Goal: Navigation & Orientation: Understand site structure

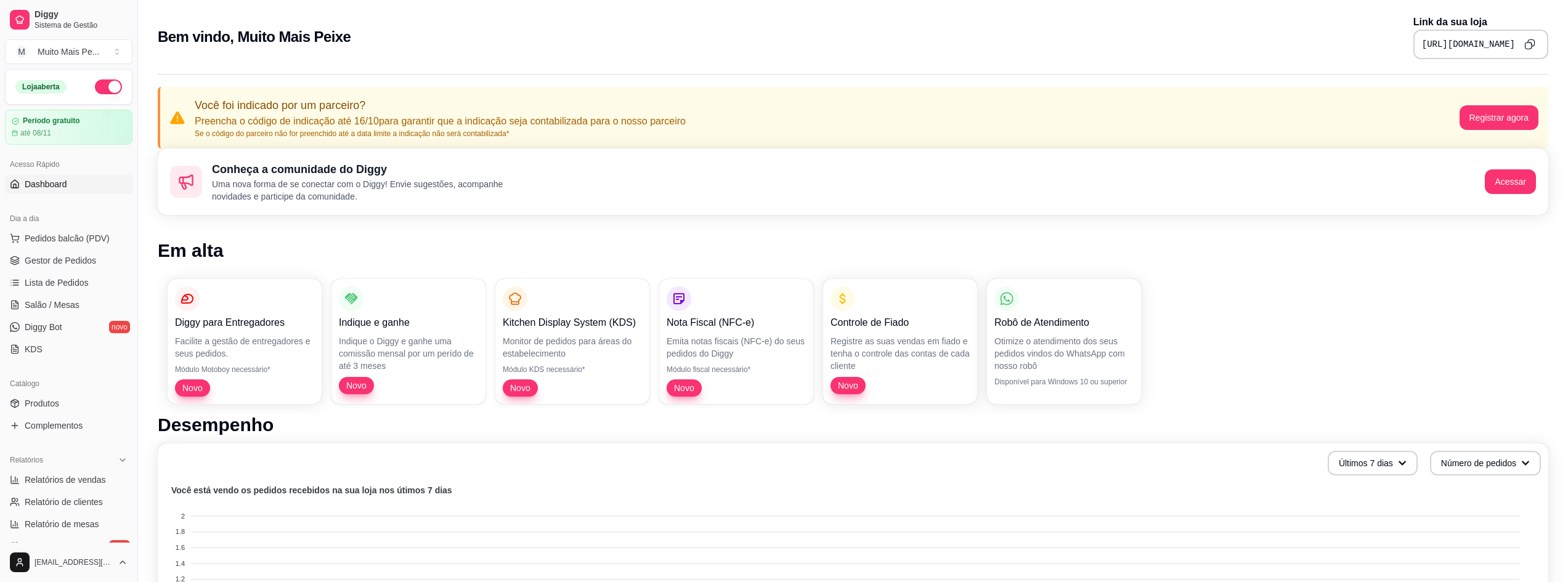
click at [72, 181] on link "Dashboard" at bounding box center [69, 184] width 127 height 20
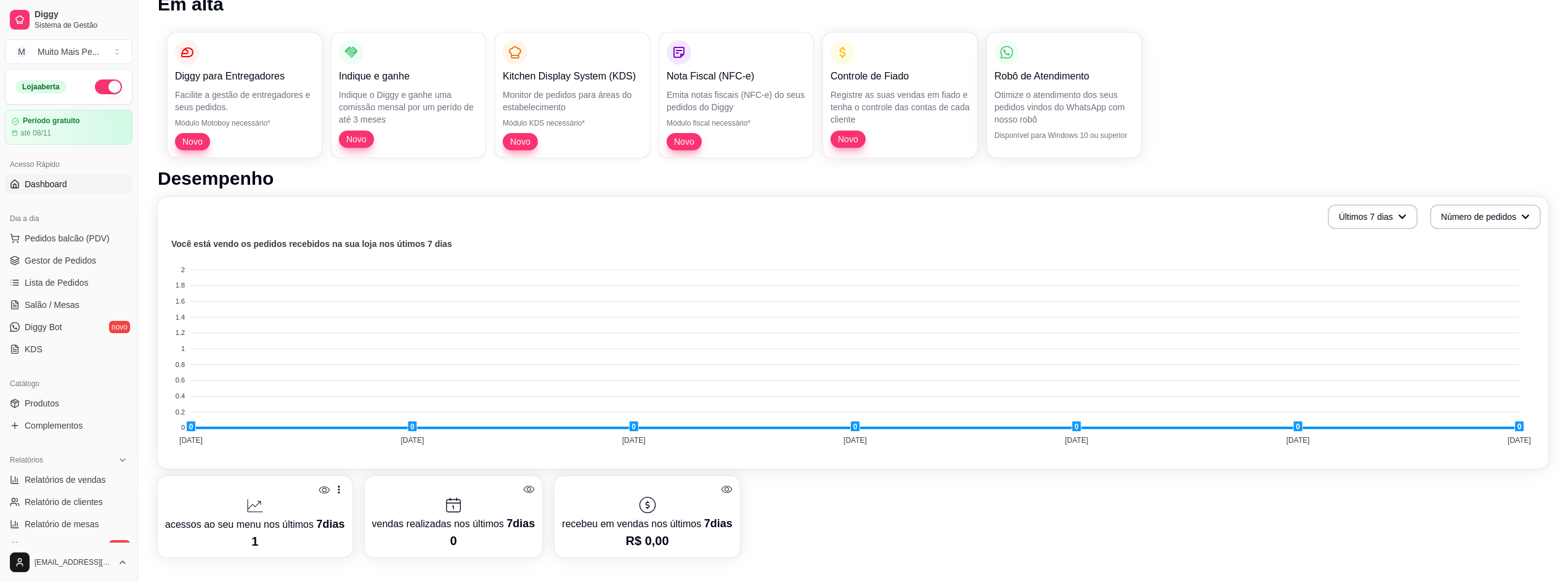
scroll to position [369, 0]
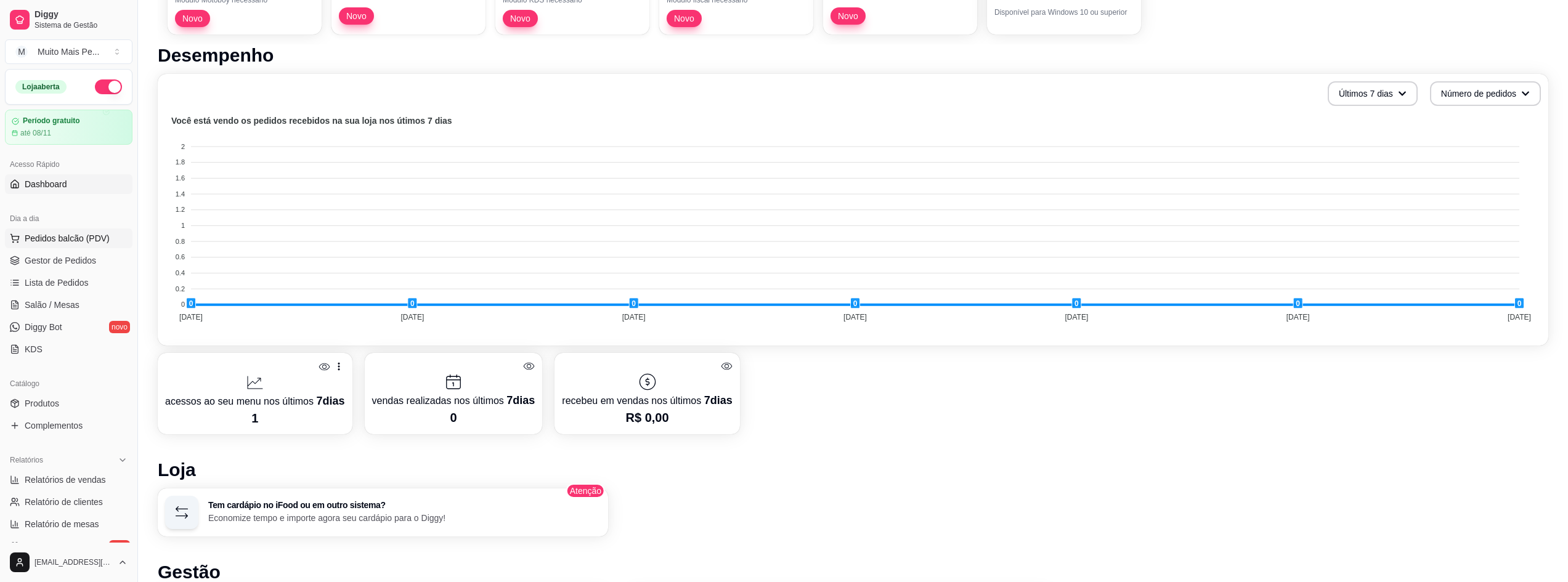
click at [62, 243] on span "Pedidos balcão (PDV)" at bounding box center [66, 238] width 85 height 12
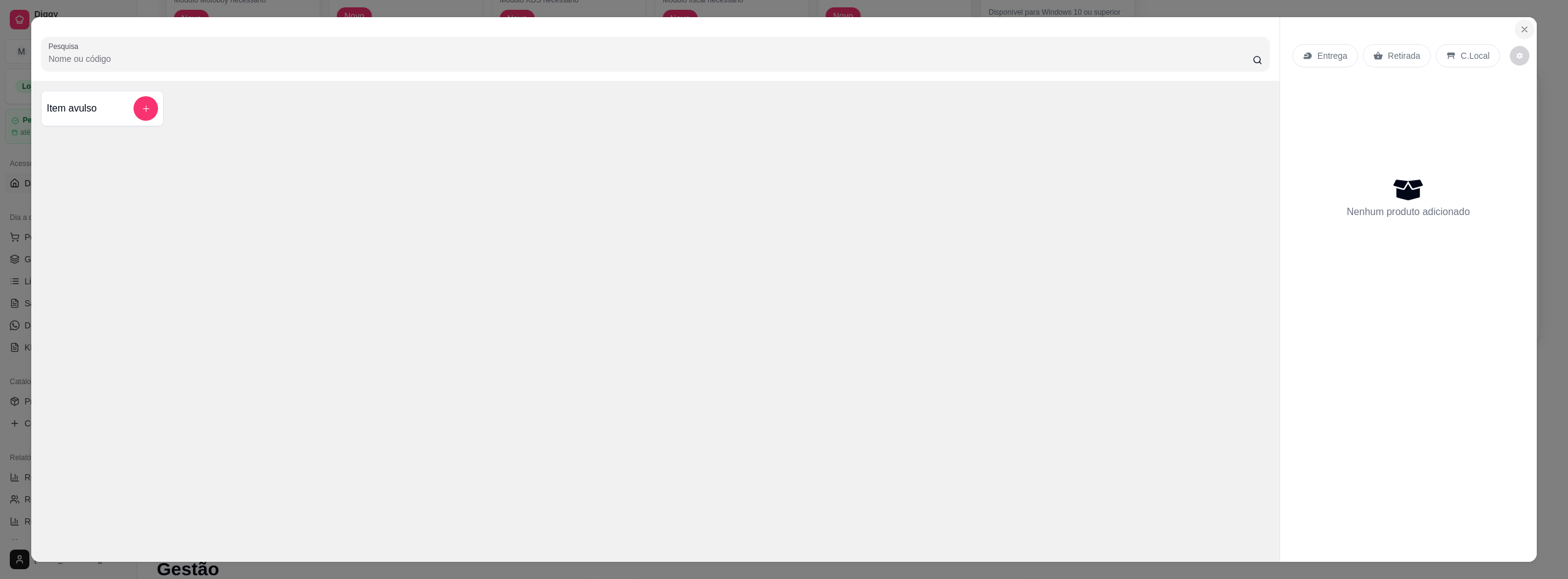
click at [1520, 28] on icon "Close" at bounding box center [1525, 29] width 10 height 10
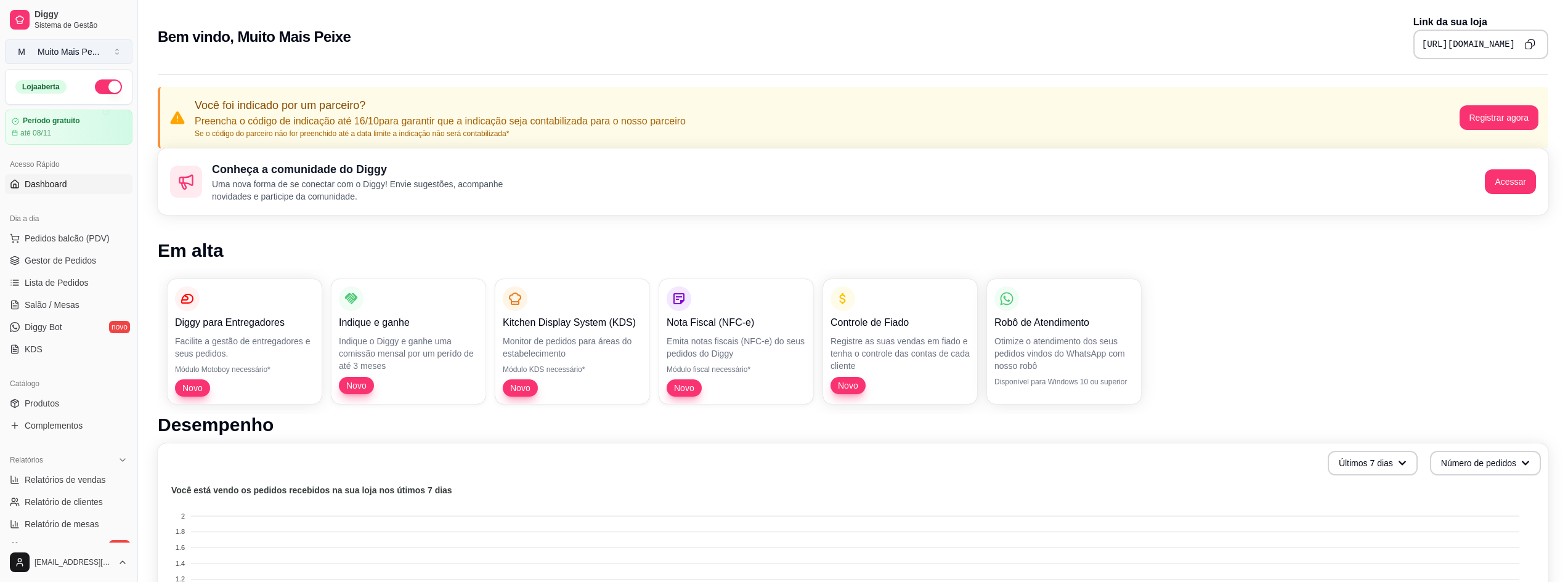
click at [102, 56] on button "M Muito Mais Pe ..." at bounding box center [69, 51] width 127 height 24
click at [53, 56] on div "Muito Mais Pe ..." at bounding box center [69, 51] width 61 height 12
click at [55, 134] on div "Criar Catálogo" at bounding box center [71, 134] width 136 height 20
click at [7, 136] on div "Criar Catálogo" at bounding box center [71, 134] width 136 height 20
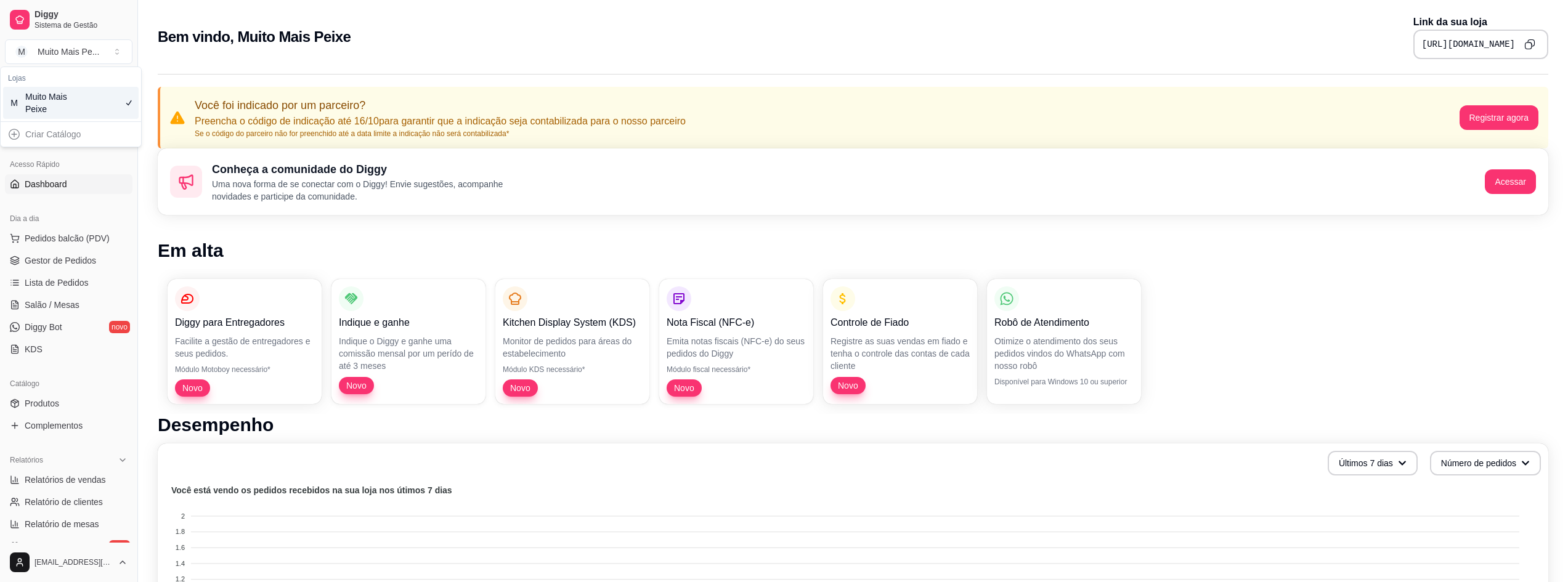
click at [15, 132] on div "Criar Catálogo" at bounding box center [71, 134] width 136 height 20
click at [452, 47] on div "Bem vindo, Muito Mais Peixe Link da sua loja https://diggy.menu/68e84cede5ce8c4…" at bounding box center [853, 37] width 1390 height 44
click at [65, 268] on link "Gestor de Pedidos" at bounding box center [69, 261] width 127 height 20
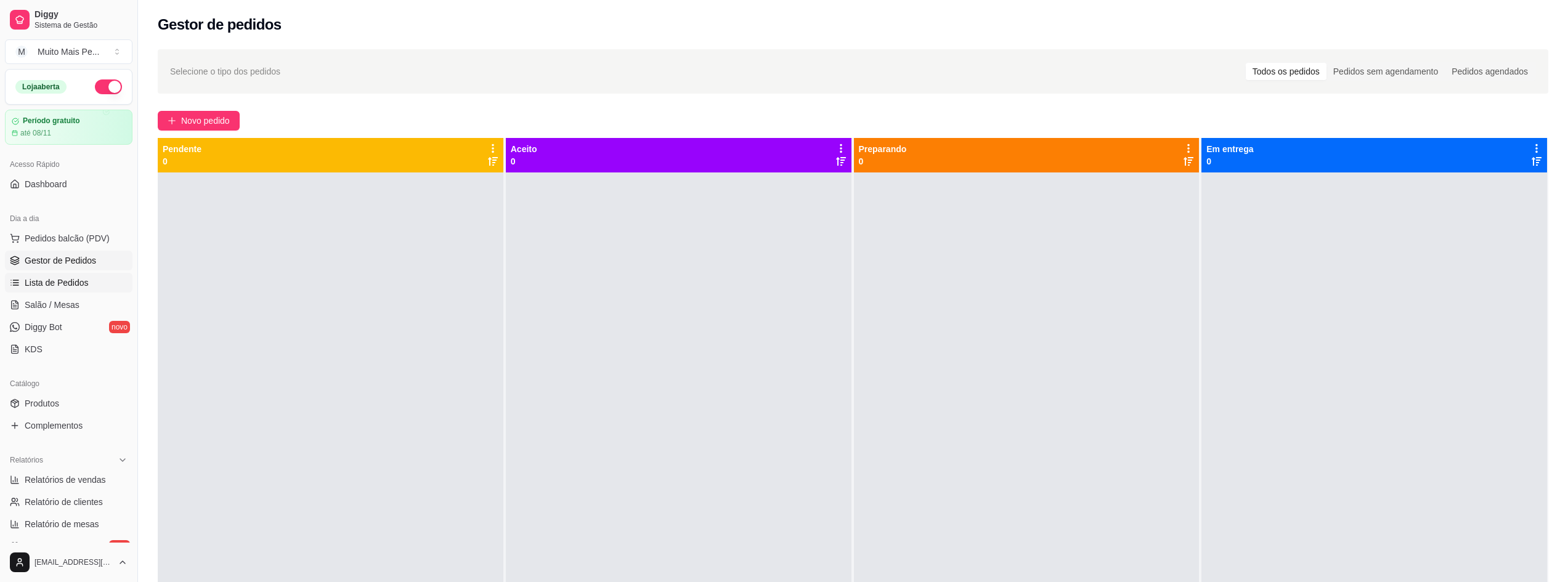
click at [61, 279] on span "Lista de Pedidos" at bounding box center [56, 282] width 64 height 12
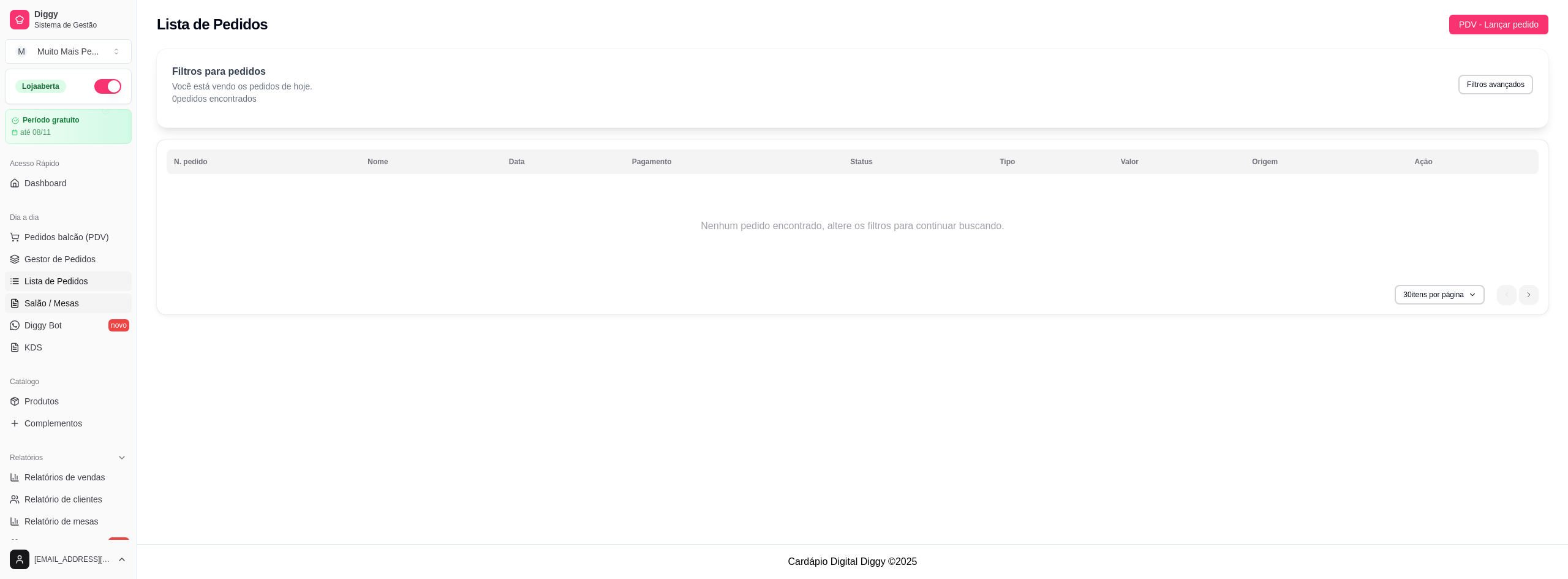
click at [45, 308] on span "Salão / Mesas" at bounding box center [51, 303] width 55 height 12
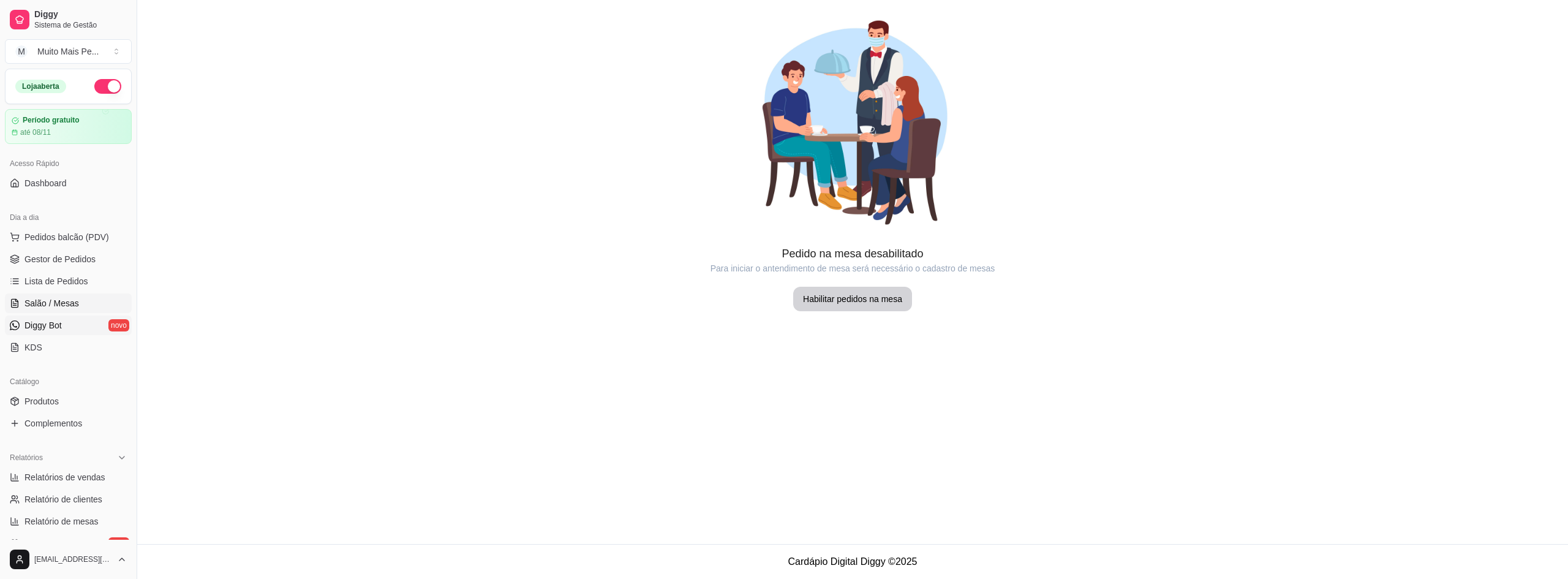
click at [48, 326] on span "Diggy Bot" at bounding box center [43, 325] width 38 height 12
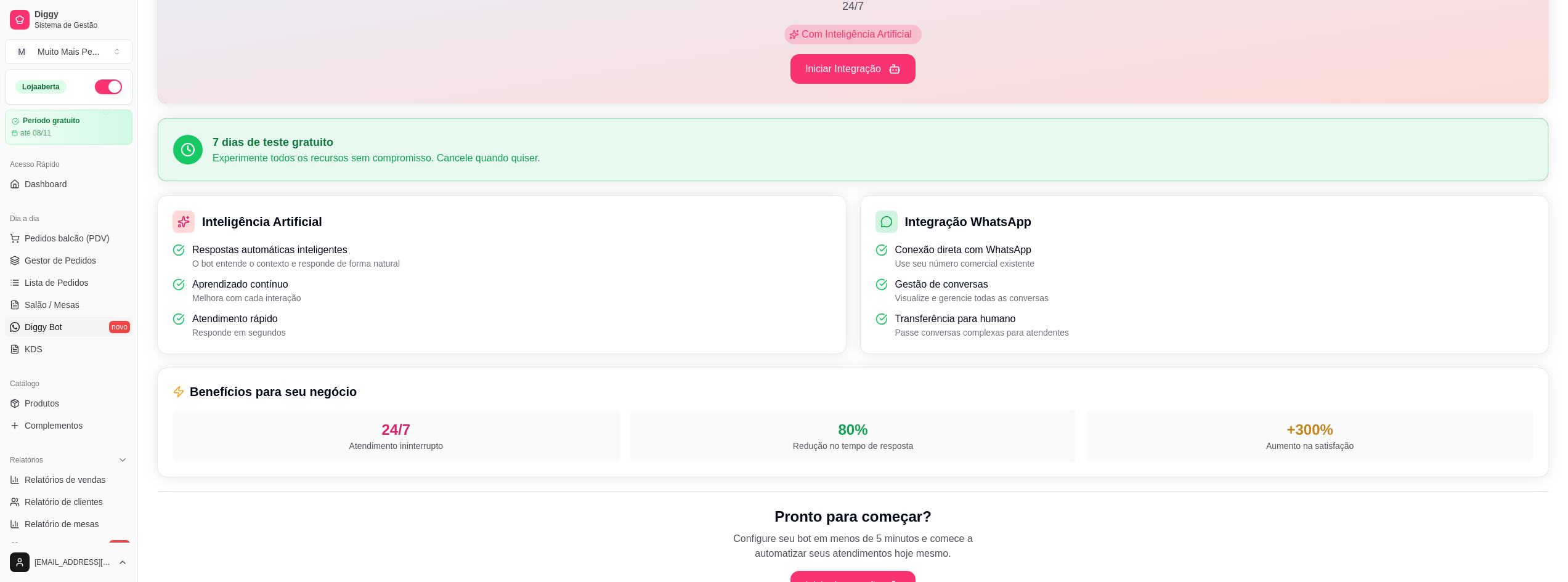
scroll to position [275, 0]
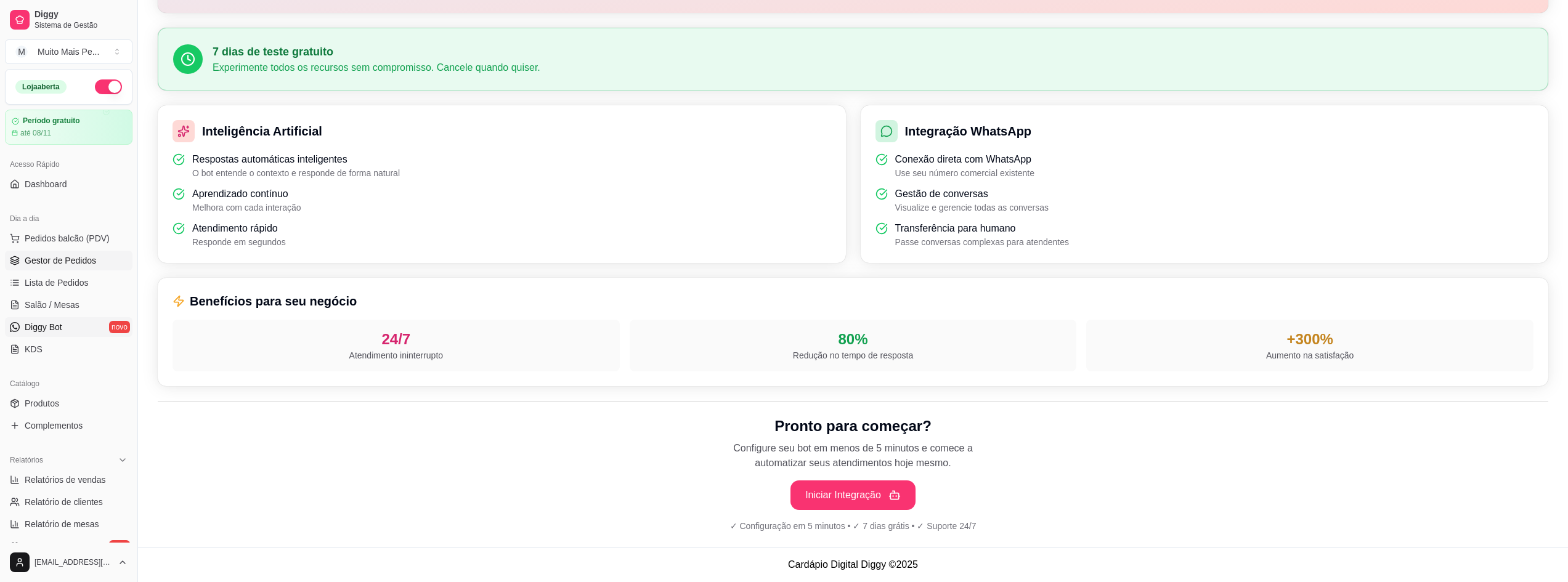
click at [70, 262] on span "Gestor de Pedidos" at bounding box center [60, 260] width 71 height 12
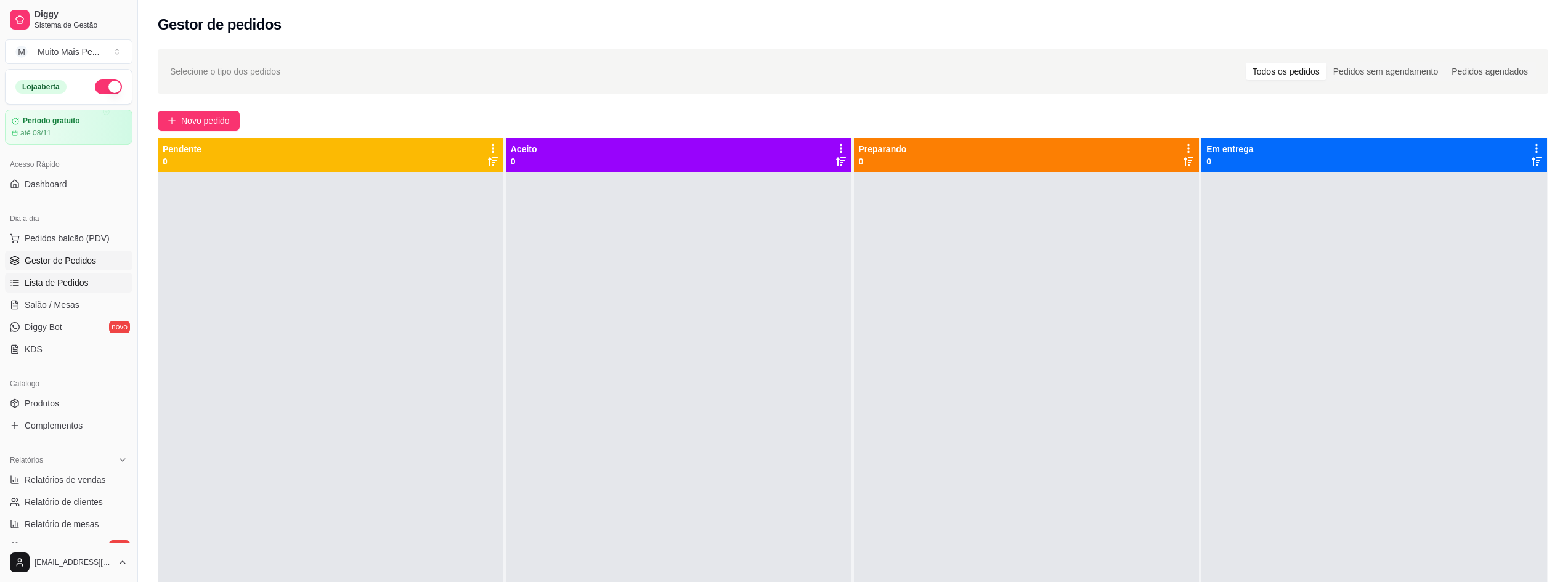
click at [82, 288] on span "Lista de Pedidos" at bounding box center [56, 282] width 64 height 12
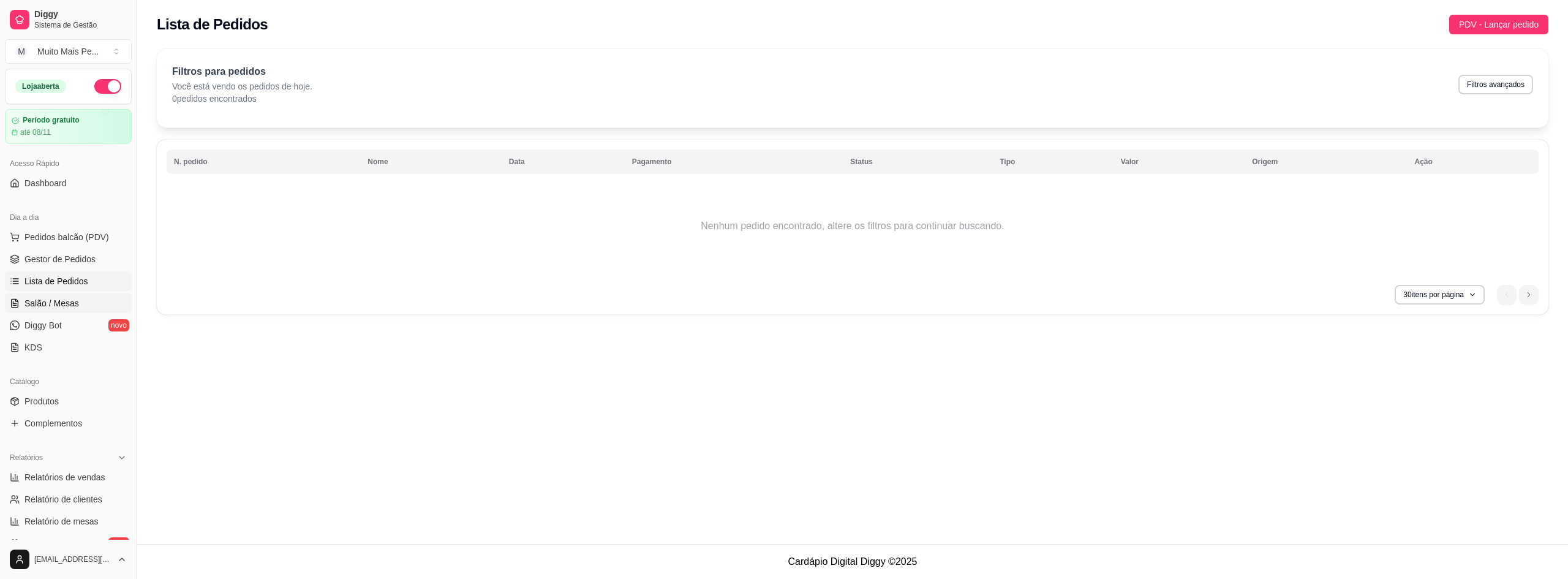
click at [68, 310] on link "Salão / Mesas" at bounding box center [68, 303] width 127 height 20
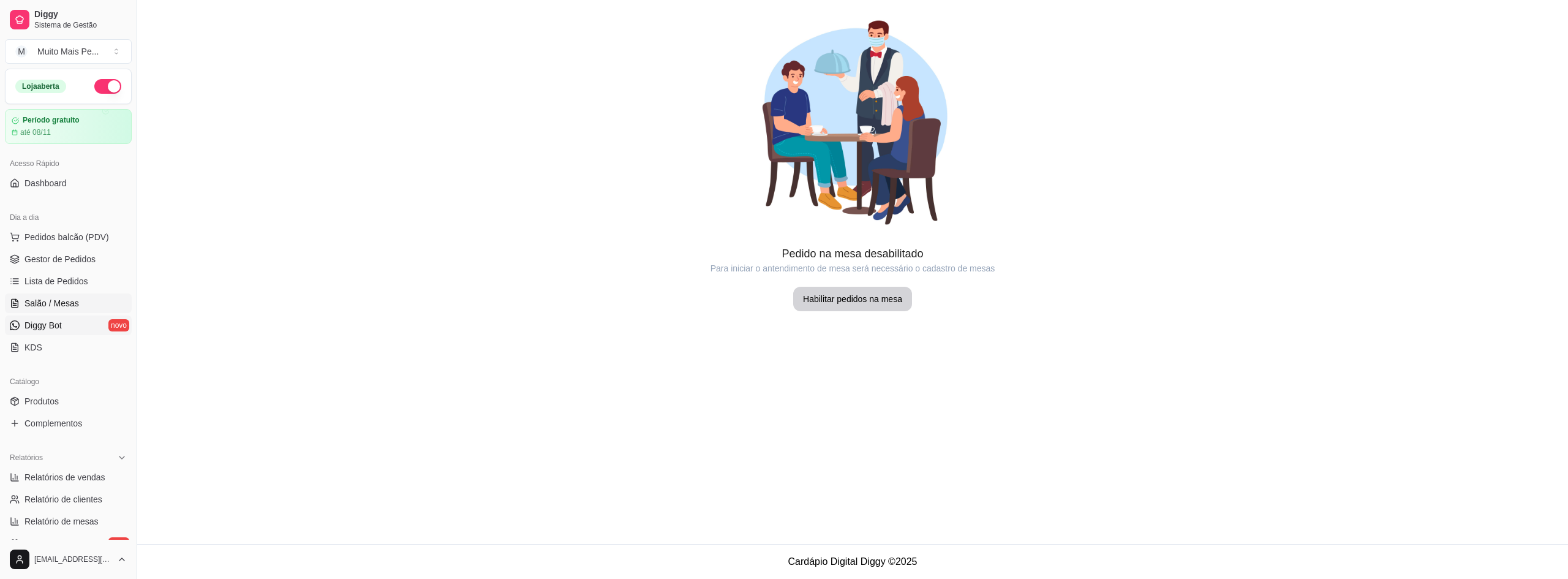
click at [60, 326] on span "Diggy Bot" at bounding box center [43, 325] width 38 height 12
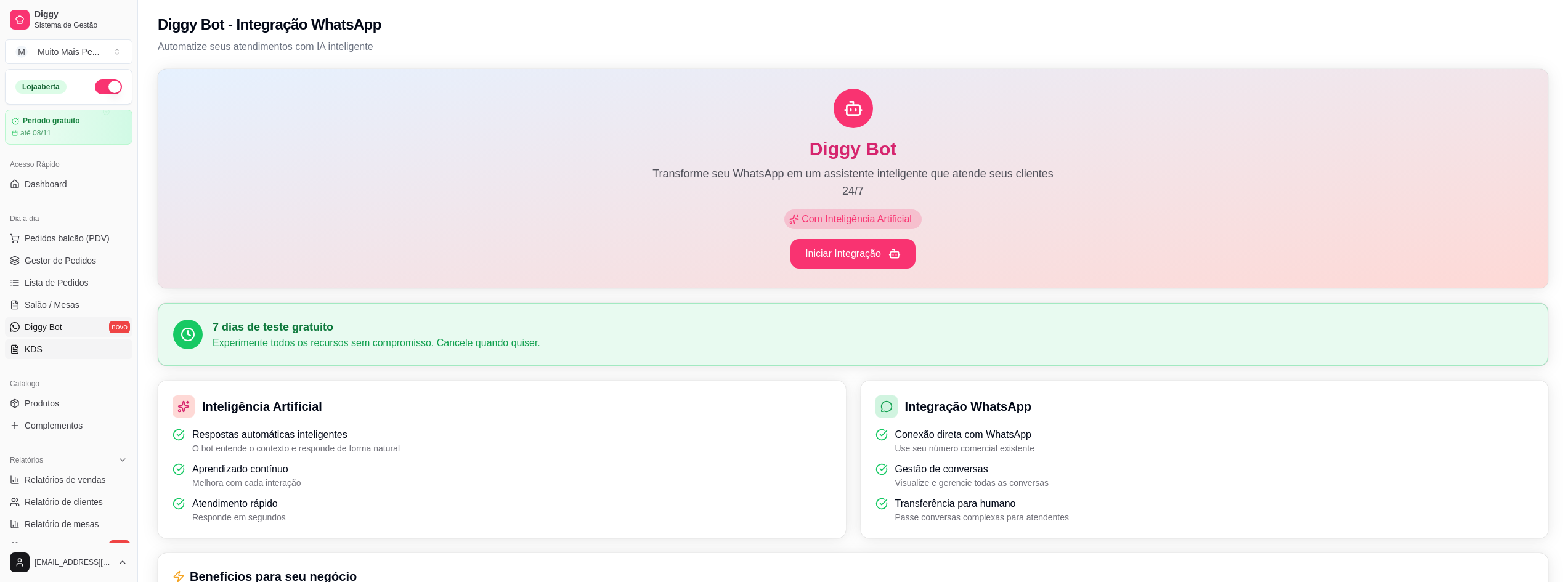
click at [44, 353] on link "KDS" at bounding box center [69, 349] width 127 height 20
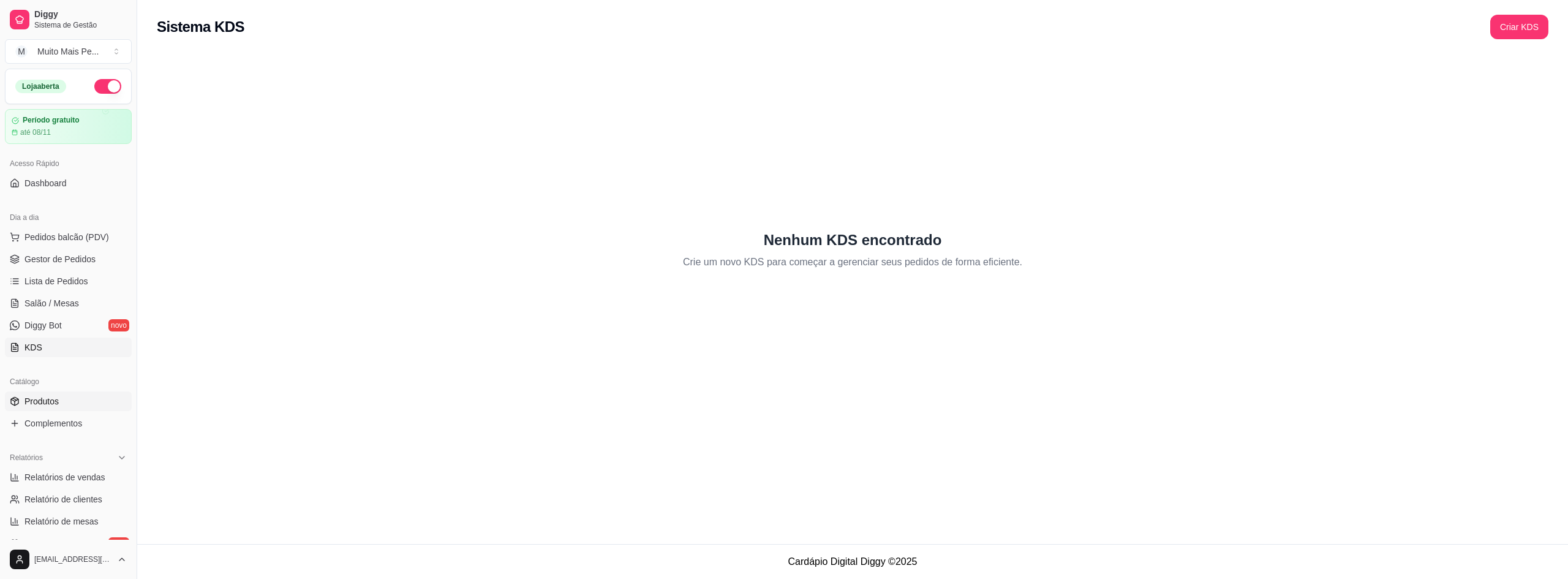
click at [42, 400] on span "Produtos" at bounding box center [41, 401] width 34 height 12
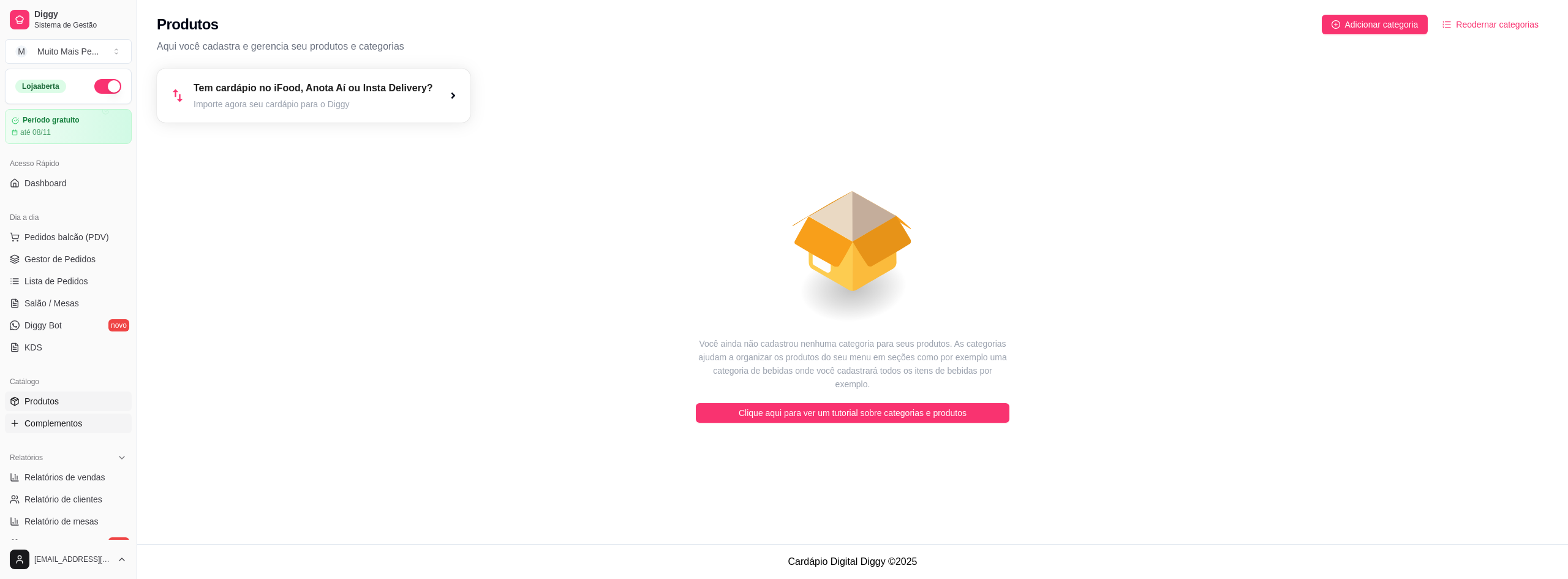
click at [55, 427] on span "Complementos" at bounding box center [53, 423] width 58 height 12
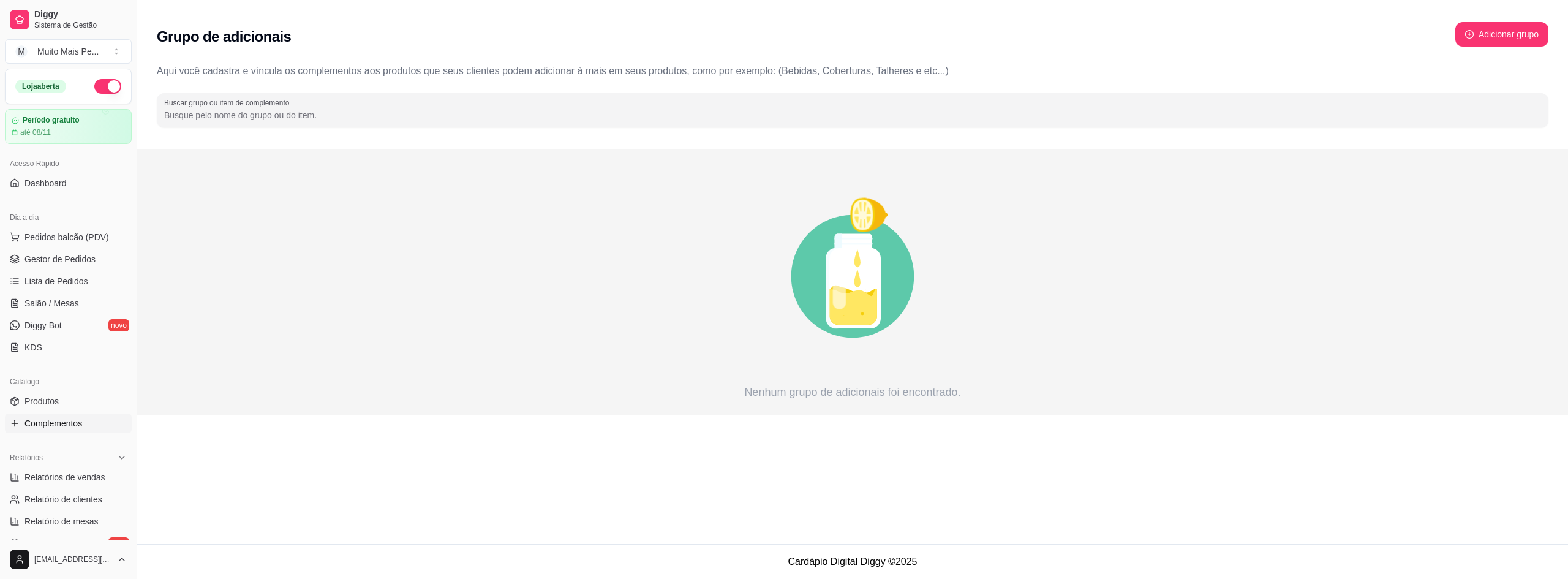
scroll to position [61, 0]
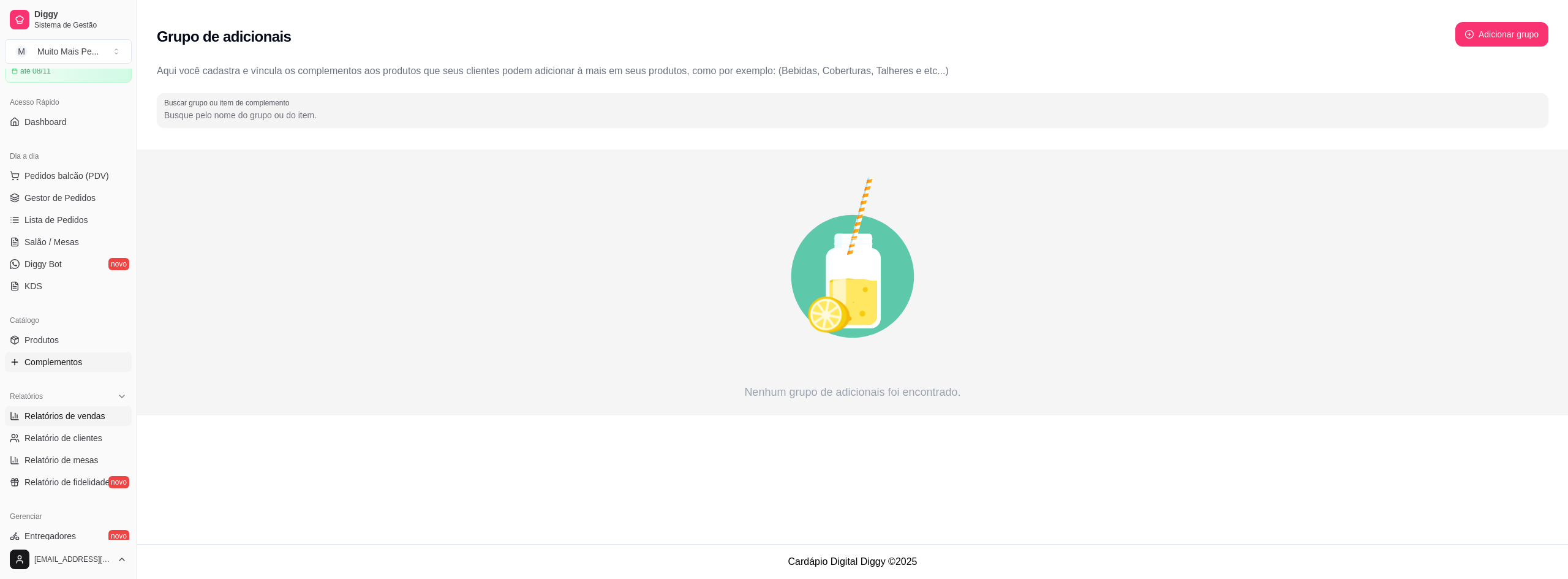
click at [59, 410] on span "Relatórios de vendas" at bounding box center [65, 416] width 81 height 12
select select "ALL"
select select "0"
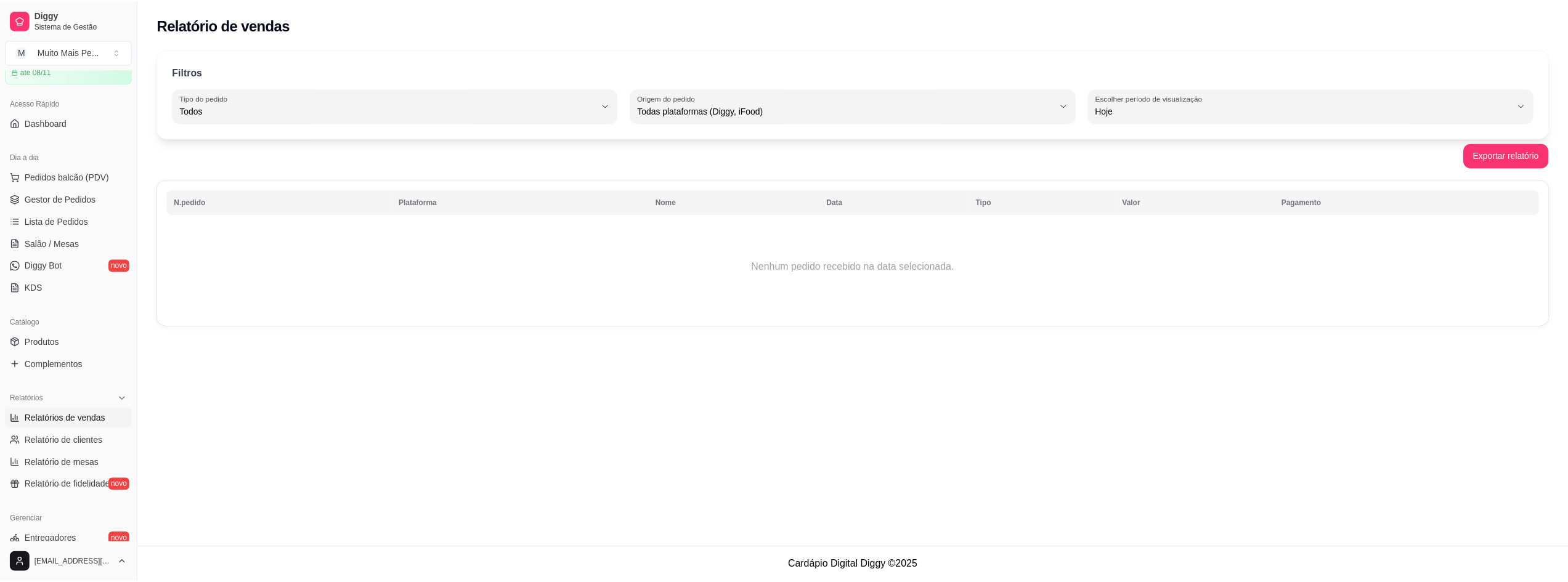
scroll to position [123, 0]
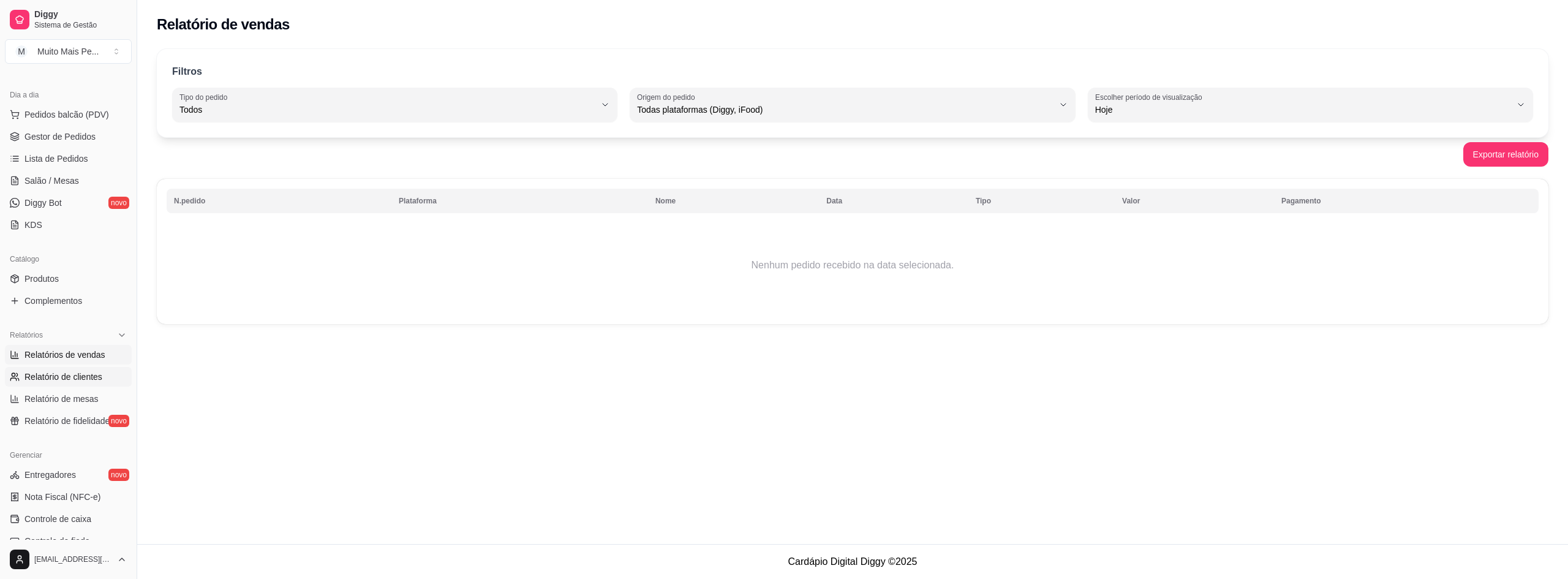
click at [65, 377] on span "Relatório de clientes" at bounding box center [63, 376] width 77 height 12
select select "30"
select select "HIGHEST_TOTAL_SPENT_WITH_ORDERS"
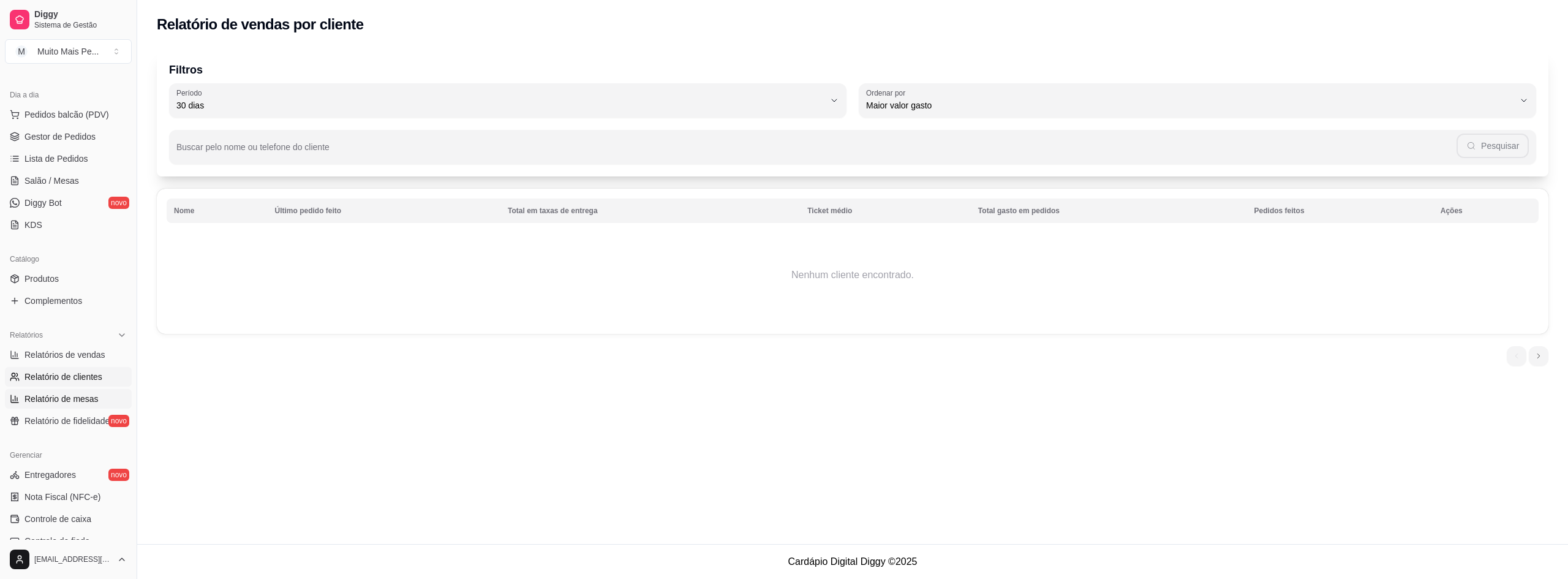
click at [65, 394] on span "Relatório de mesas" at bounding box center [61, 398] width 74 height 12
select select "TOTAL_OF_ORDERS"
select select "7"
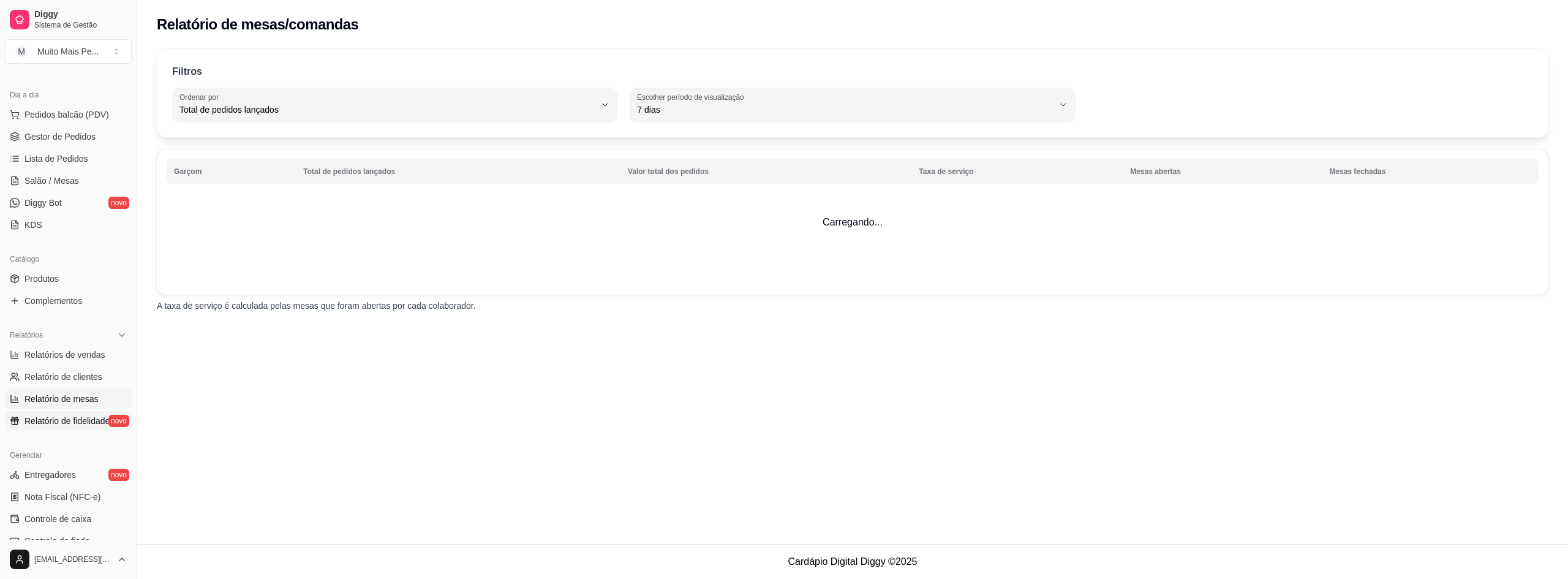
click at [60, 418] on span "Relatório de fidelidade" at bounding box center [67, 421] width 85 height 12
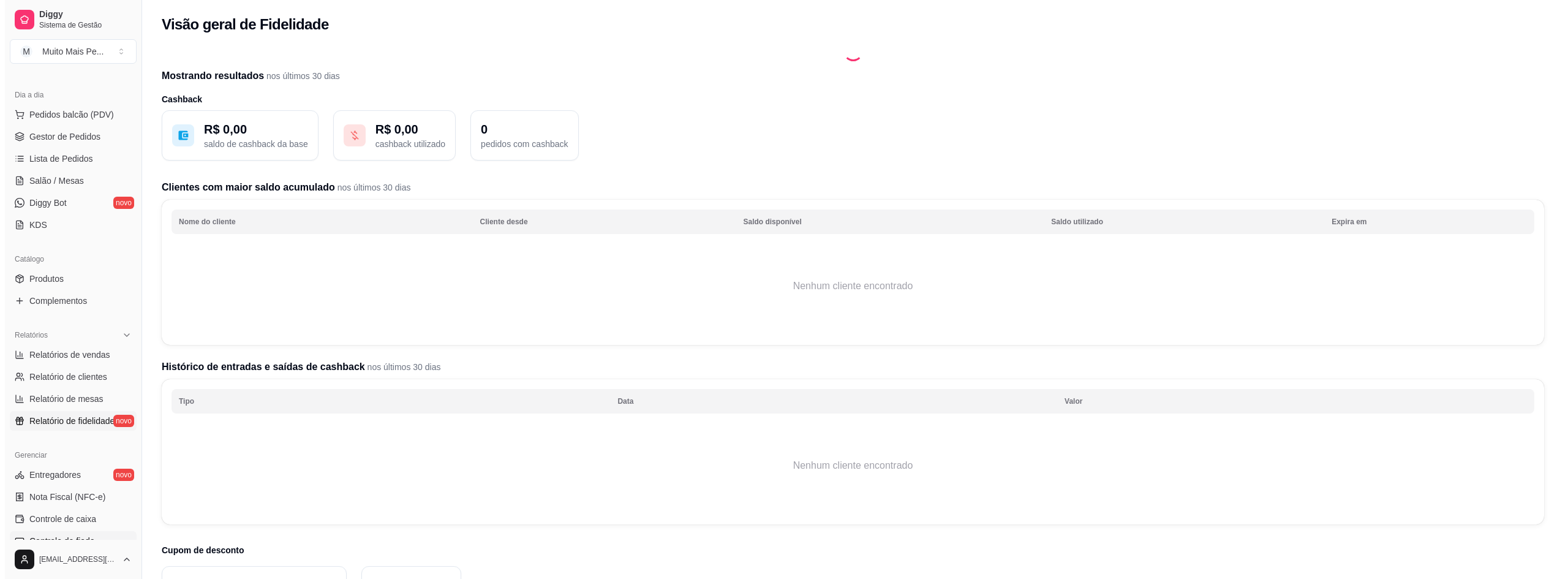
scroll to position [245, 0]
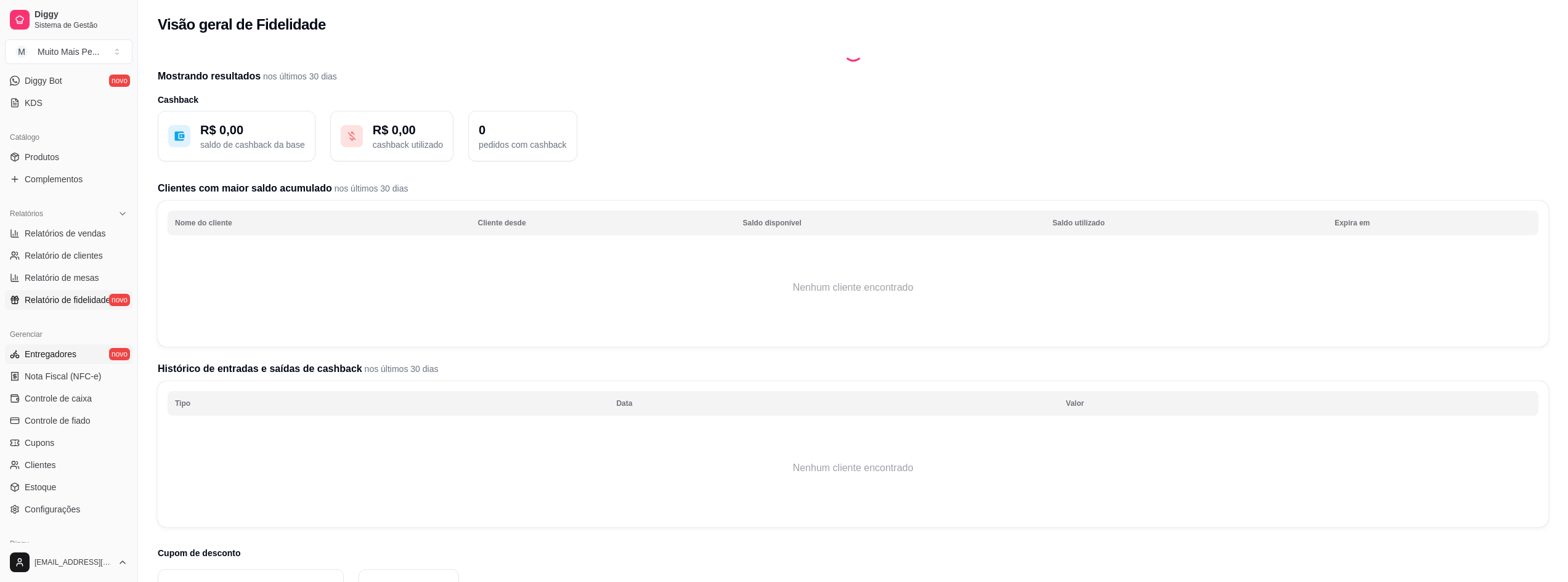
click at [63, 354] on span "Entregadores" at bounding box center [50, 353] width 51 height 12
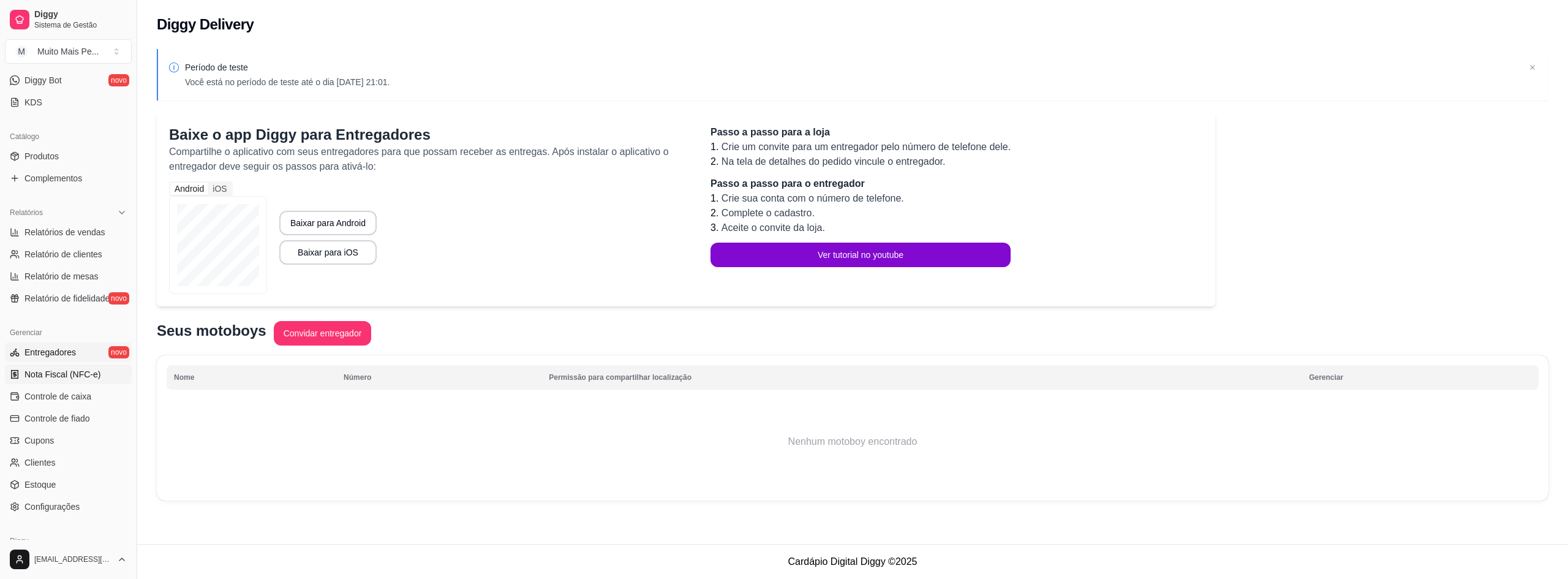
click at [60, 371] on span "Nota Fiscal (NFC-e)" at bounding box center [62, 374] width 76 height 12
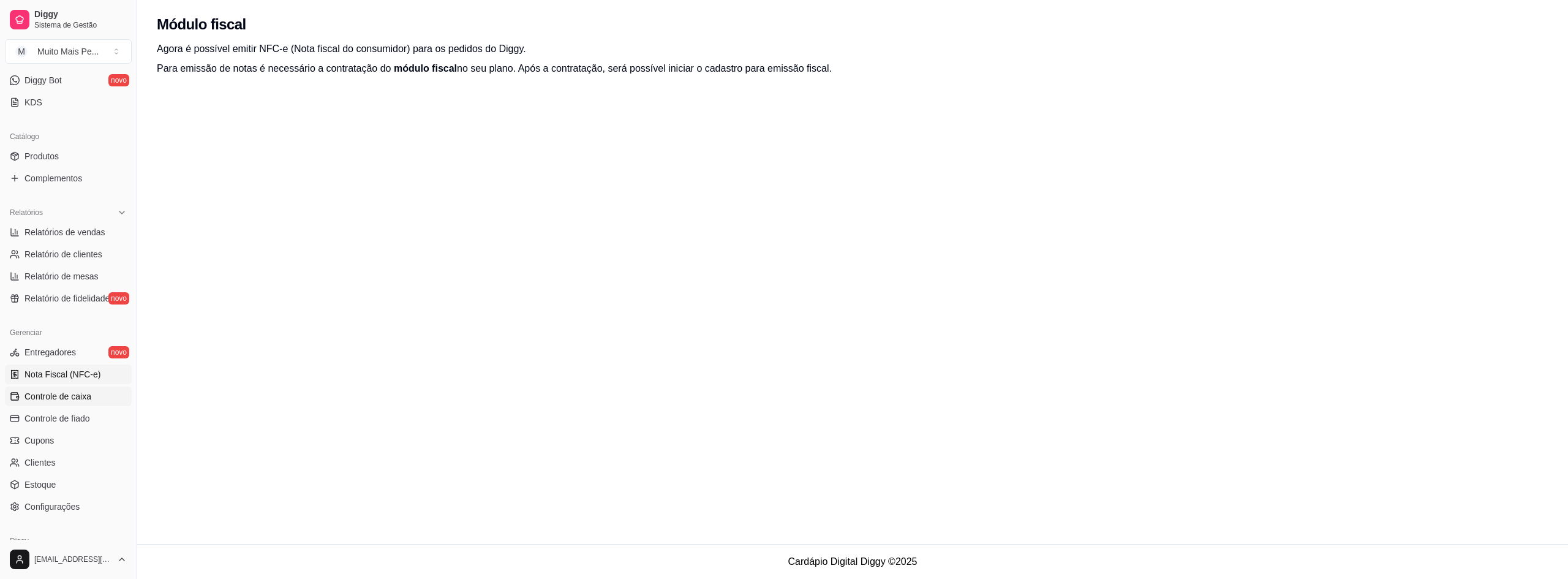
click at [45, 404] on link "Controle de caixa" at bounding box center [68, 396] width 127 height 20
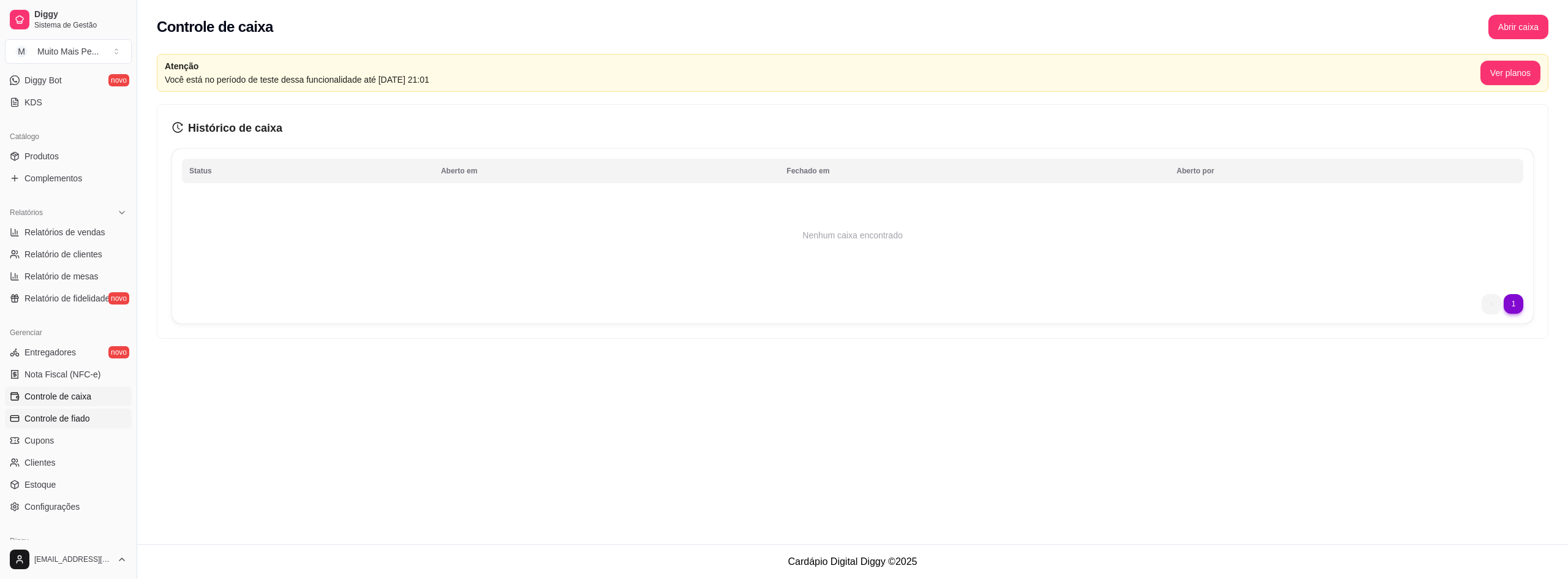
click at [58, 424] on link "Controle de fiado" at bounding box center [68, 418] width 127 height 20
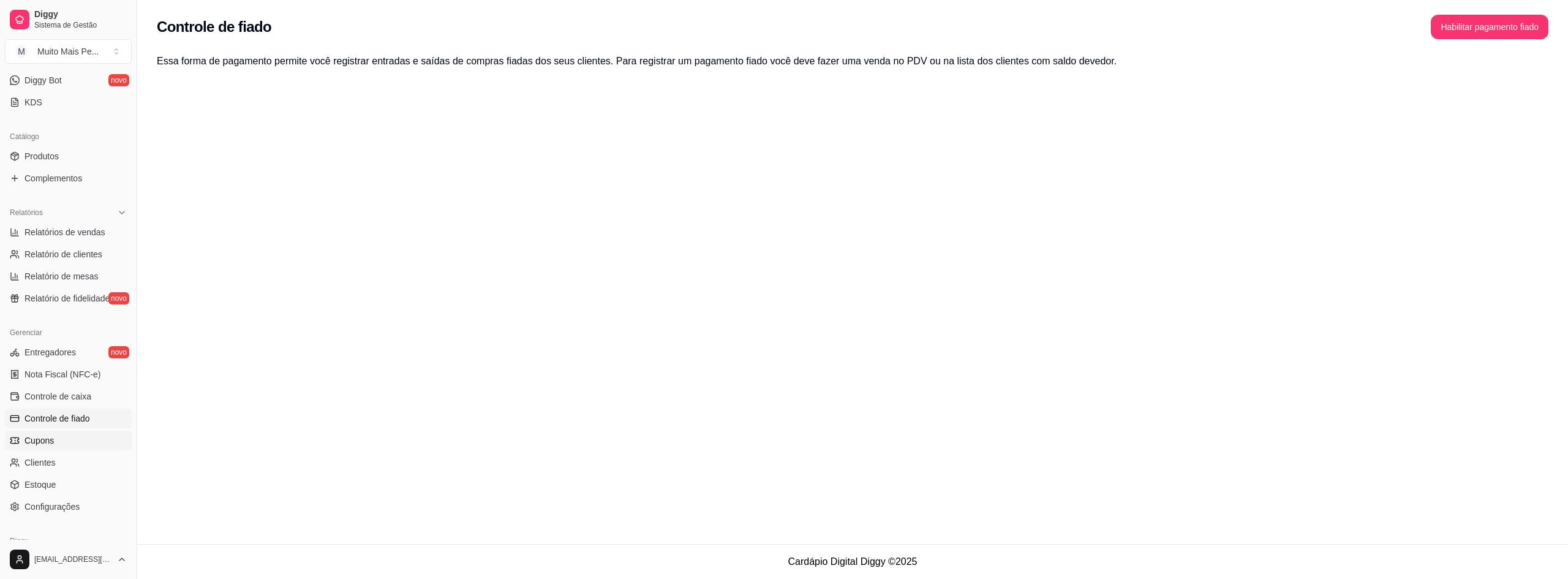
click at [50, 435] on span "Cupons" at bounding box center [38, 440] width 29 height 12
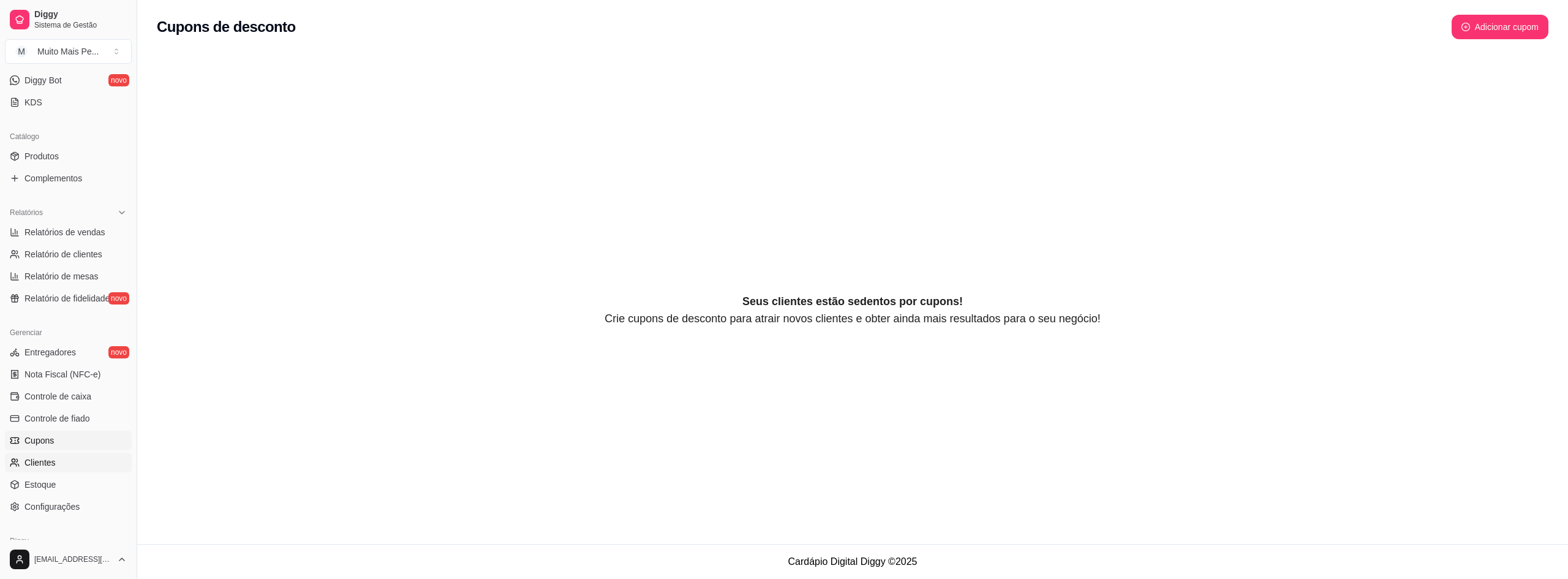
click at [51, 467] on span "Clientes" at bounding box center [40, 462] width 31 height 12
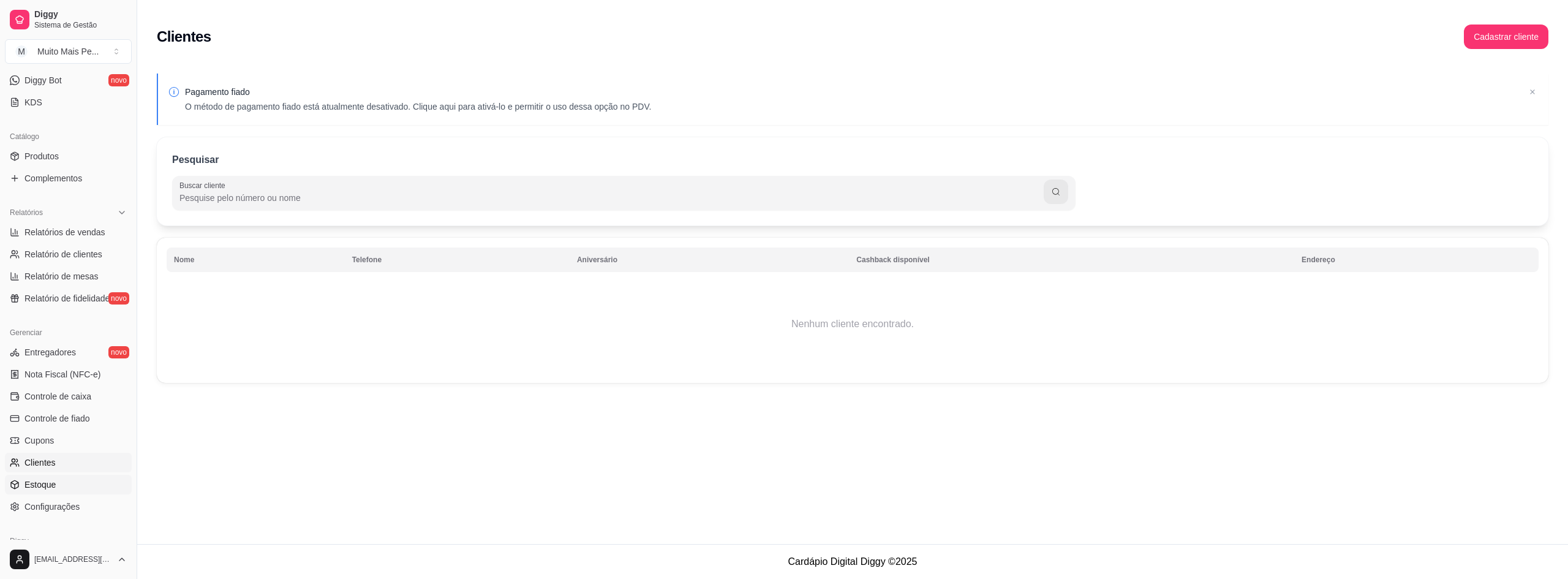
click at [56, 487] on link "Estoque" at bounding box center [68, 485] width 127 height 20
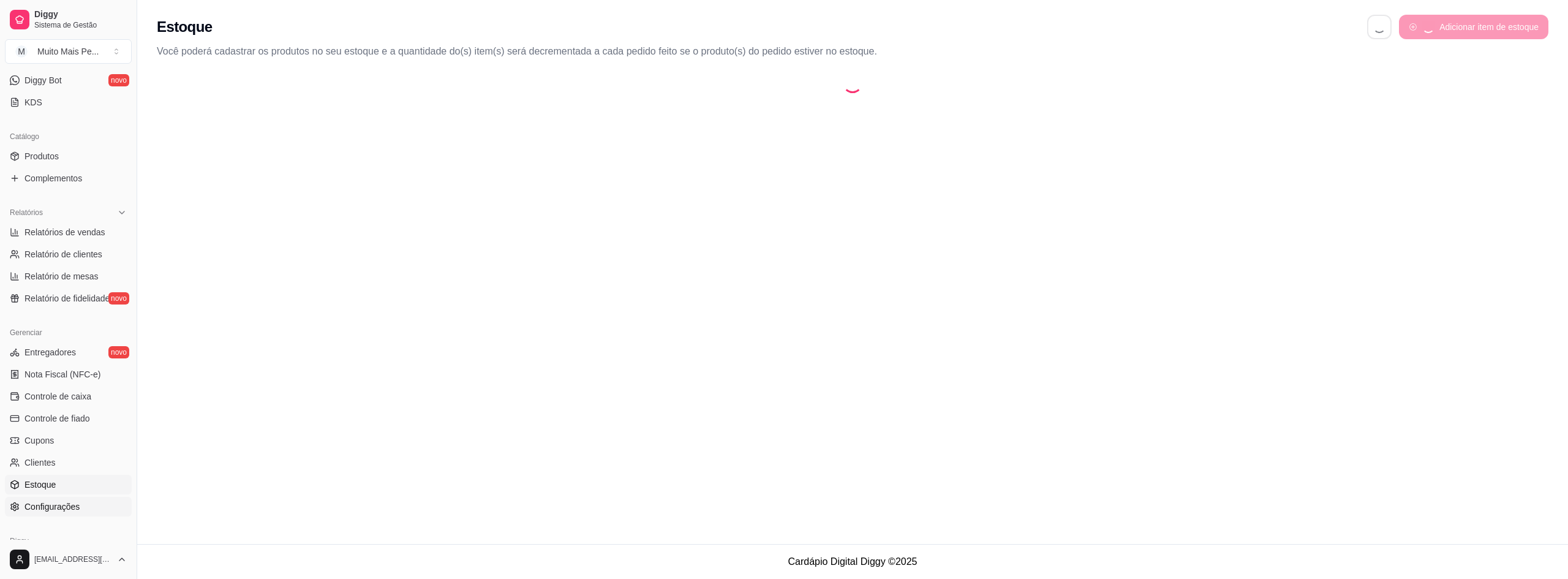
click at [55, 507] on span "Configurações" at bounding box center [52, 506] width 55 height 12
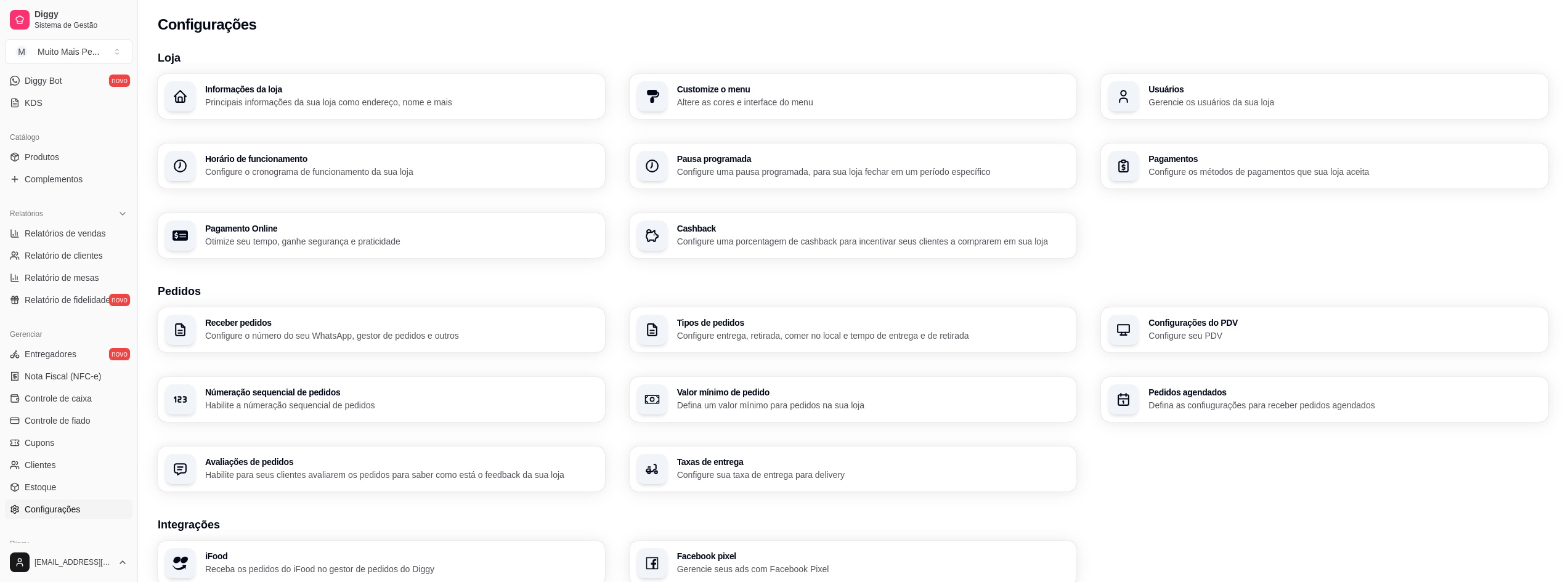
click at [56, 510] on span "Configurações" at bounding box center [52, 508] width 56 height 12
click at [1216, 96] on p "Gerencie os usuários da sua loja" at bounding box center [1344, 101] width 392 height 12
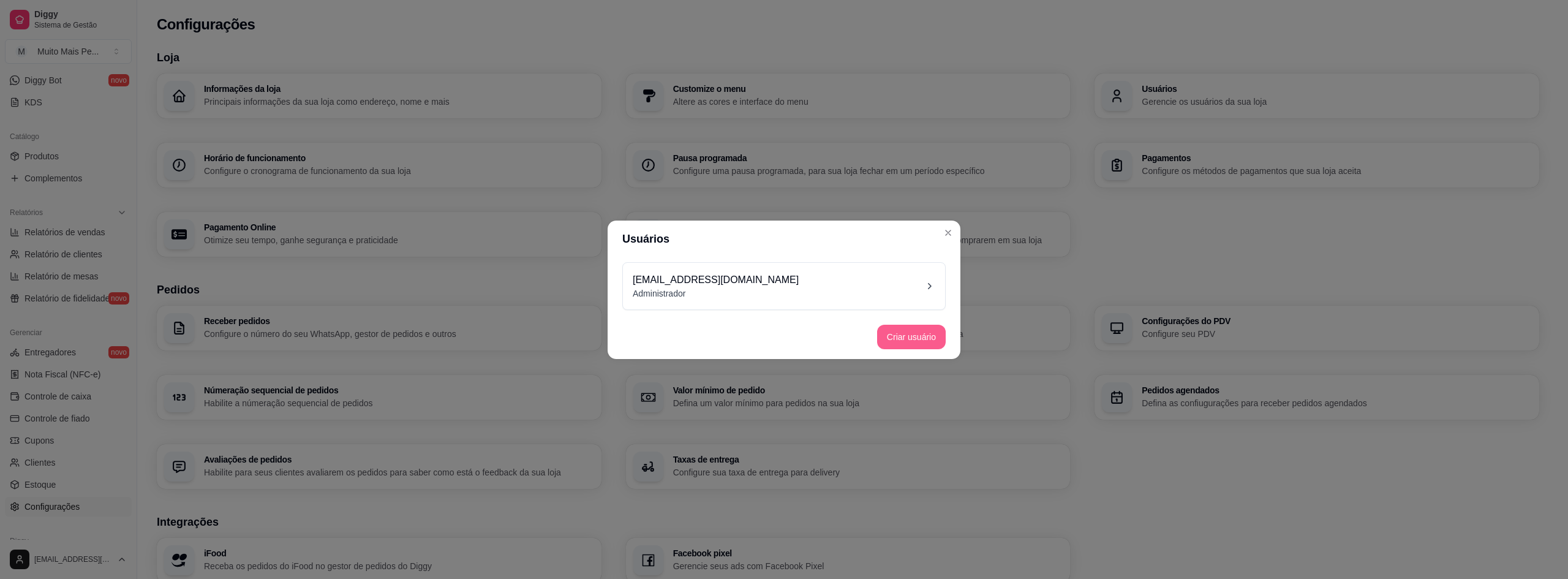
click at [913, 339] on button "Criar usuário" at bounding box center [911, 337] width 69 height 24
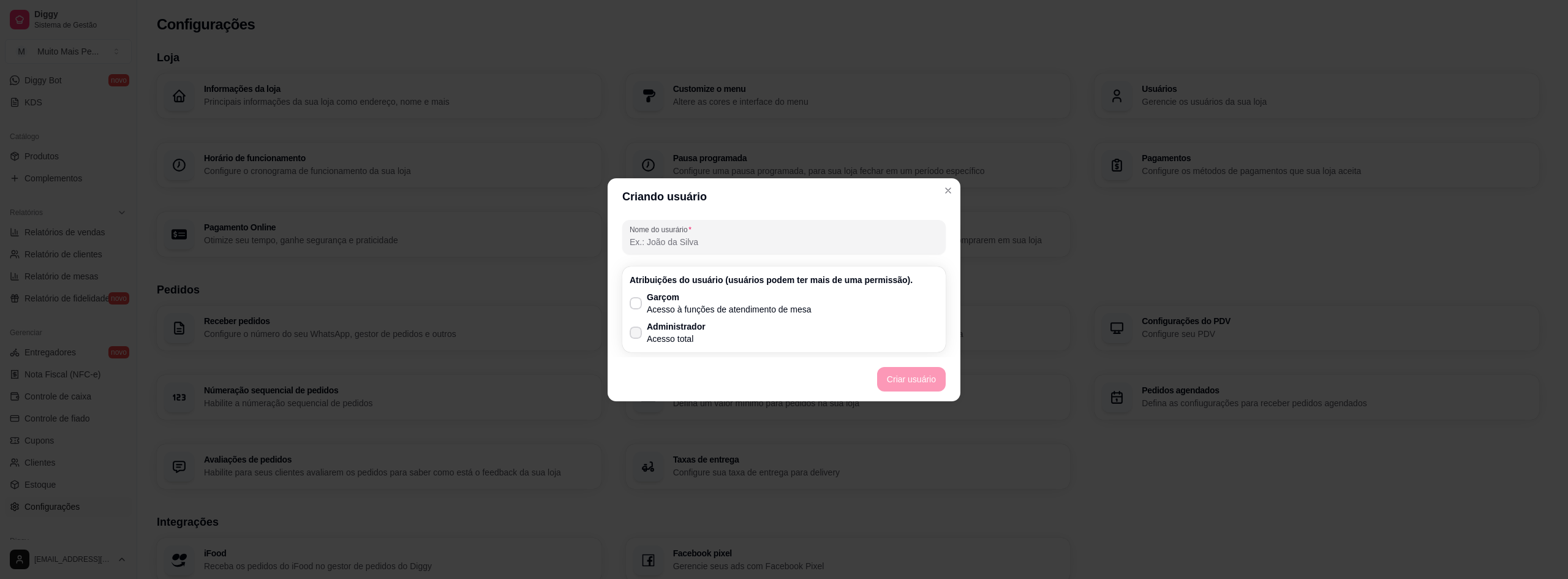
click at [638, 328] on span at bounding box center [635, 332] width 12 height 12
click at [637, 335] on input "Administrador Acesso total" at bounding box center [633, 338] width 8 height 8
checkbox input "true"
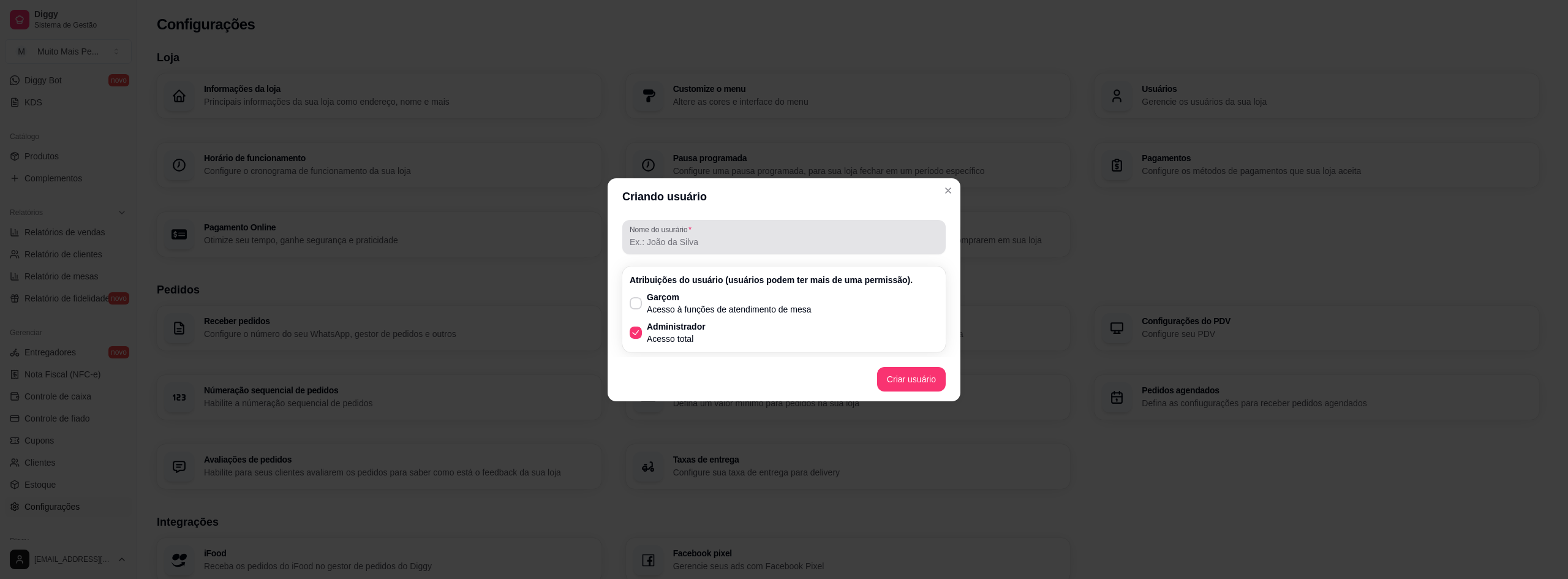
click at [687, 232] on label "Nome do usurário" at bounding box center [662, 229] width 66 height 11
click at [687, 236] on input "Nome do usurário" at bounding box center [784, 242] width 308 height 12
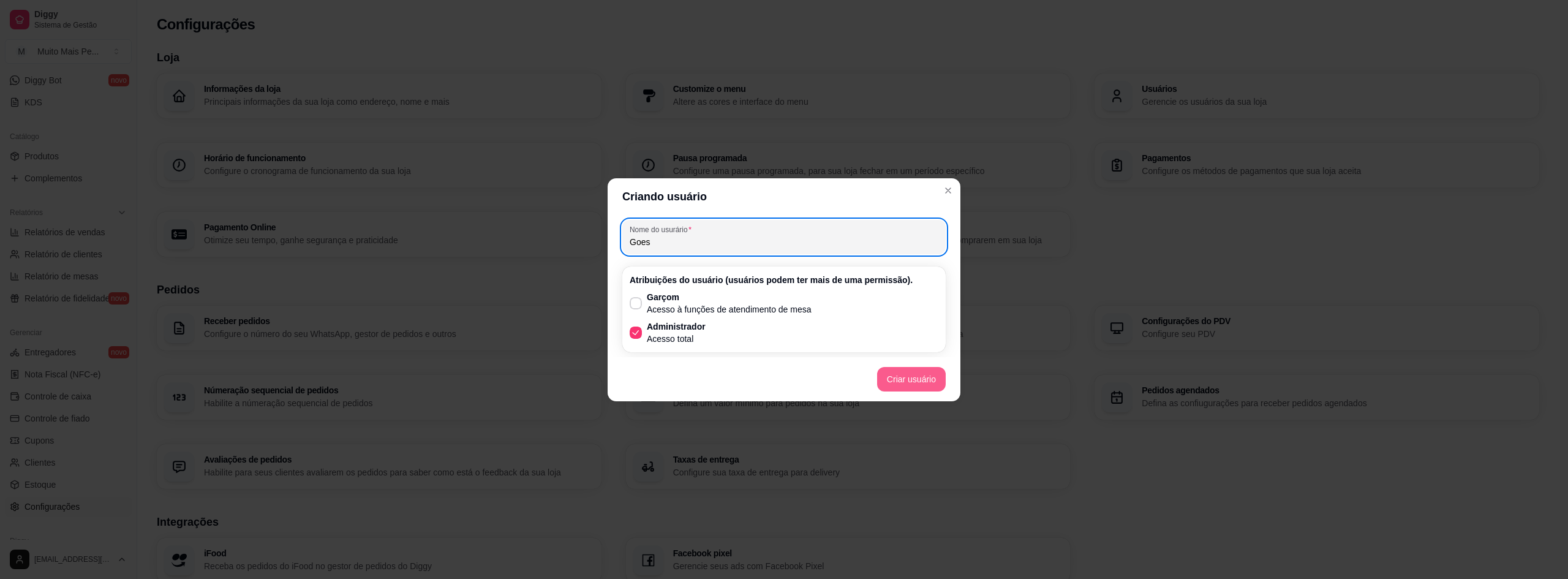
type input "Goes"
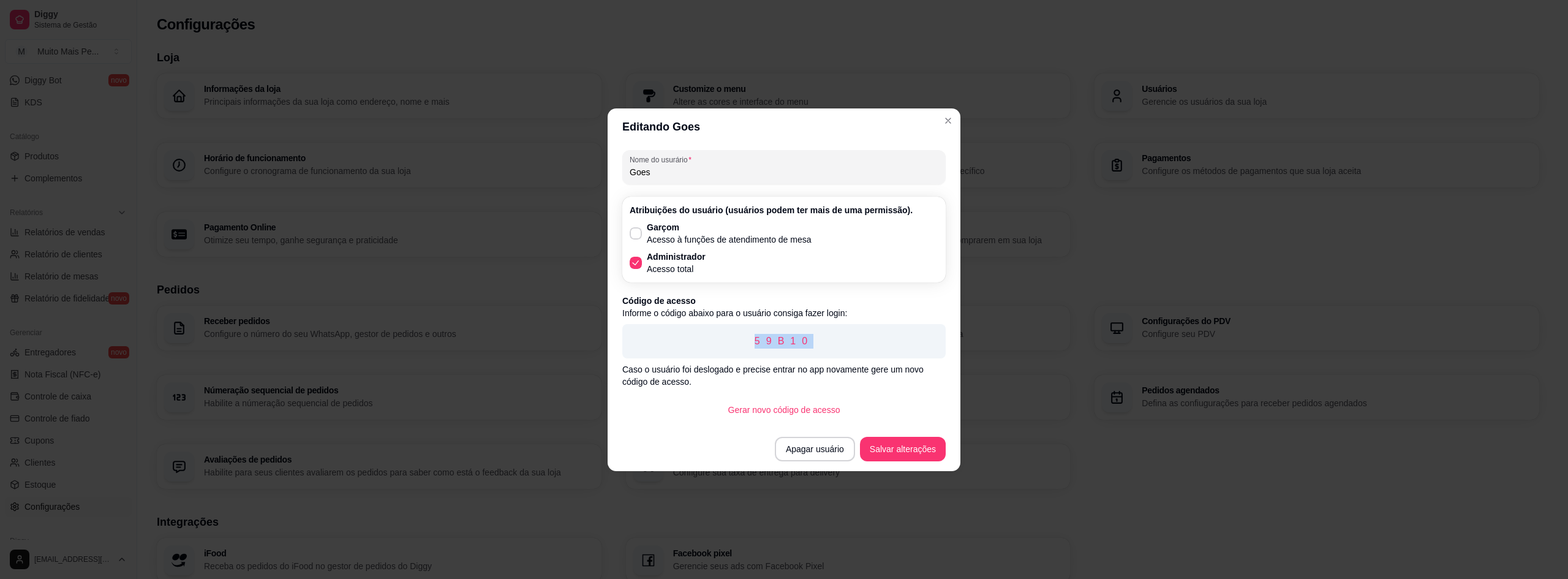
drag, startPoint x: 757, startPoint y: 343, endPoint x: 855, endPoint y: 348, distance: 98.1
click at [855, 348] on p "59B10" at bounding box center [784, 341] width 304 height 15
copy p "59B10"
click at [913, 455] on button "Salvar alterações" at bounding box center [903, 449] width 86 height 24
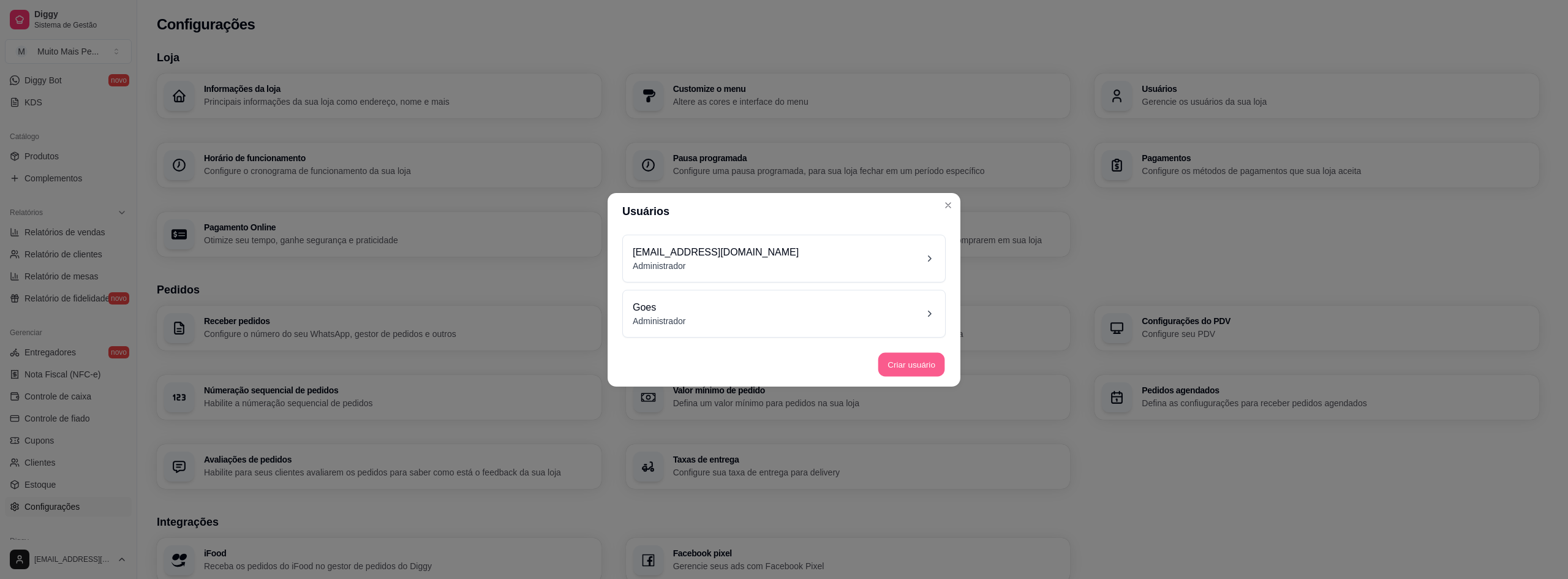
click at [915, 367] on button "Criar usuário" at bounding box center [912, 364] width 67 height 24
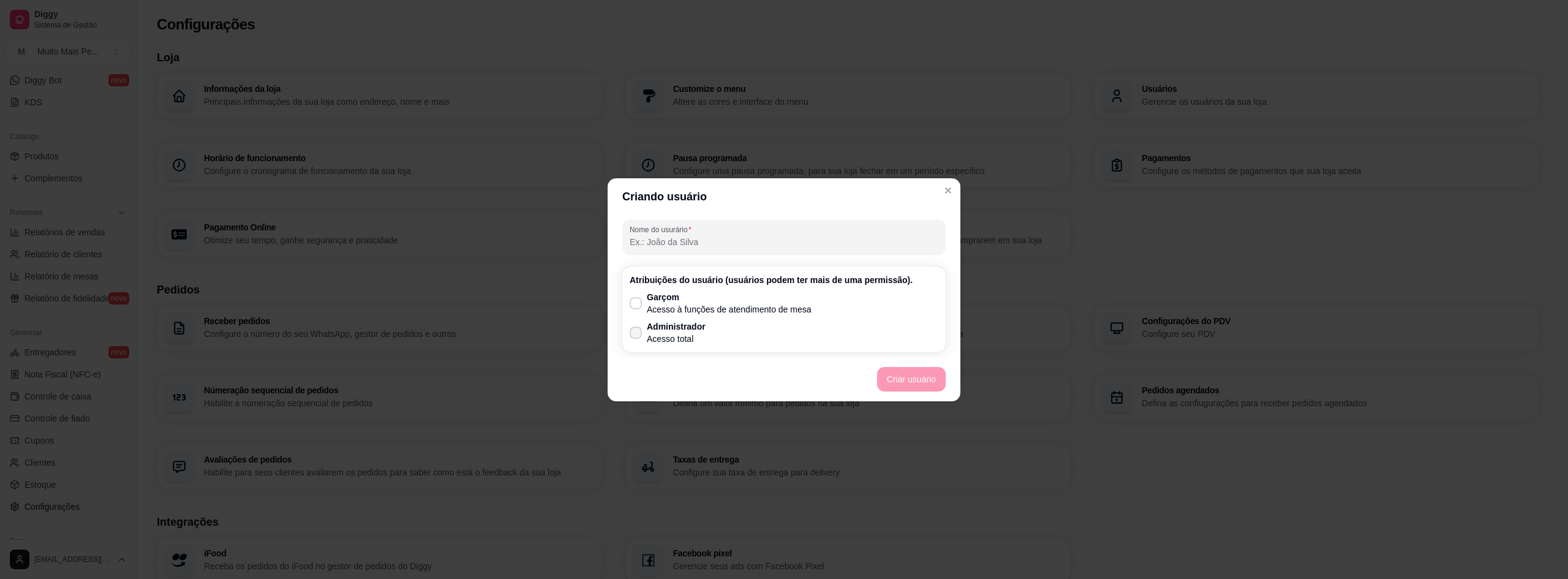
click at [640, 328] on span at bounding box center [635, 332] width 12 height 12
click at [637, 335] on input "Administrador Acesso total" at bounding box center [633, 338] width 8 height 8
checkbox input "true"
click at [932, 371] on button "Criar usuário" at bounding box center [912, 379] width 67 height 24
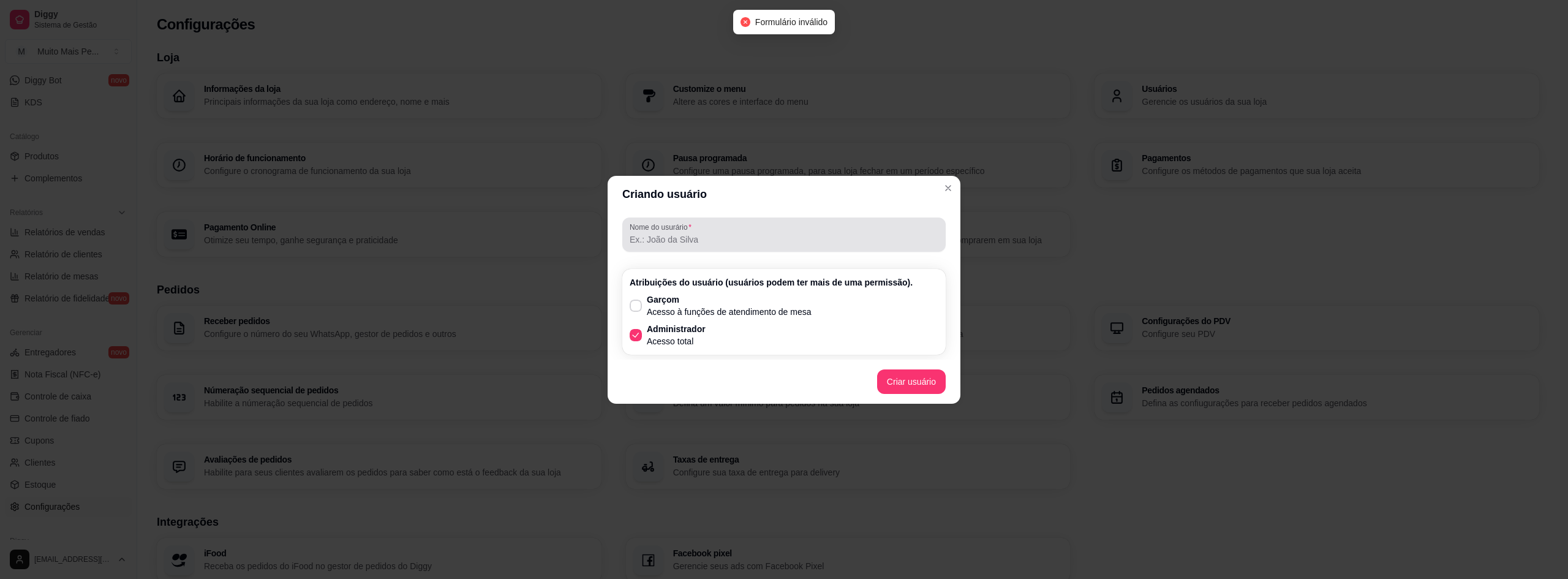
click at [716, 247] on div "Nome do usurário" at bounding box center [784, 234] width 323 height 34
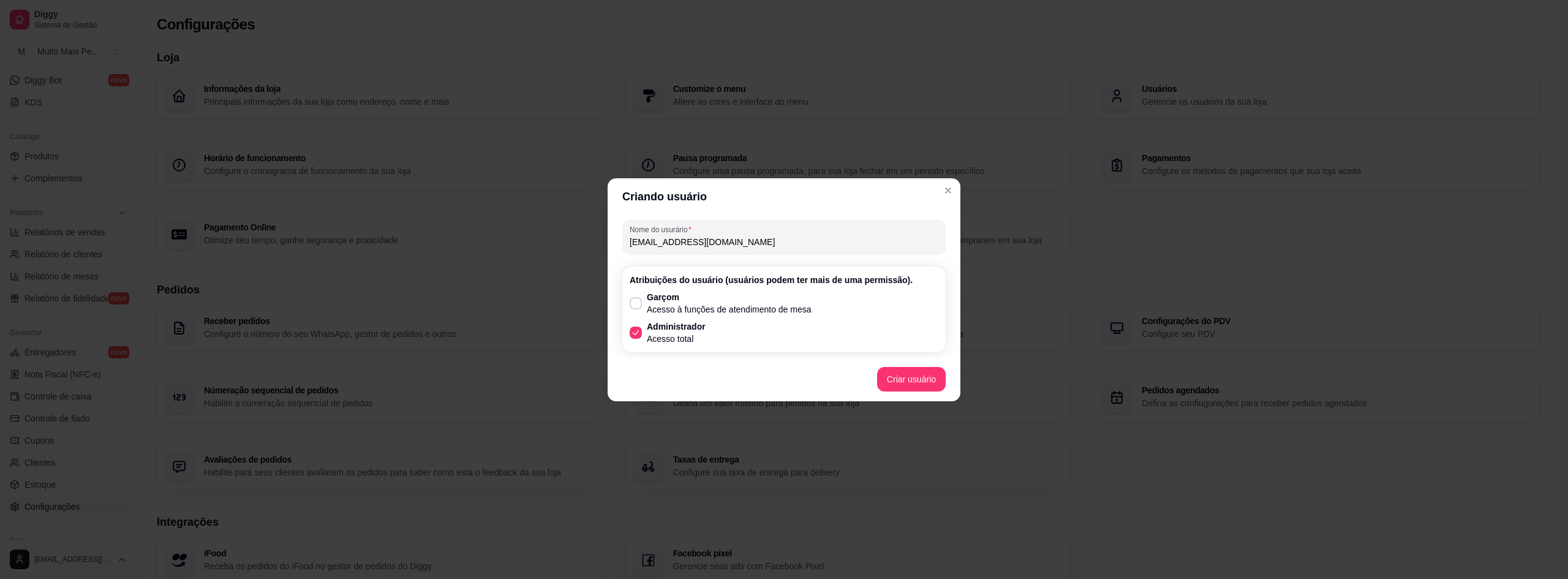
type input "[EMAIL_ADDRESS][DOMAIN_NAME]"
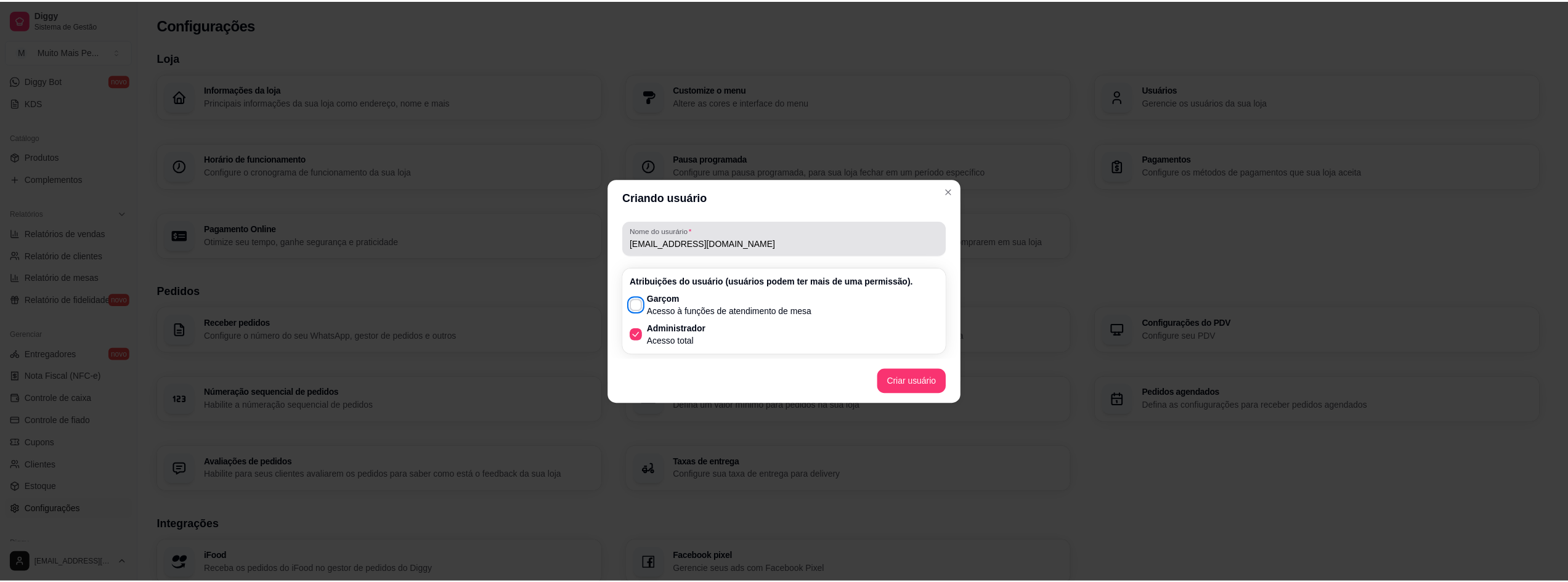
scroll to position [6, 0]
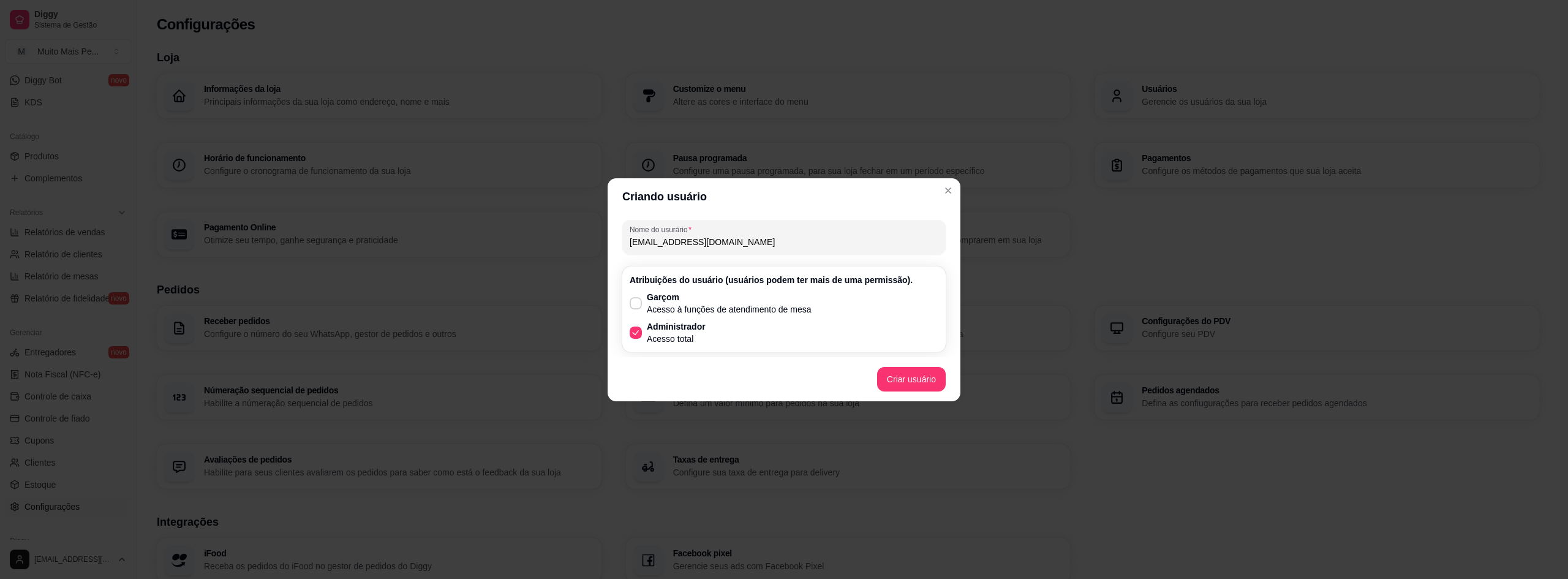
drag, startPoint x: 788, startPoint y: 243, endPoint x: 610, endPoint y: 237, distance: 178.1
click at [613, 237] on div "Nome do usurário goes@antoniocarlosdegoes.com Atribuições do usuário (usuários …" at bounding box center [784, 286] width 353 height 142
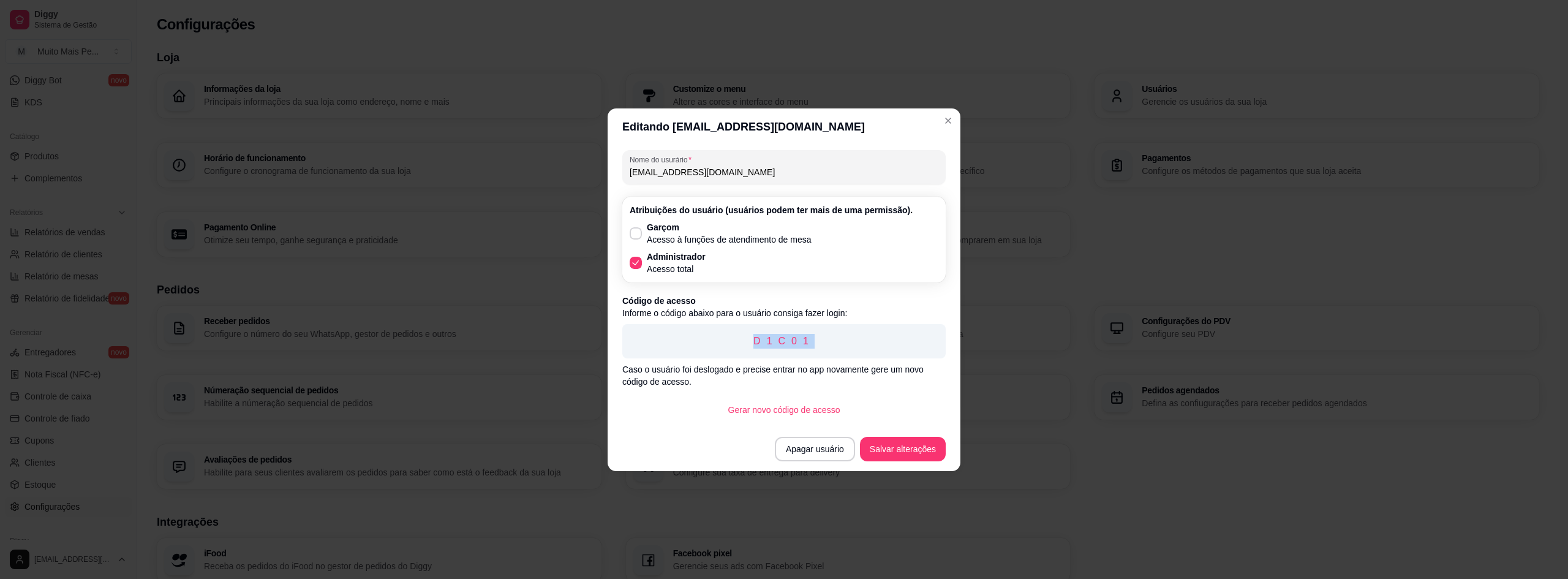
drag, startPoint x: 826, startPoint y: 344, endPoint x: 748, endPoint y: 341, distance: 78.1
click at [748, 341] on p "D1C01" at bounding box center [784, 341] width 304 height 15
copy p "D1C01"
click at [915, 448] on button "Salvar alterações" at bounding box center [903, 449] width 86 height 24
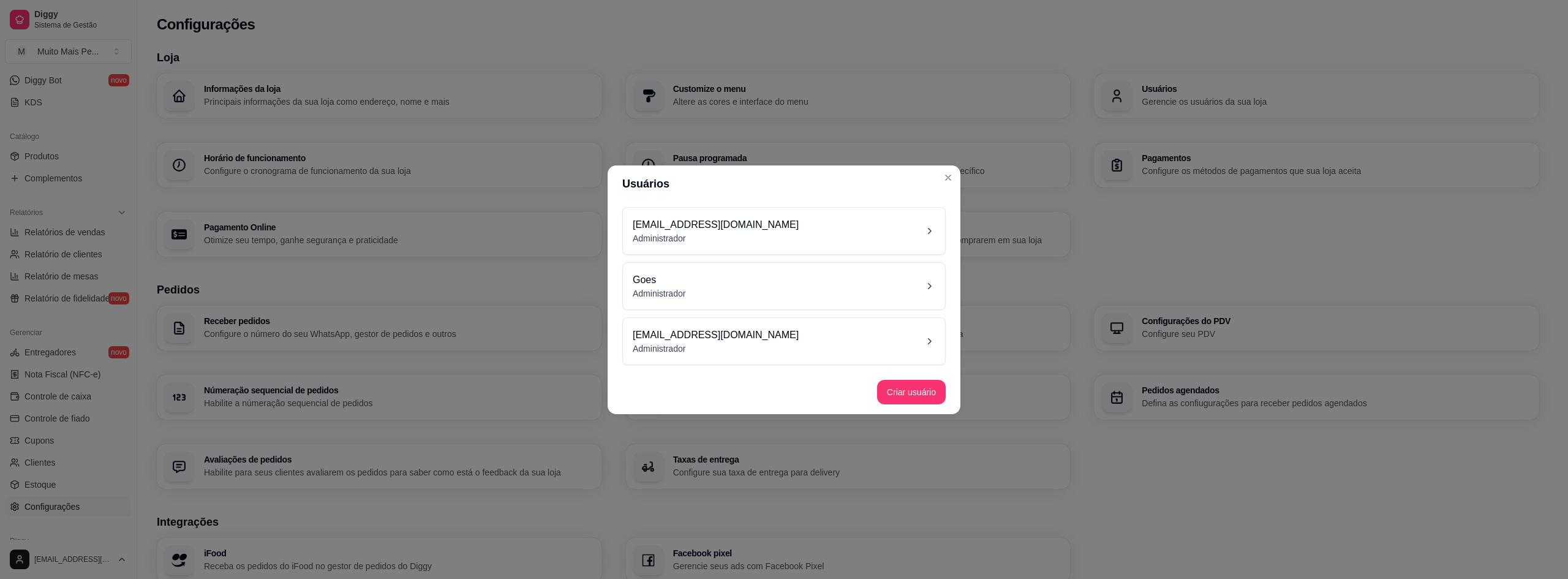
click at [925, 230] on icon at bounding box center [929, 230] width 12 height 12
click at [934, 288] on icon at bounding box center [929, 286] width 12 height 12
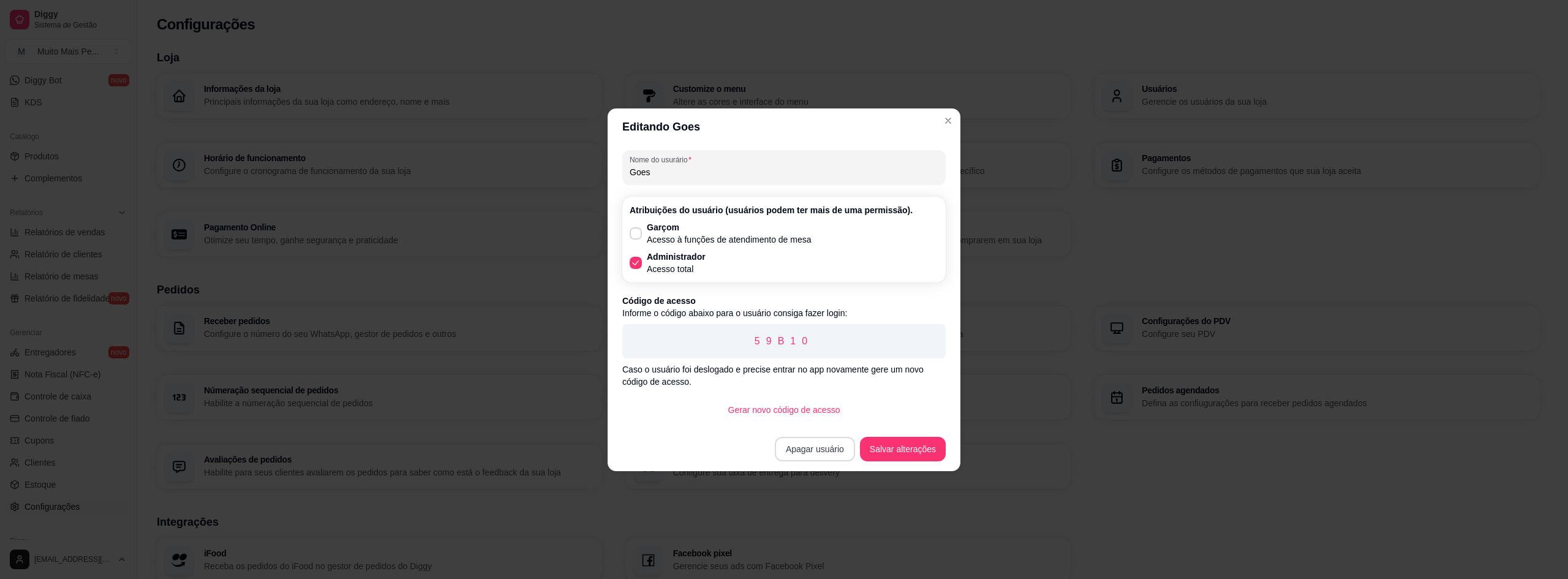
click at [829, 451] on button "Apagar usuário" at bounding box center [815, 449] width 80 height 24
click at [845, 543] on button "Confirmar" at bounding box center [827, 537] width 45 height 19
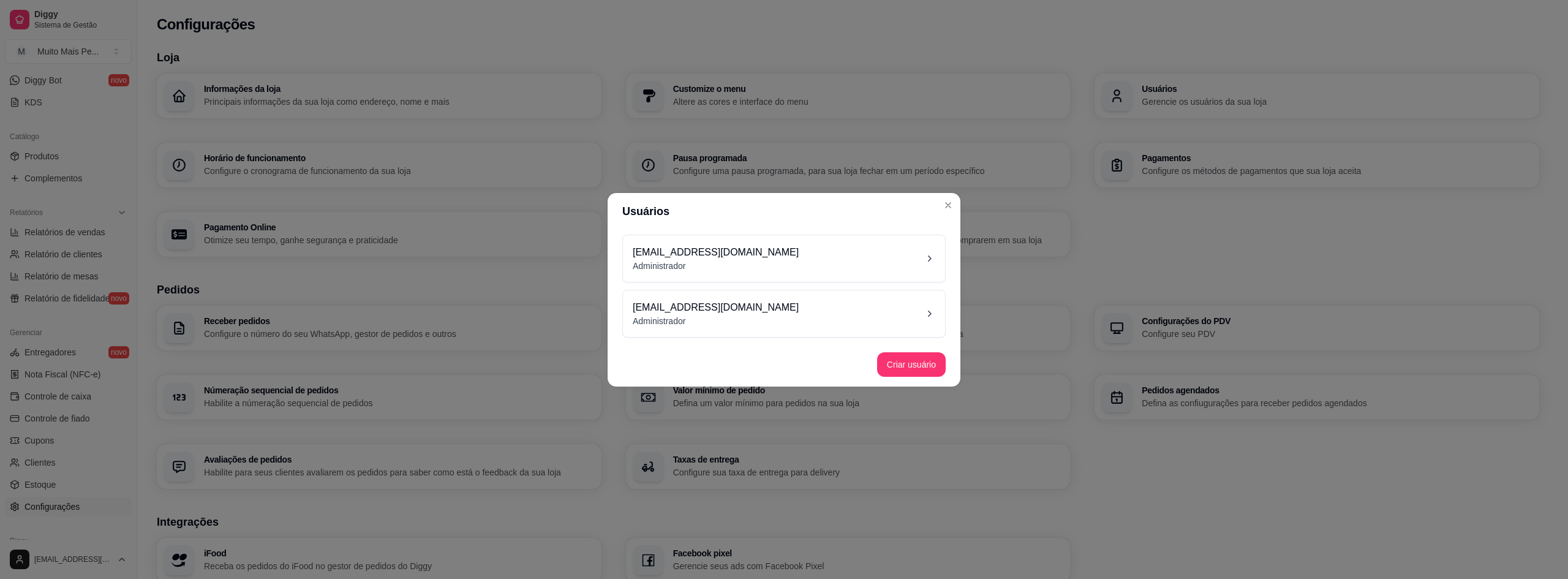
click at [929, 252] on icon at bounding box center [929, 258] width 12 height 12
click at [925, 309] on icon at bounding box center [929, 313] width 12 height 12
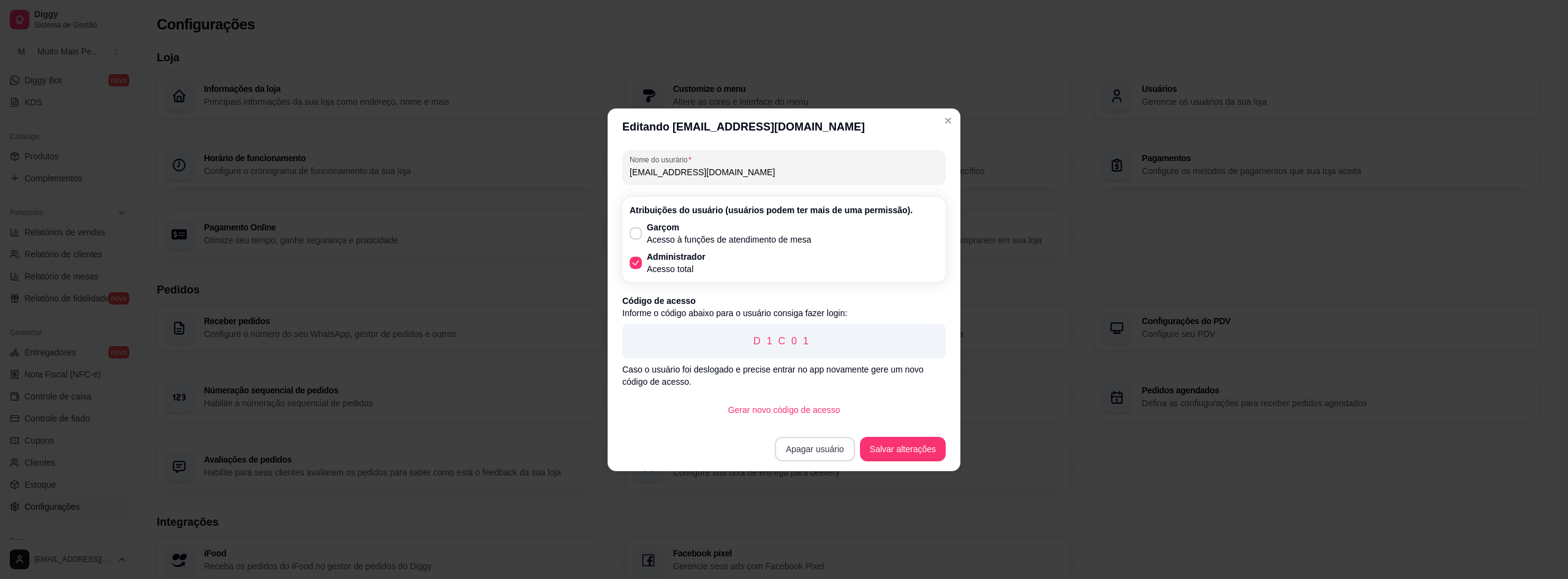
click at [819, 449] on button "Apagar usuário" at bounding box center [815, 449] width 80 height 24
click at [822, 537] on button "Confirmar" at bounding box center [827, 537] width 45 height 19
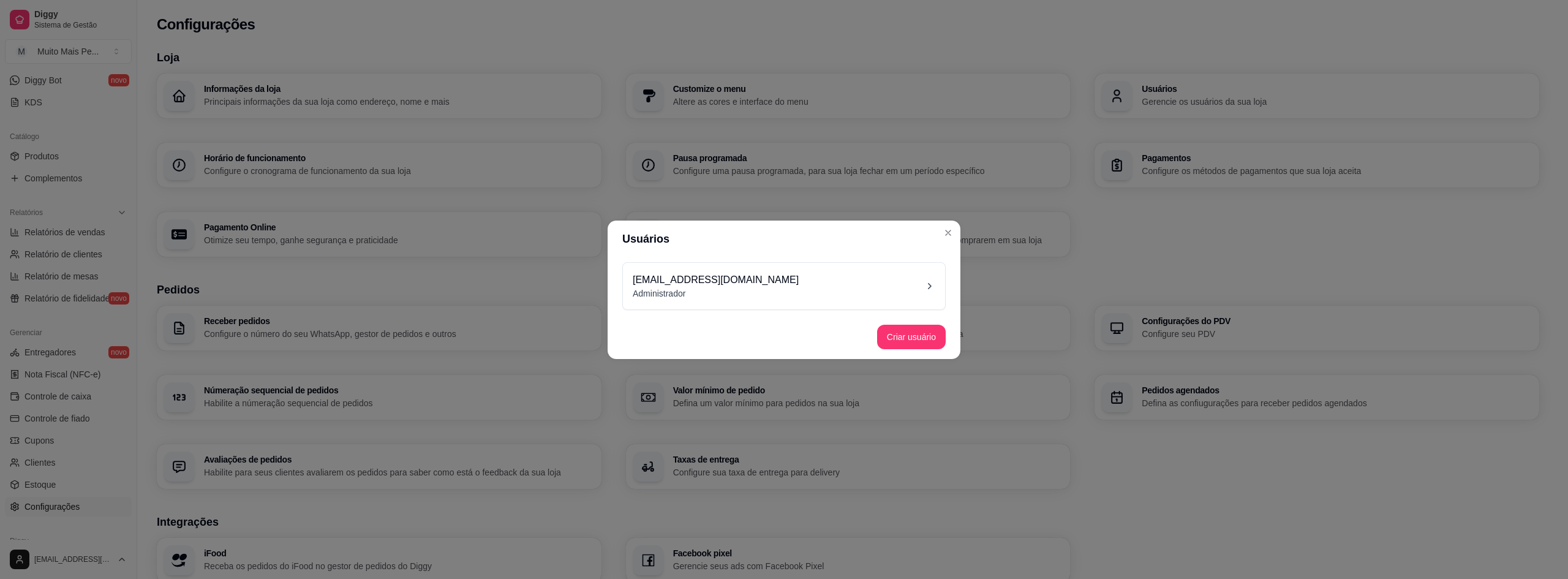
click at [760, 289] on p "Administrador" at bounding box center [716, 293] width 166 height 12
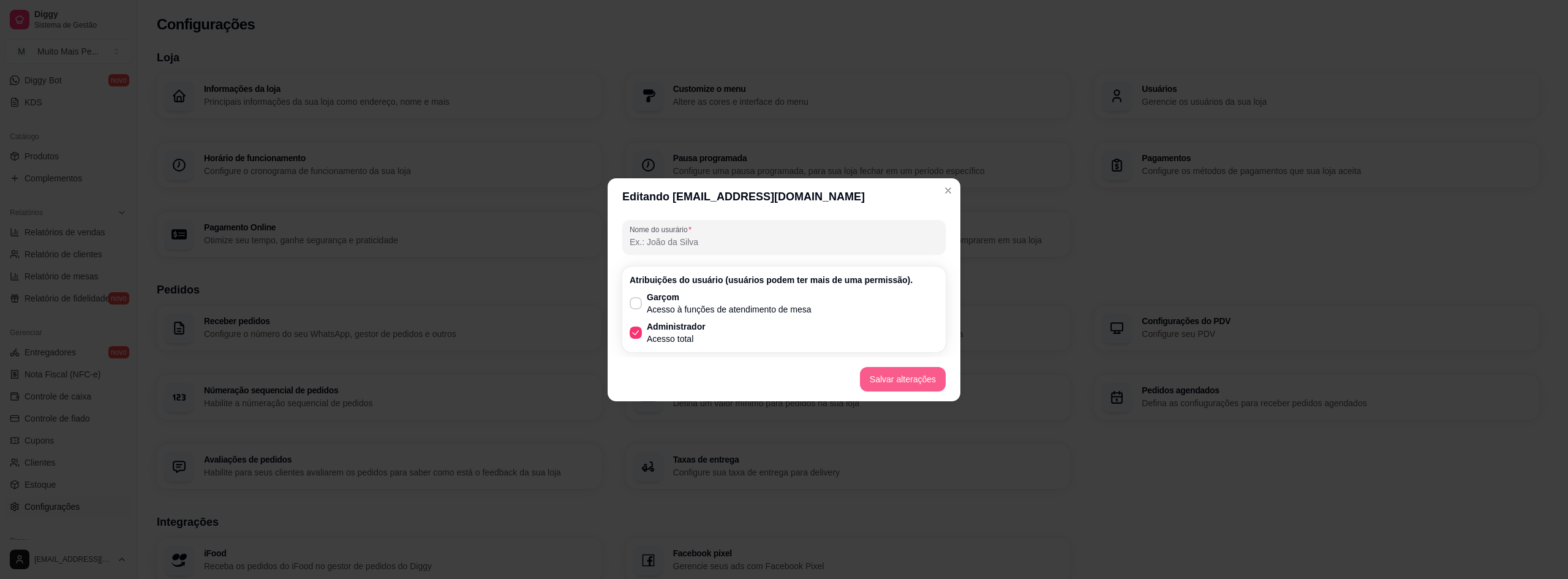
click at [898, 381] on button "Salvar alterações" at bounding box center [903, 379] width 86 height 24
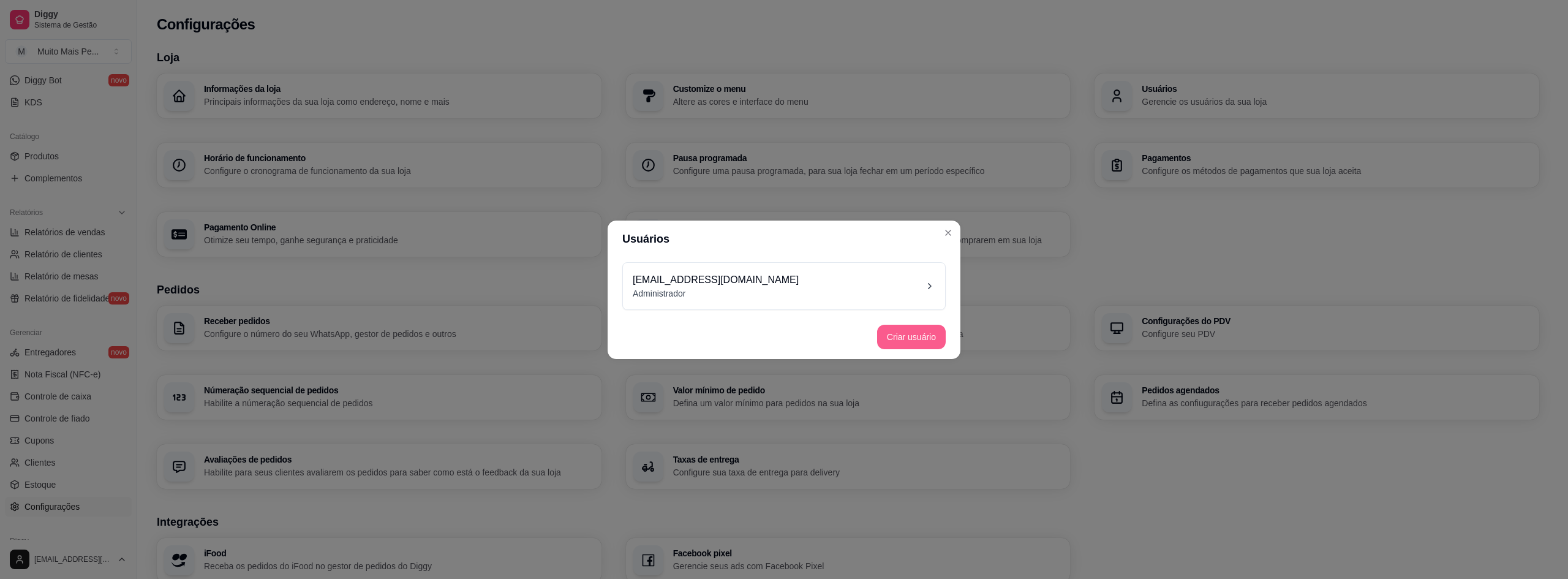
click at [906, 339] on button "Criar usuário" at bounding box center [911, 337] width 69 height 24
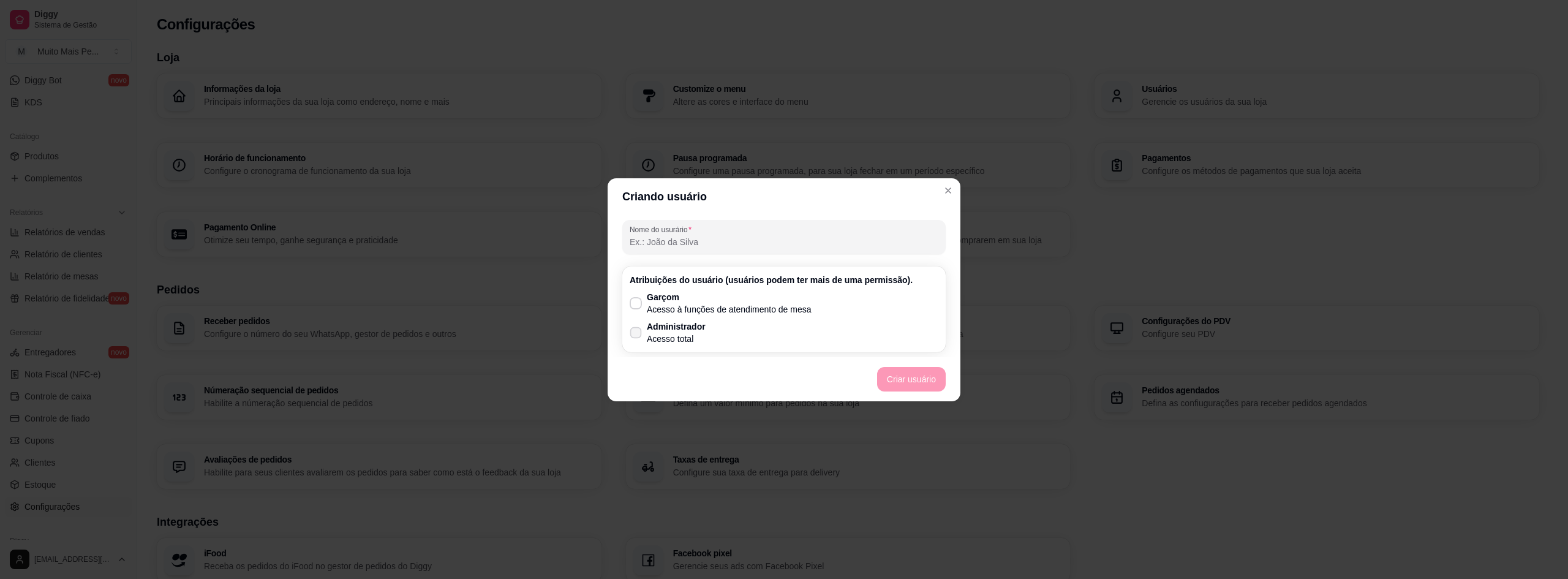
click at [677, 333] on p "Acesso total" at bounding box center [676, 338] width 59 height 12
click at [637, 335] on input "Administrador Acesso total" at bounding box center [633, 338] width 8 height 8
checkbox input "true"
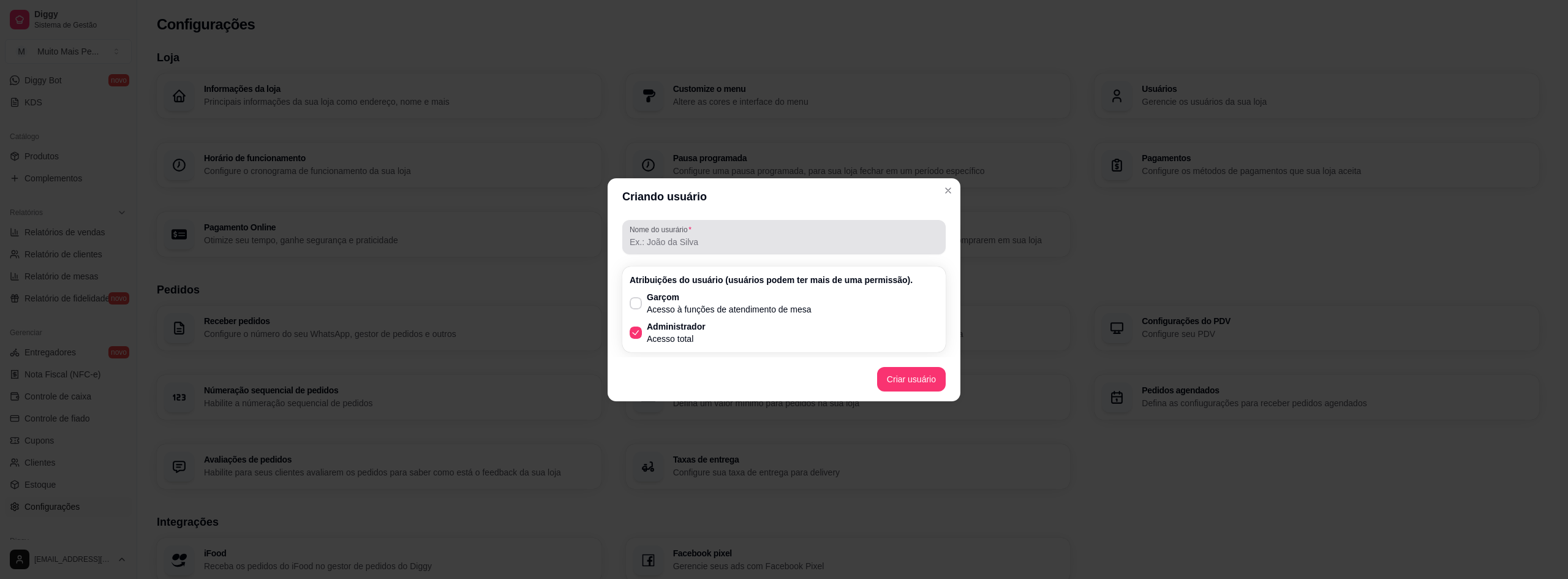
click at [685, 231] on label "Nome do usurário" at bounding box center [662, 229] width 66 height 11
click at [685, 236] on input "Nome do usurário" at bounding box center [784, 242] width 308 height 12
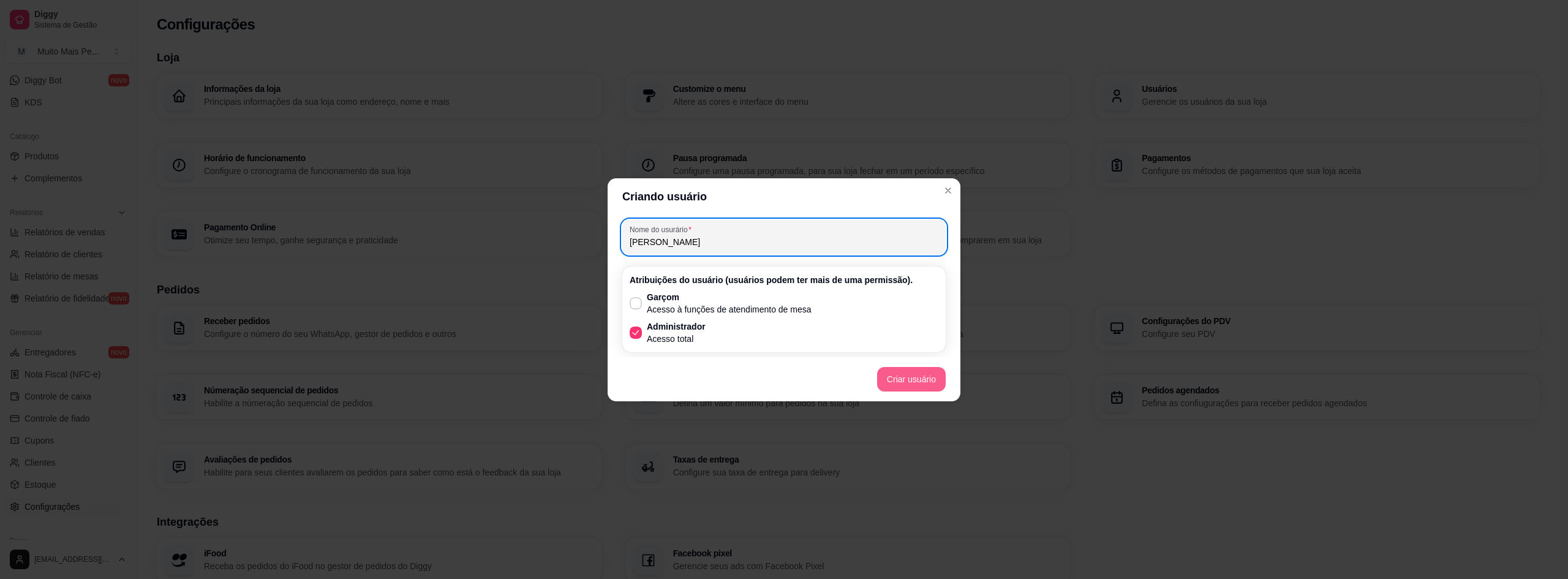
type input "Célia"
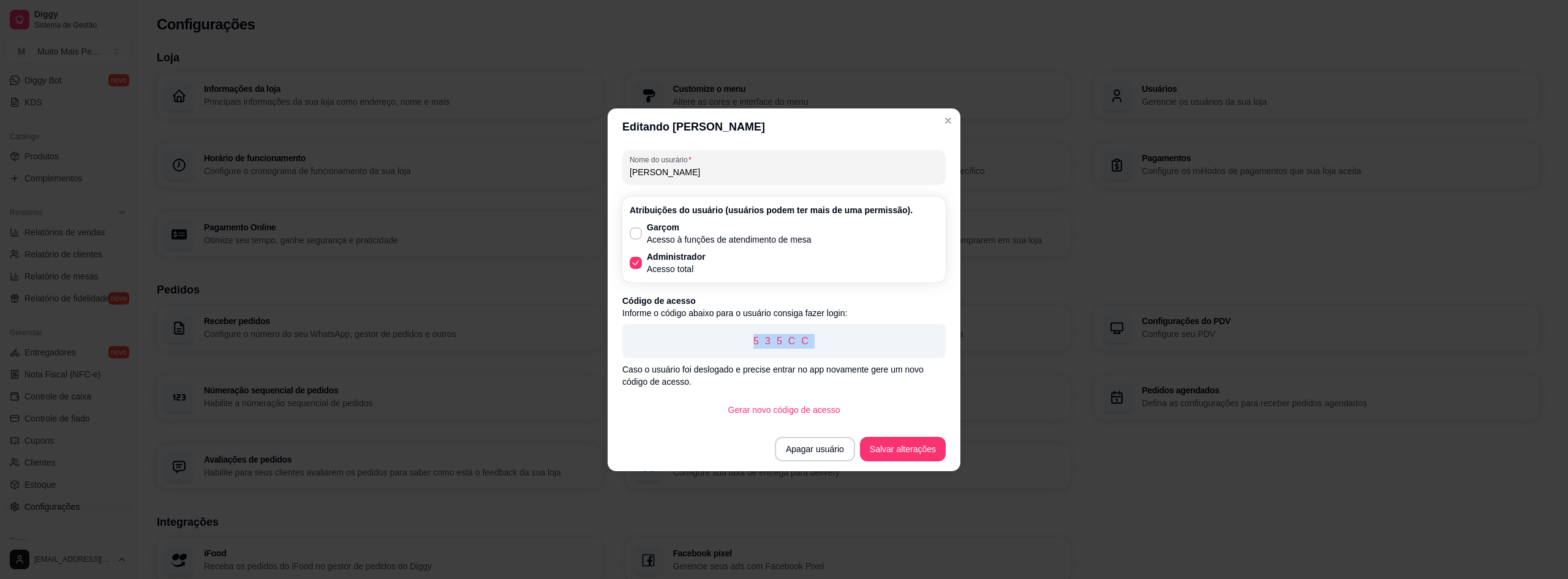
drag, startPoint x: 747, startPoint y: 337, endPoint x: 843, endPoint y: 340, distance: 96.0
click at [843, 340] on p "535CC" at bounding box center [784, 341] width 304 height 15
copy p "535CC"
click at [916, 446] on button "Salvar alterações" at bounding box center [903, 449] width 86 height 24
click at [906, 448] on button "Salvar alterações" at bounding box center [903, 449] width 83 height 24
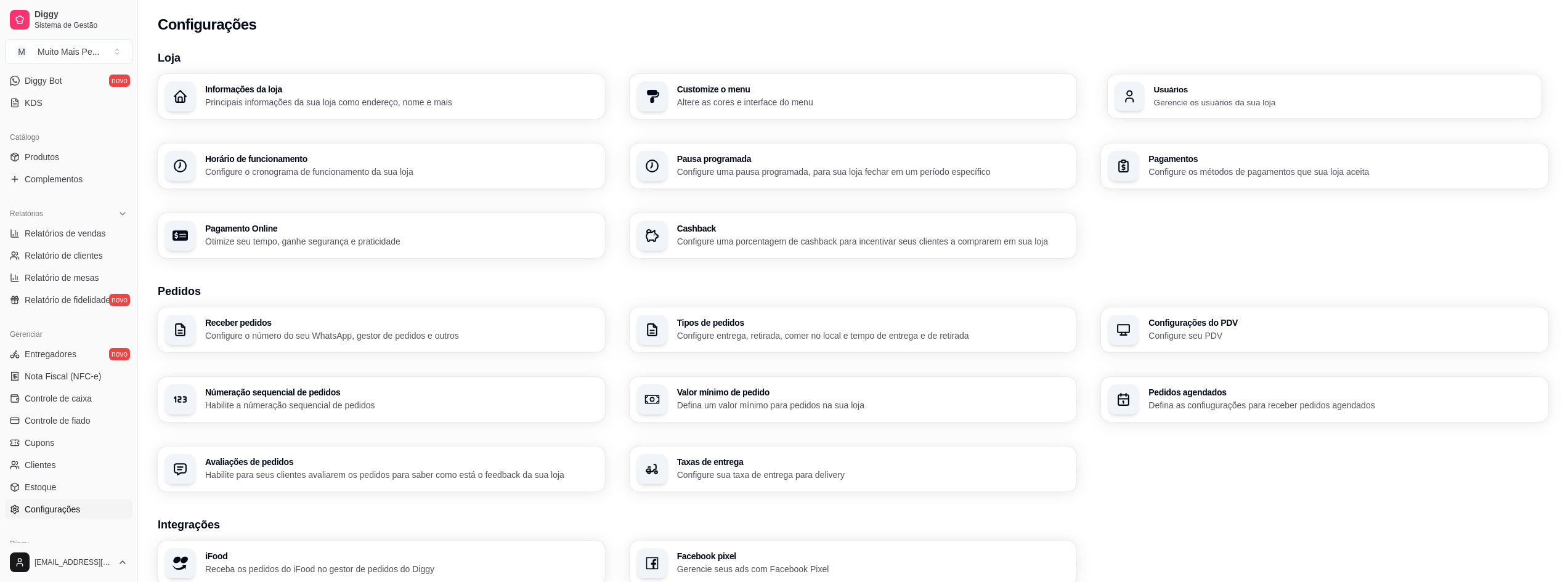
click at [1166, 87] on h3 "Usuários" at bounding box center [1344, 89] width 381 height 9
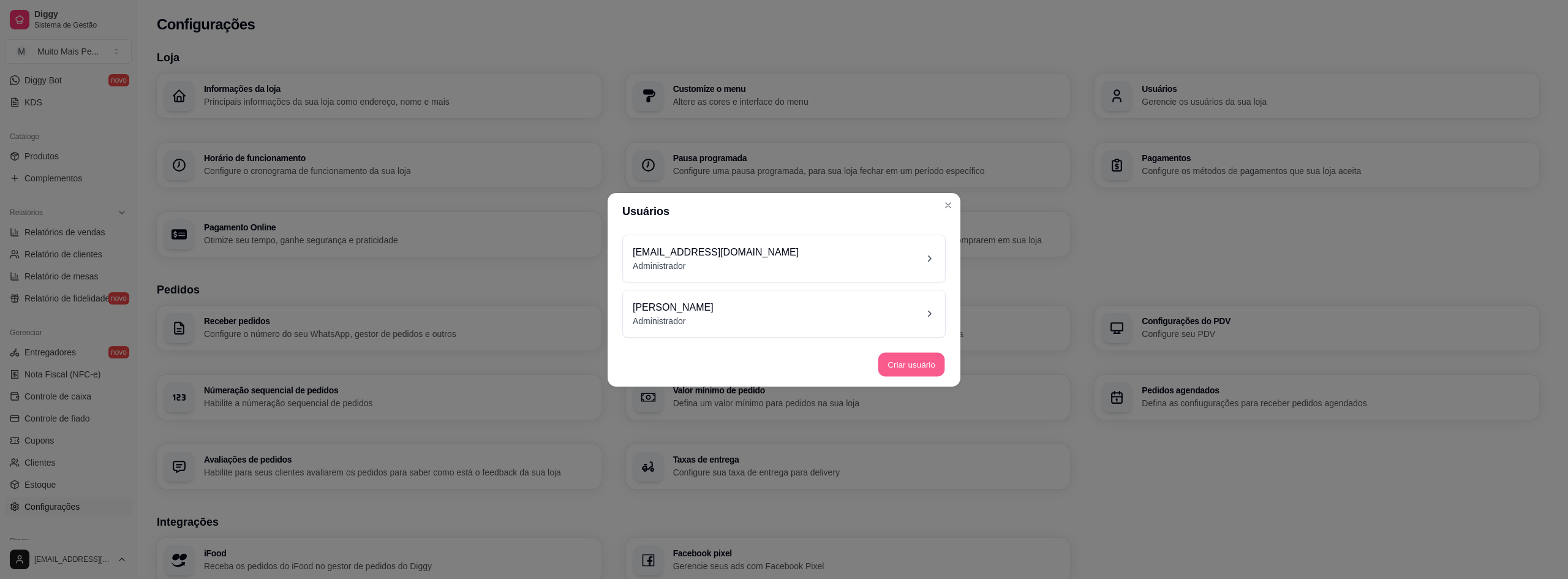
click at [914, 364] on button "Criar usuário" at bounding box center [912, 364] width 67 height 24
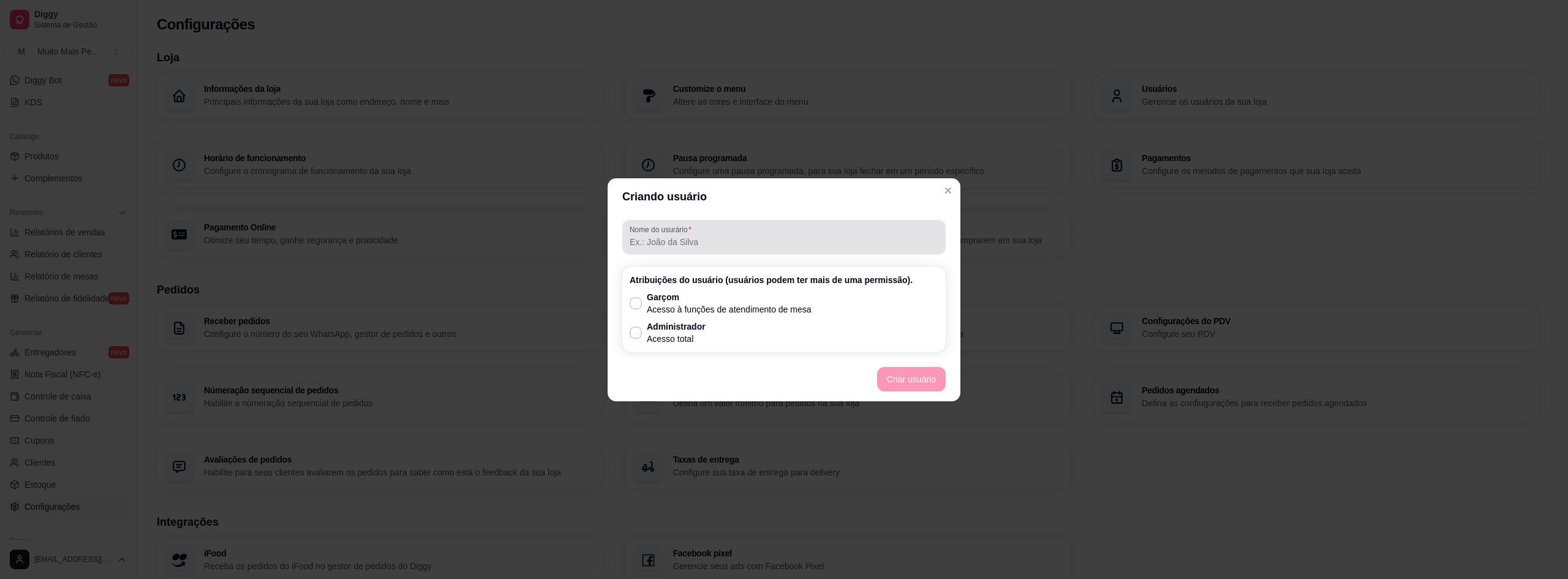
click at [711, 239] on input "Nome do usurário" at bounding box center [784, 242] width 308 height 12
type input "Pedro"
click at [653, 328] on p "Administrador" at bounding box center [676, 326] width 59 height 12
click at [637, 335] on input "Administrador Acesso total" at bounding box center [633, 338] width 8 height 8
checkbox input "true"
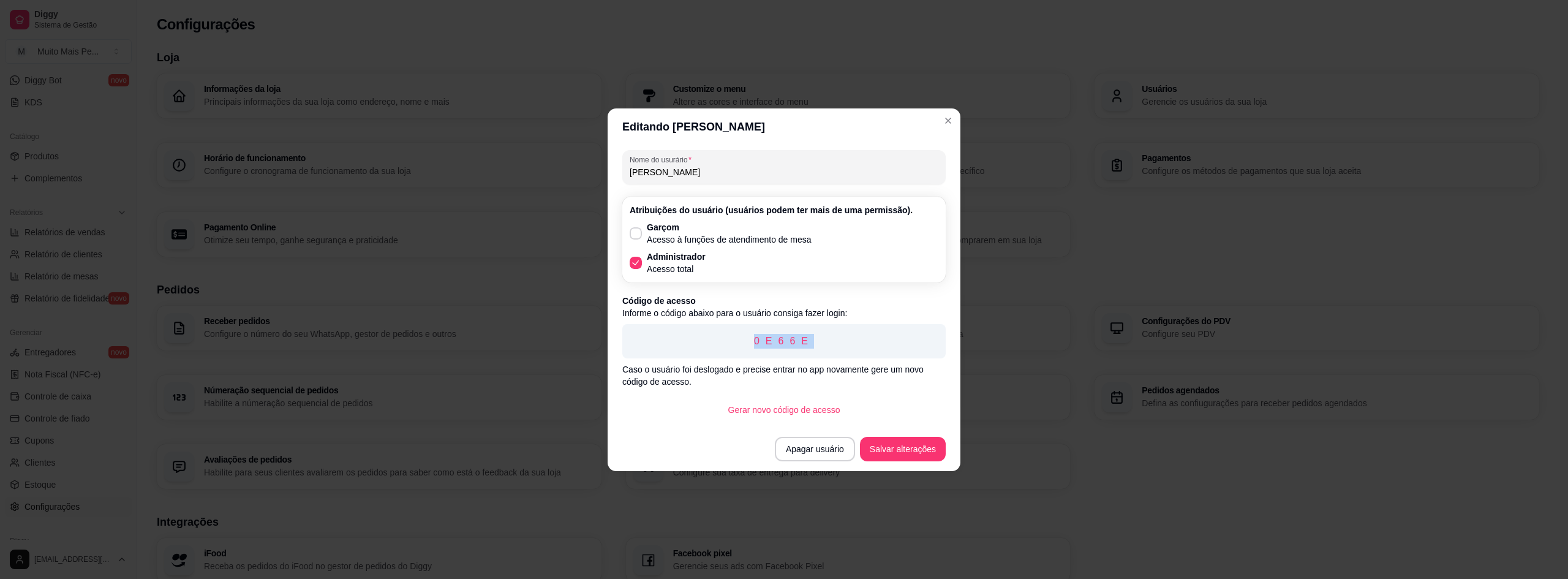
drag, startPoint x: 835, startPoint y: 345, endPoint x: 712, endPoint y: 334, distance: 123.5
click at [731, 330] on div "0E66E" at bounding box center [784, 341] width 323 height 34
copy p "0E66E"
click at [911, 452] on button "Salvar alterações" at bounding box center [903, 449] width 83 height 24
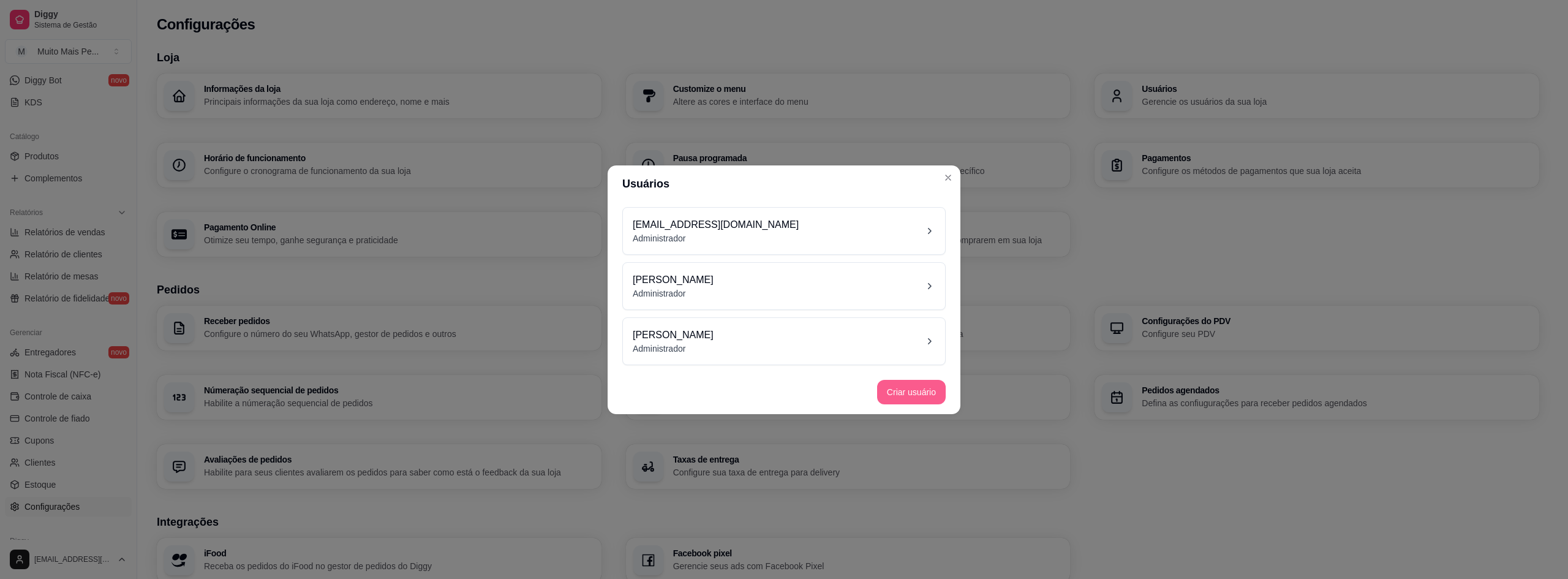
click at [923, 390] on button "Criar usuário" at bounding box center [911, 391] width 69 height 24
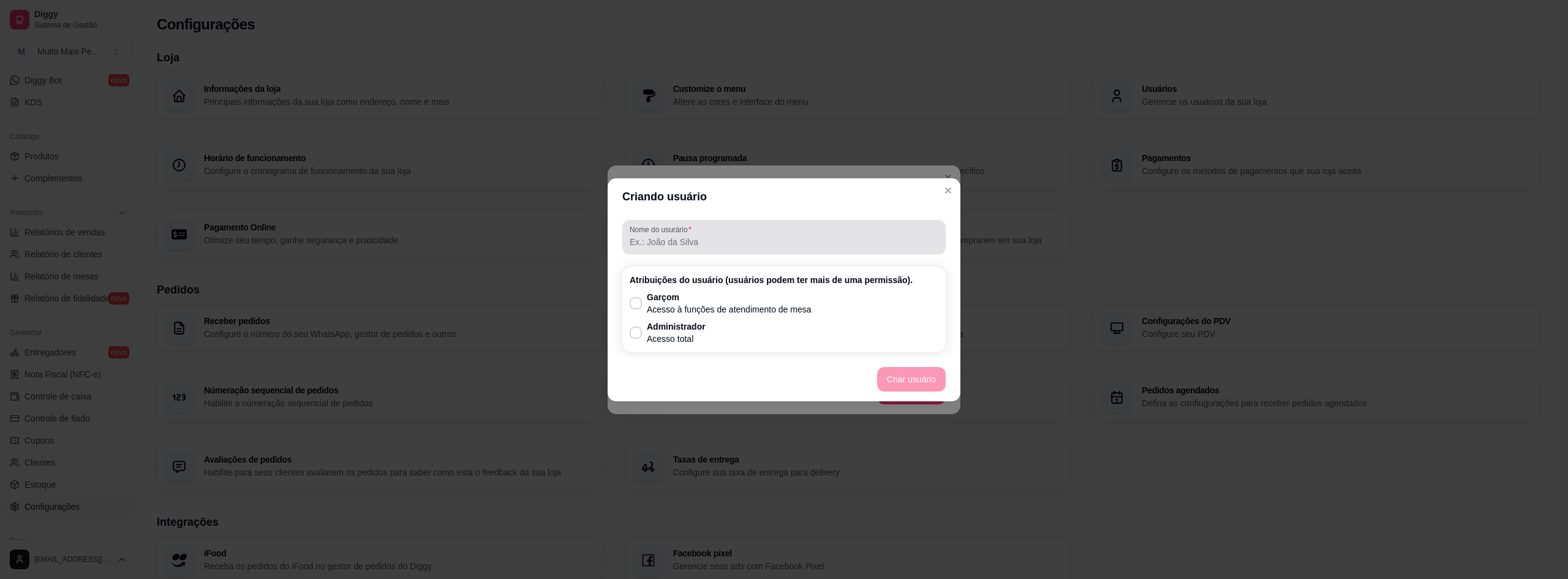
click at [716, 239] on input "Nome do usurário" at bounding box center [784, 242] width 308 height 12
type input "Atendente"
click at [653, 294] on p "Garçom" at bounding box center [729, 296] width 165 height 12
click at [637, 305] on input "Garçom Acesso à funções de atendimento de mesa" at bounding box center [633, 308] width 8 height 8
checkbox input "true"
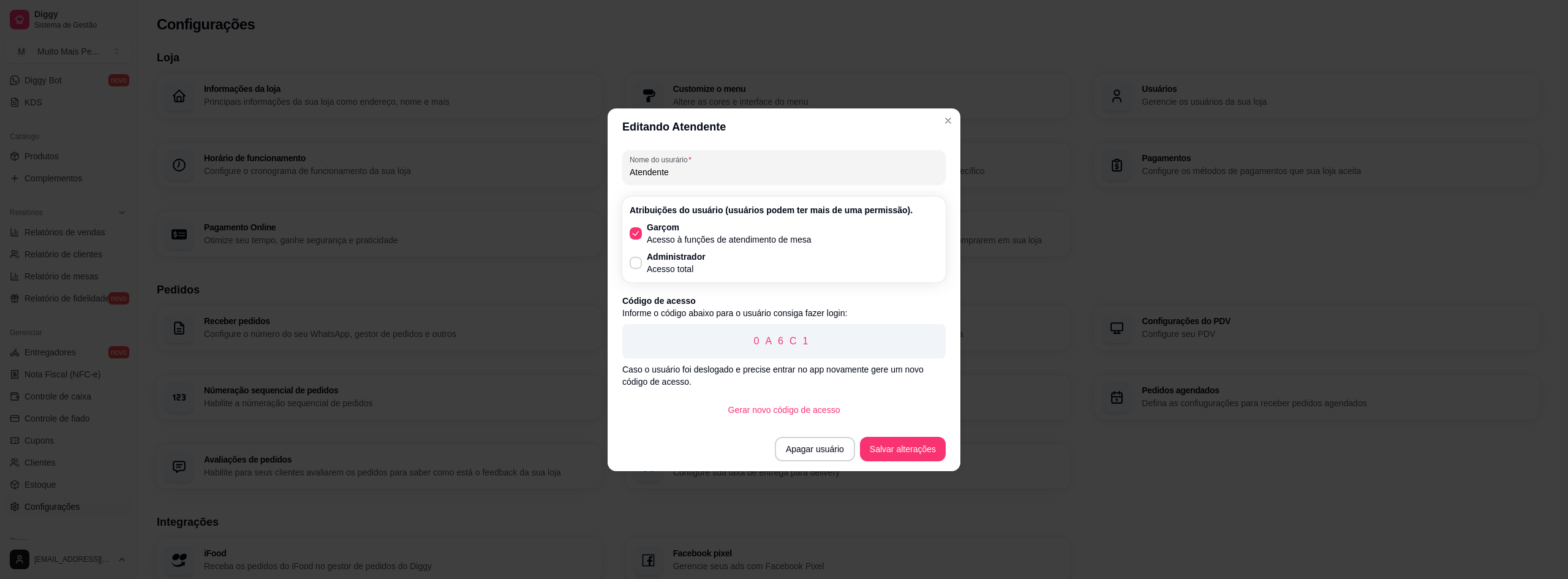
drag, startPoint x: 701, startPoint y: 173, endPoint x: 603, endPoint y: 175, distance: 98.0
click at [603, 175] on div "Editando Atendente Nome do usurário Atendente Atribuições do usuário (usuários …" at bounding box center [784, 289] width 1568 height 579
drag, startPoint x: 749, startPoint y: 323, endPoint x: 748, endPoint y: 345, distance: 22.0
click at [749, 325] on div "0A6C1" at bounding box center [784, 341] width 323 height 34
drag, startPoint x: 752, startPoint y: 338, endPoint x: 861, endPoint y: 349, distance: 109.6
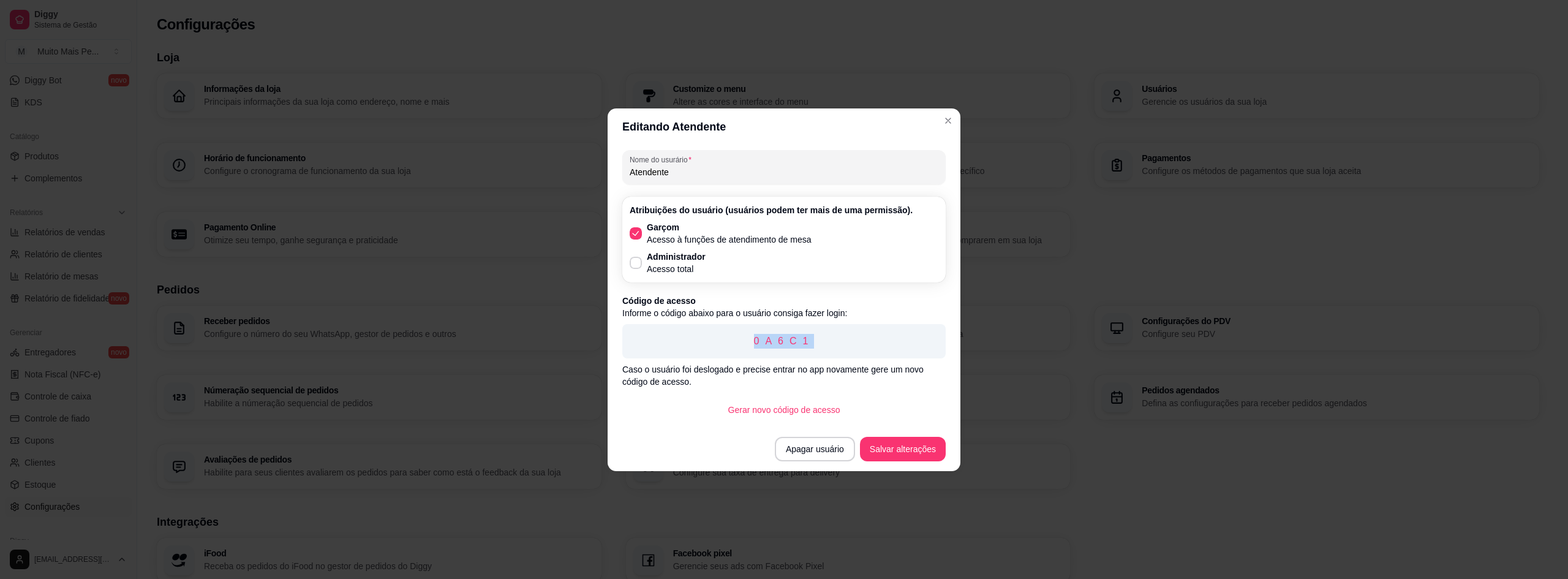
click at [861, 349] on div "0A6C1" at bounding box center [784, 341] width 323 height 34
copy p "0A6C1"
click at [940, 449] on button "Salvar alterações" at bounding box center [903, 449] width 86 height 24
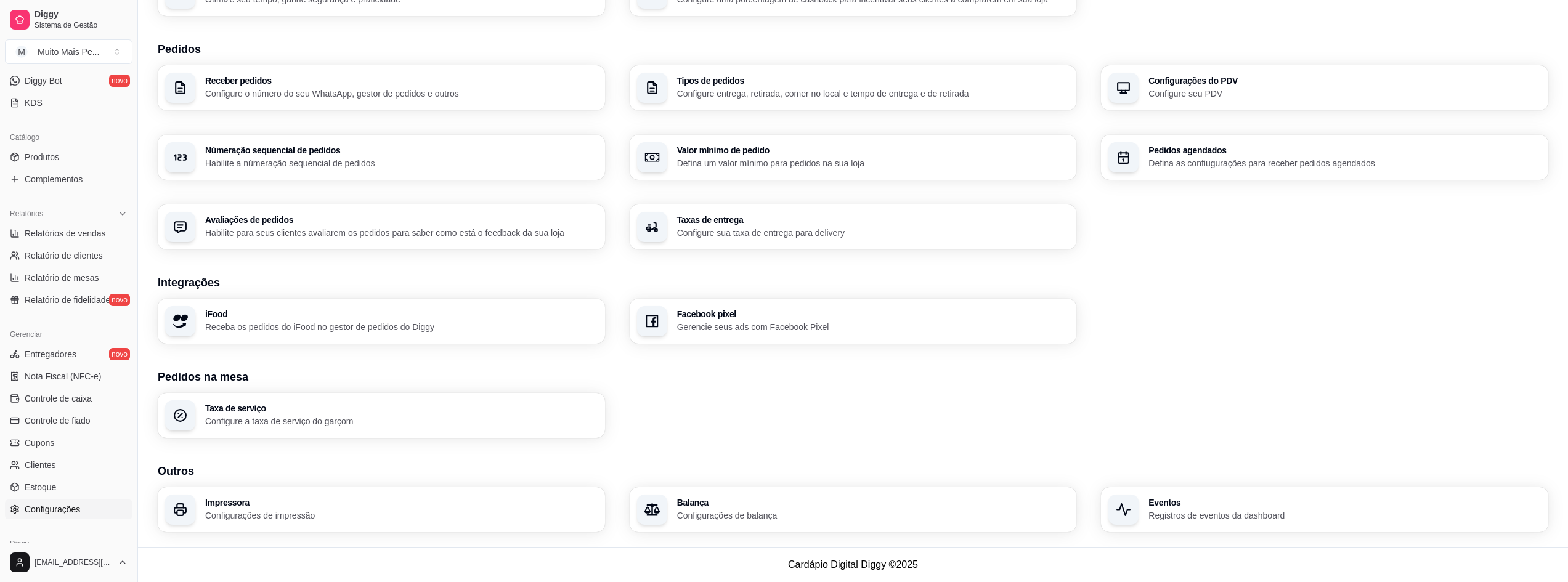
scroll to position [304, 0]
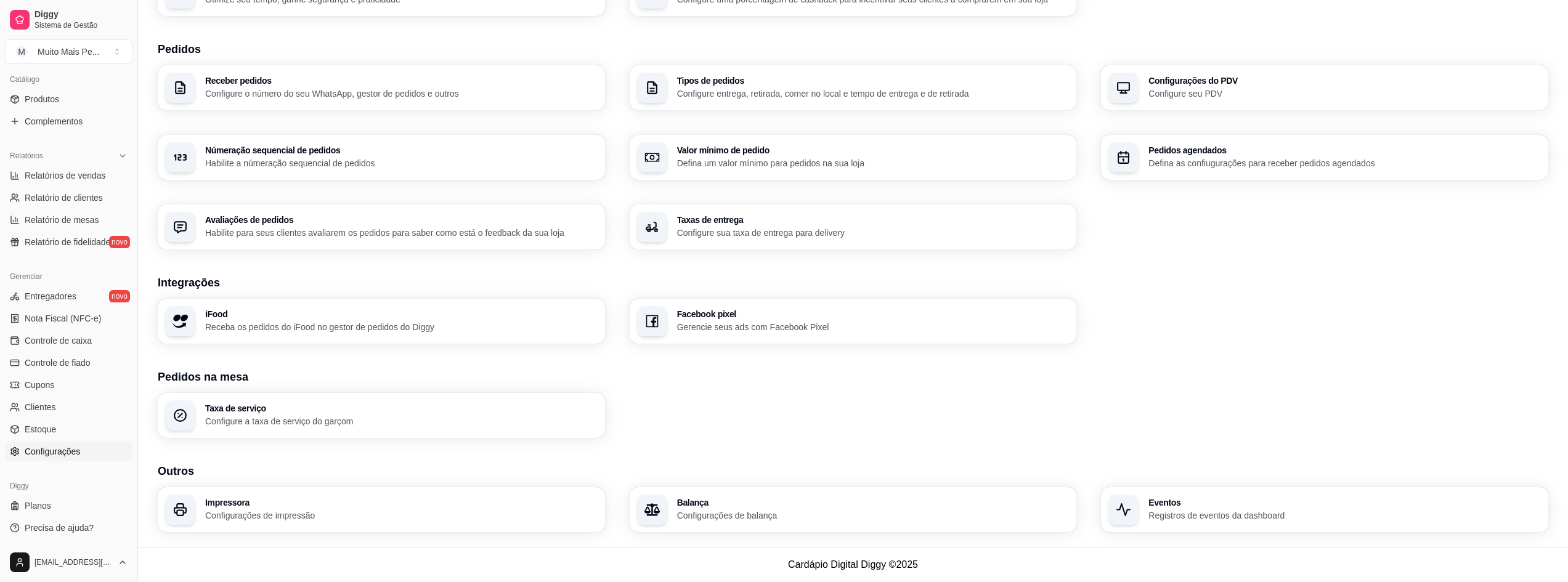
click at [47, 493] on div "Diggy" at bounding box center [69, 486] width 127 height 20
click at [41, 506] on span "Planos" at bounding box center [37, 505] width 26 height 12
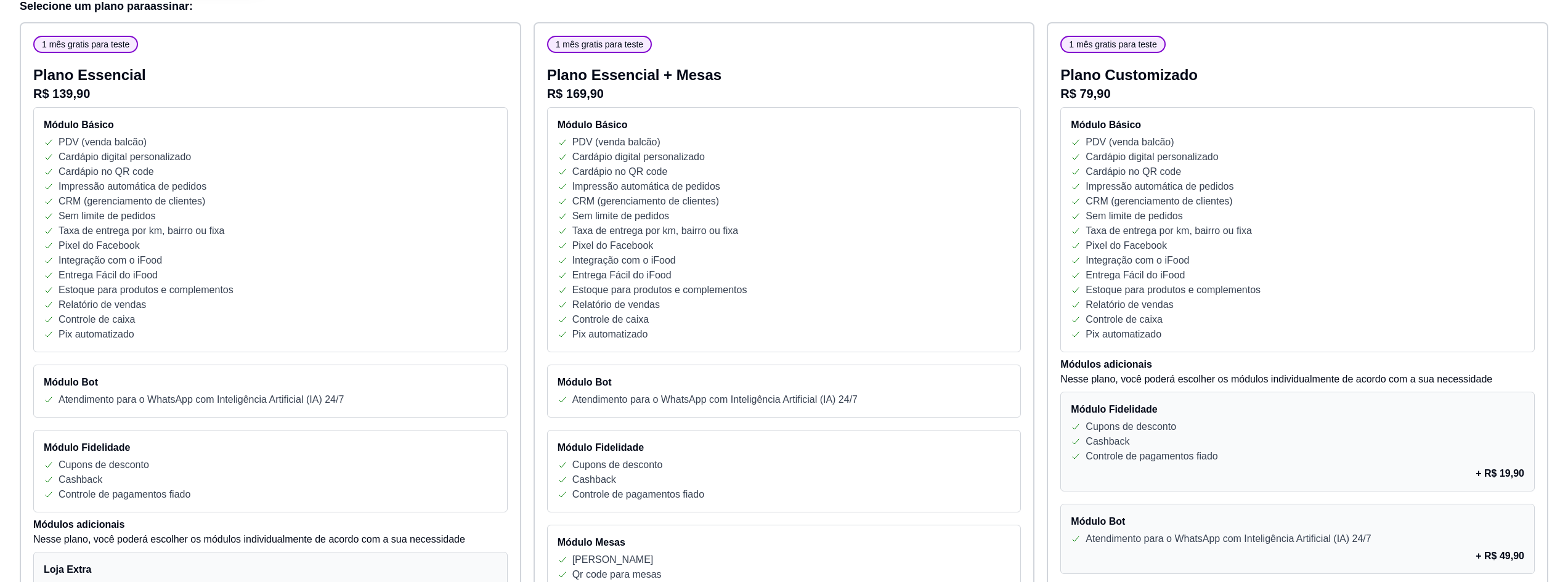
scroll to position [369, 0]
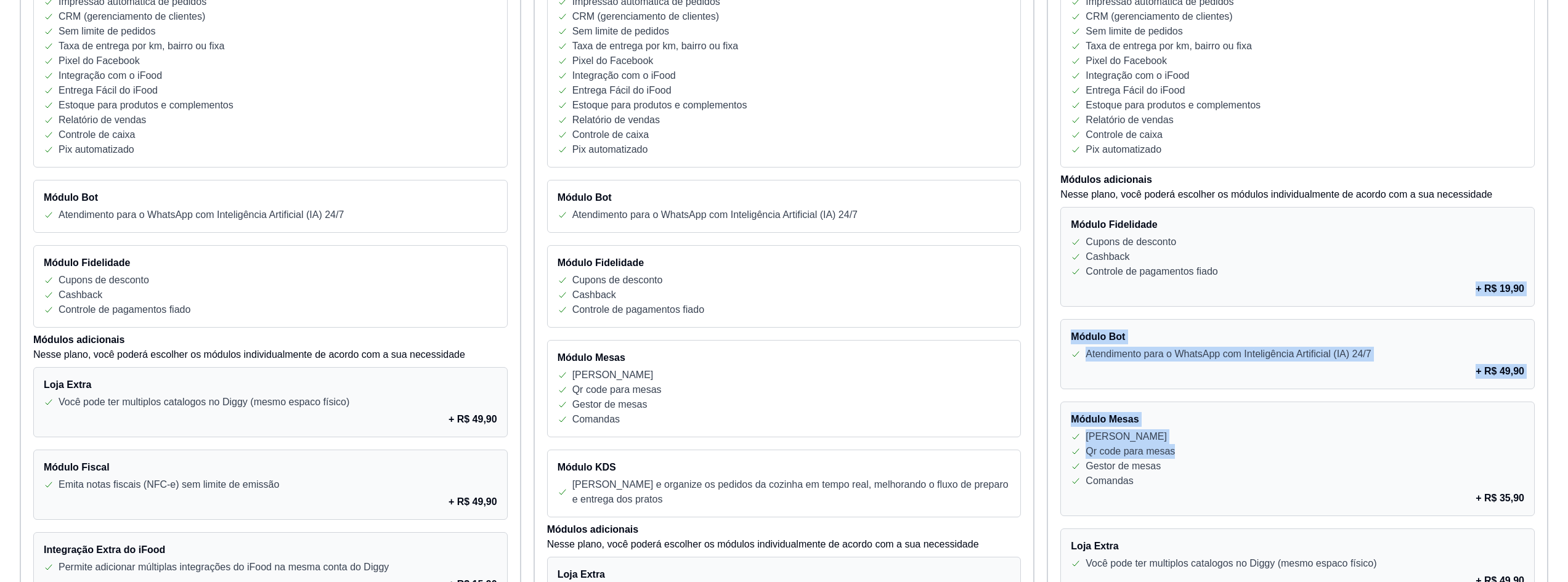
drag, startPoint x: 1481, startPoint y: 281, endPoint x: 1501, endPoint y: 447, distance: 167.2
click at [1501, 447] on div "Módulo Fidelidade Cupons de desconto Cashback Controle de pagamentos fiado + R$…" at bounding box center [1297, 583] width 475 height 751
click at [1445, 327] on div "Módulo Bot Atendimento para o WhatsApp com Inteligência Artificial (IA) 24/7 + …" at bounding box center [1297, 353] width 475 height 70
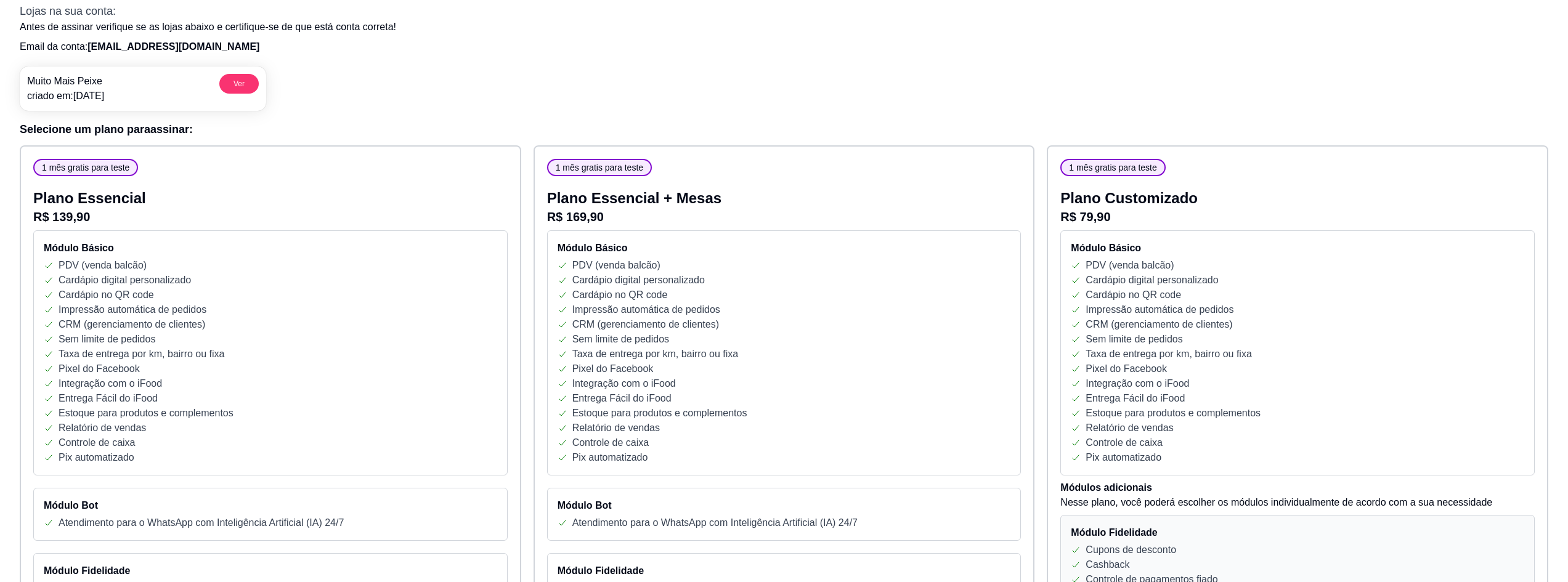
scroll to position [0, 0]
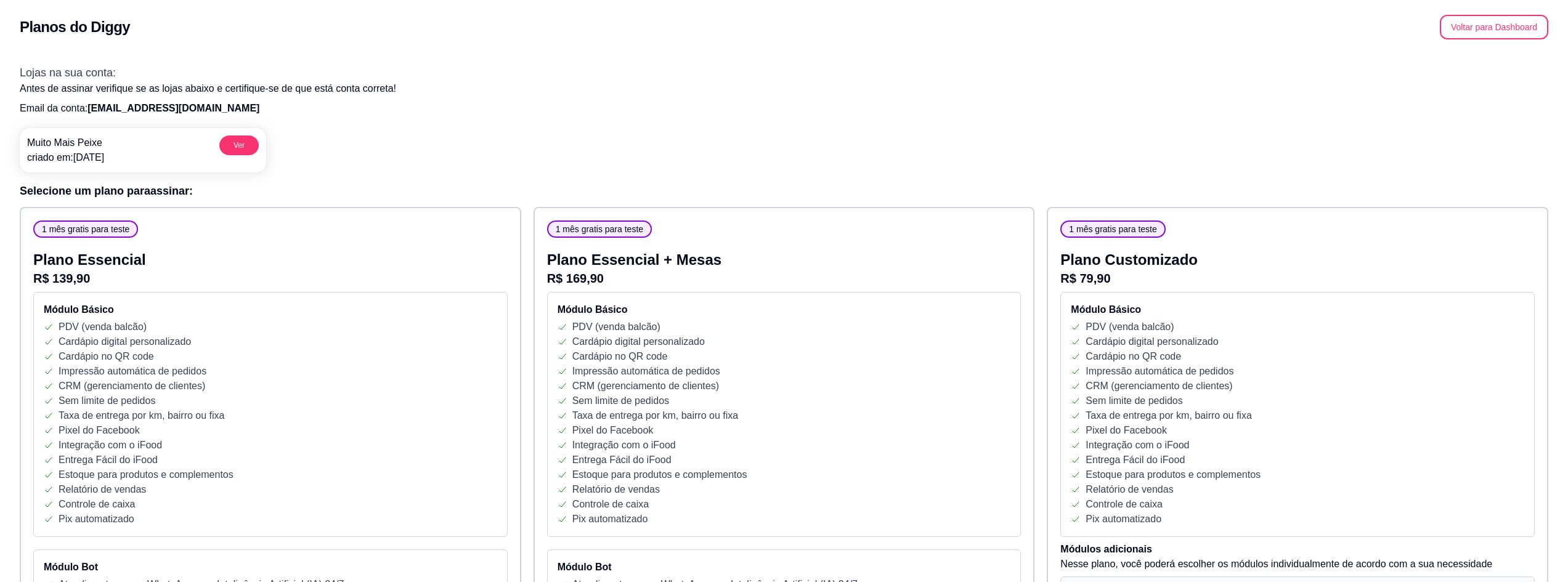
click at [1497, 41] on div "Planos do Diggy Voltar para Dashboard" at bounding box center [784, 24] width 1568 height 47
click at [1498, 26] on button "Voltar para Dashboard" at bounding box center [1494, 27] width 109 height 24
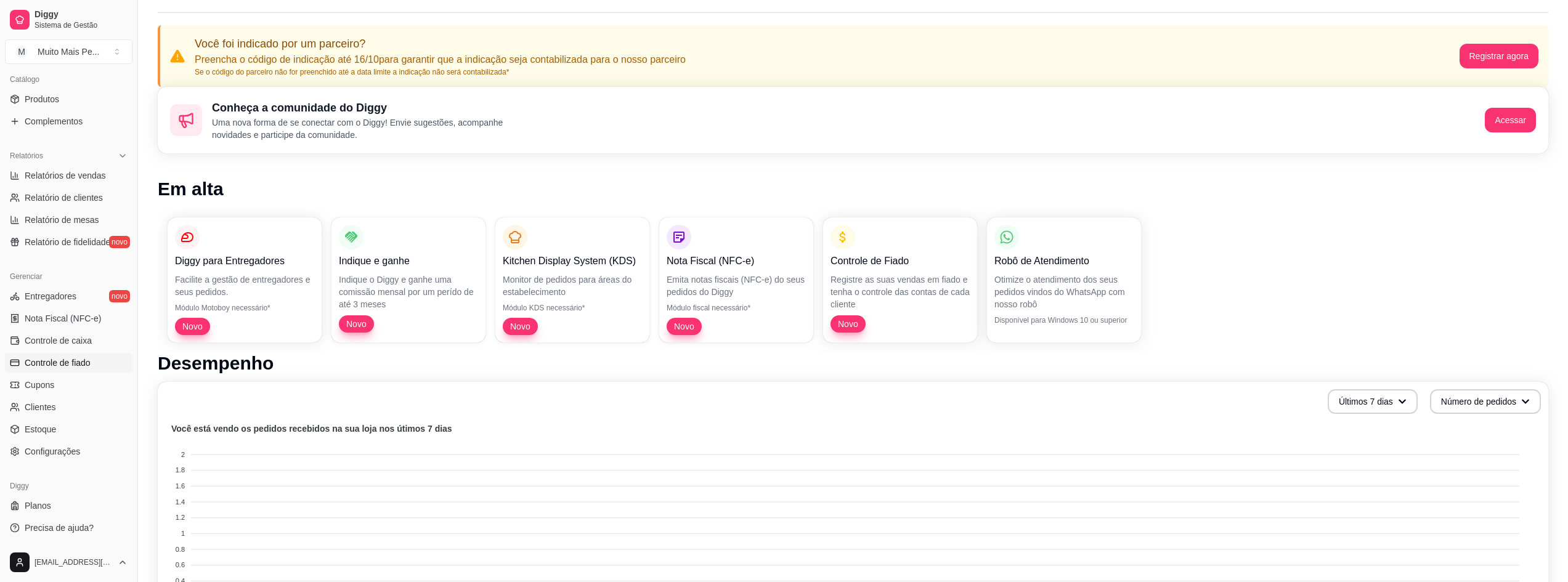
scroll to position [308, 0]
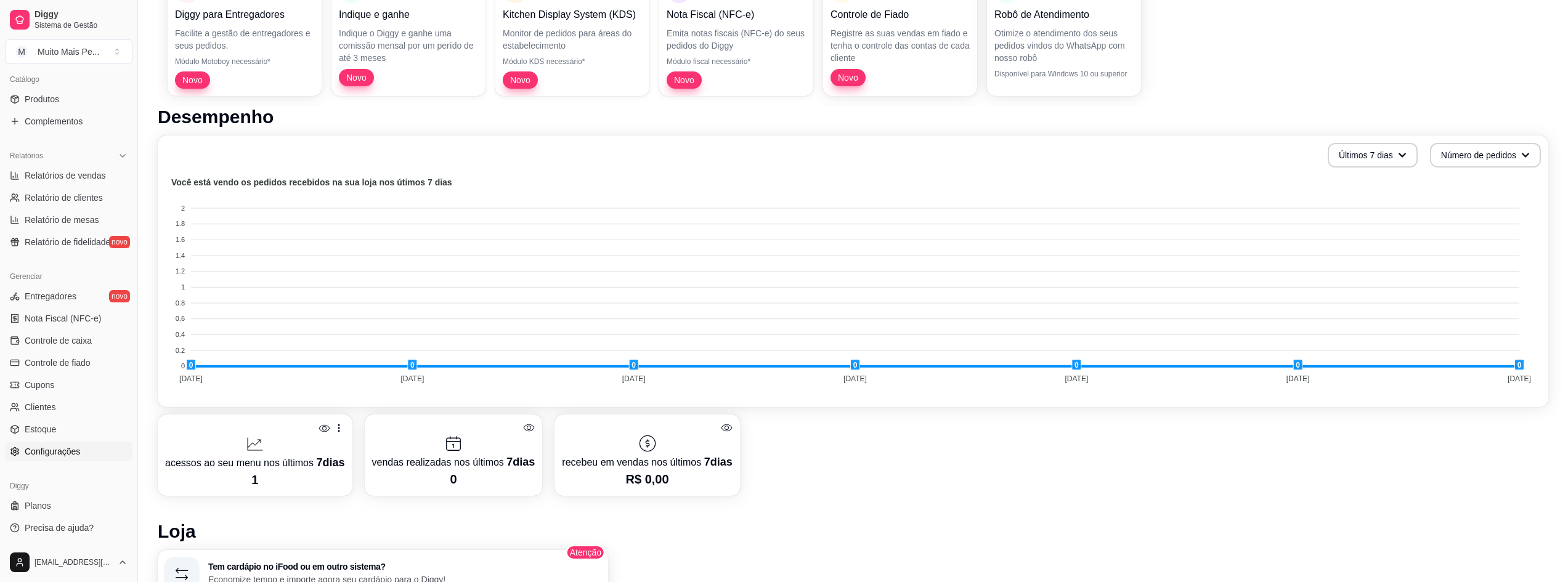
click at [52, 453] on span "Configurações" at bounding box center [52, 451] width 56 height 12
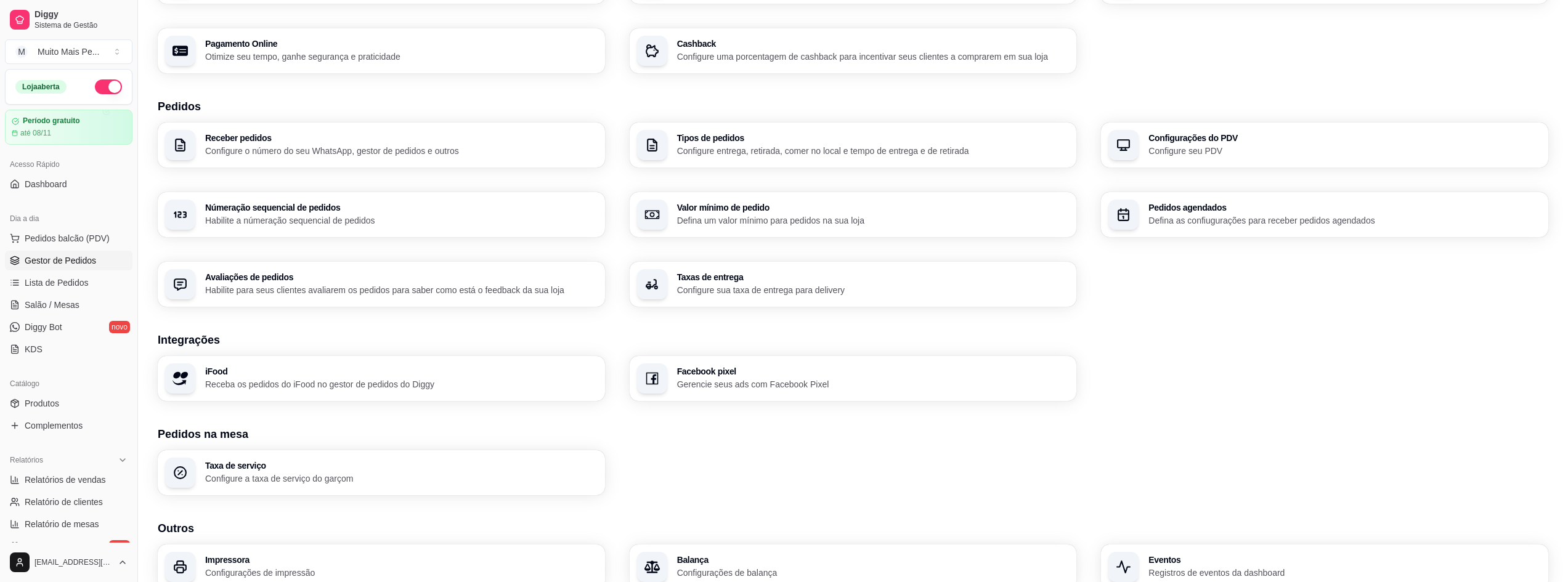
click at [85, 261] on span "Gestor de Pedidos" at bounding box center [60, 260] width 71 height 12
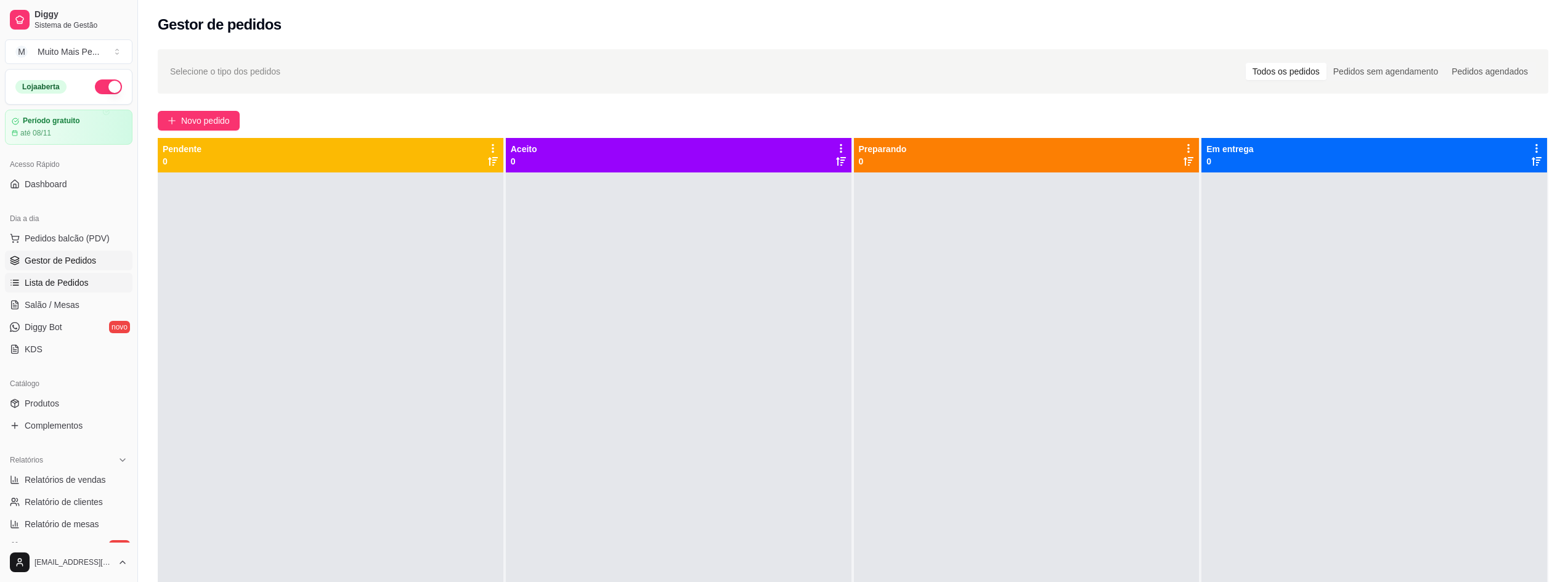
click at [81, 275] on link "Lista de Pedidos" at bounding box center [69, 283] width 127 height 20
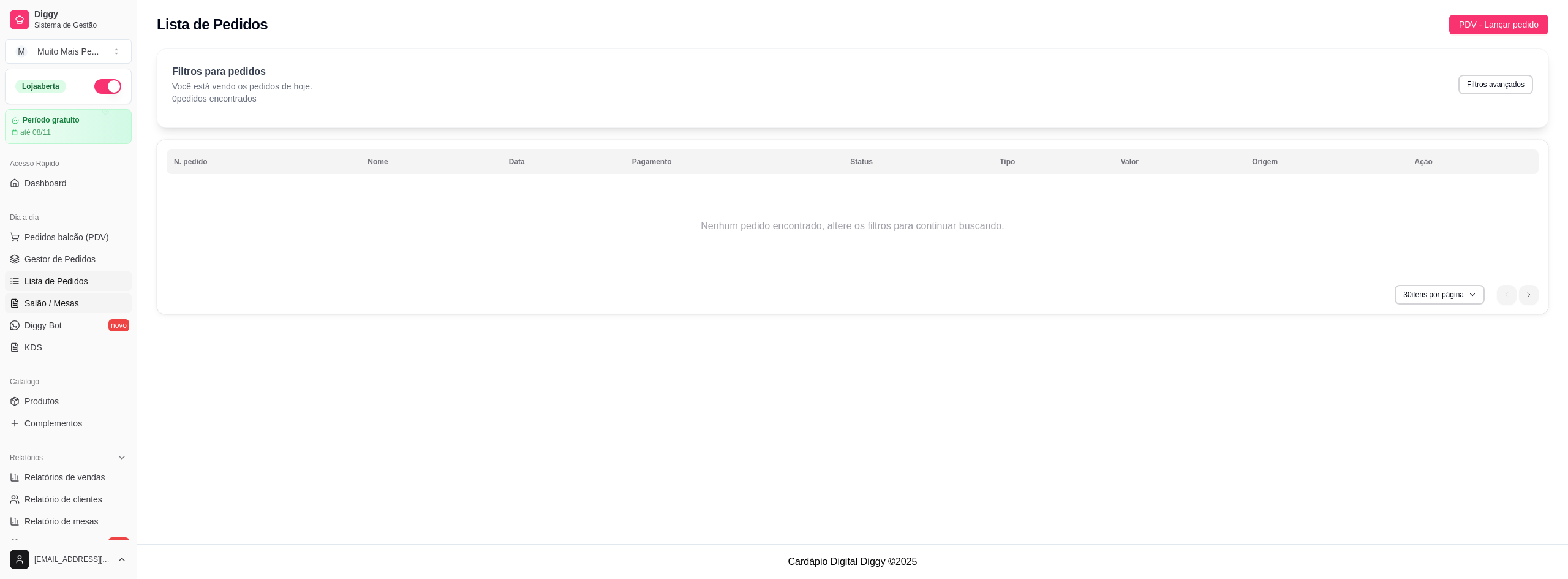
click at [57, 310] on link "Salão / Mesas" at bounding box center [68, 303] width 127 height 20
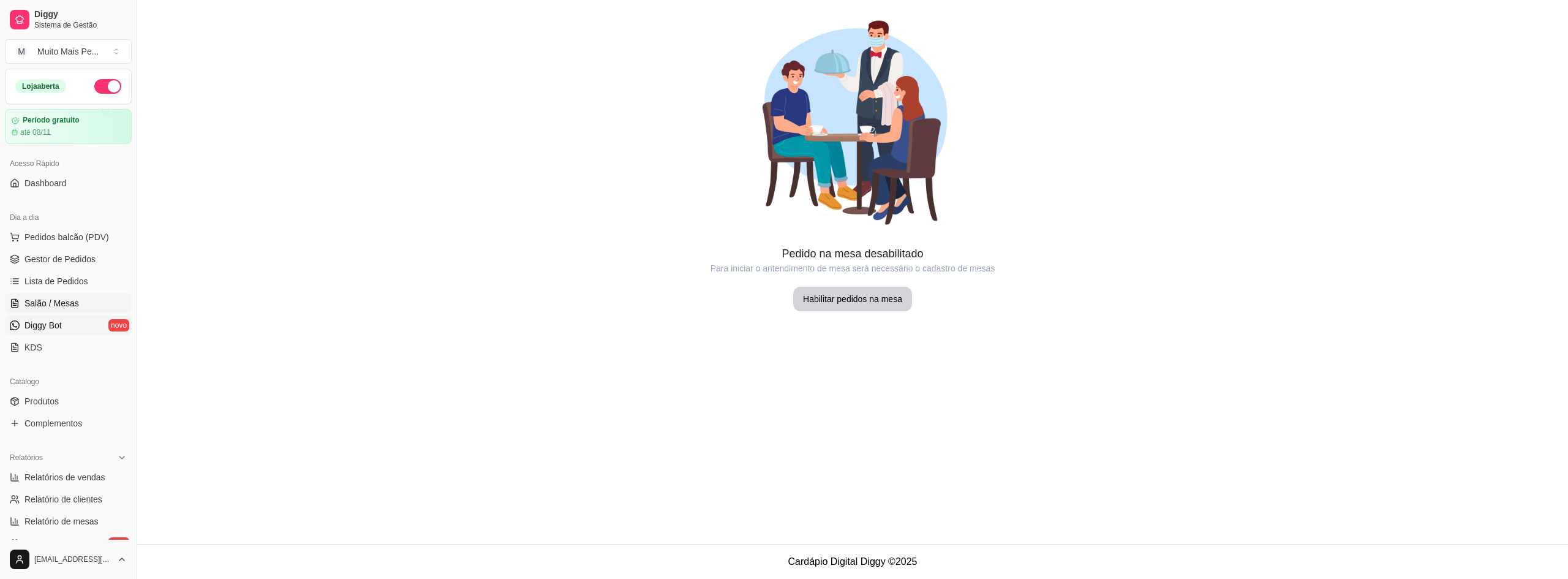
click at [59, 326] on span "Diggy Bot" at bounding box center [43, 325] width 38 height 12
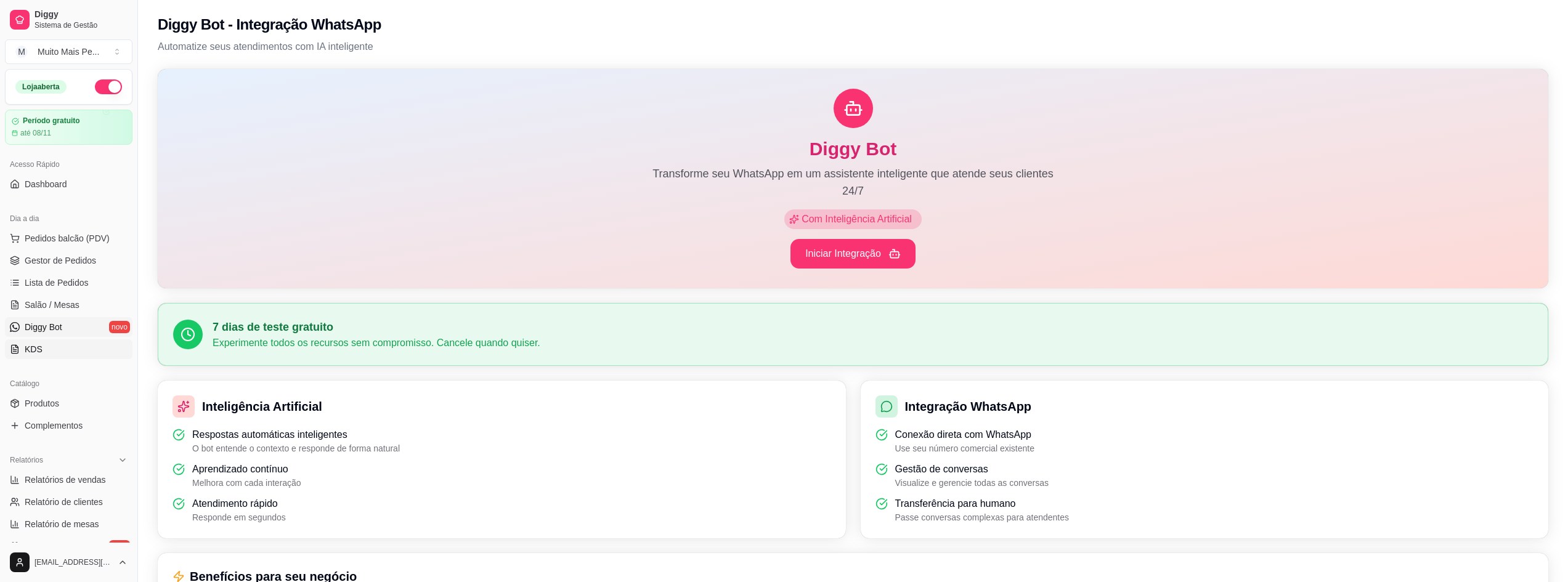
click at [38, 351] on span "KDS" at bounding box center [33, 348] width 18 height 12
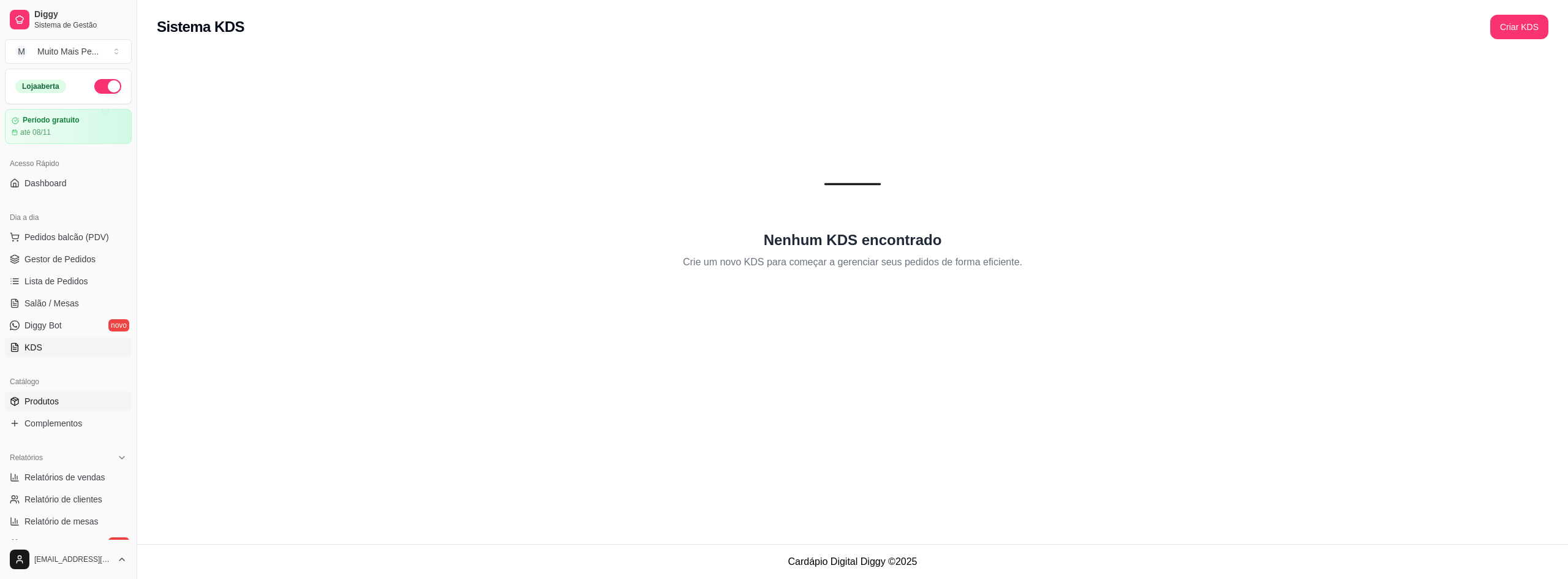
click at [48, 398] on span "Produtos" at bounding box center [41, 401] width 34 height 12
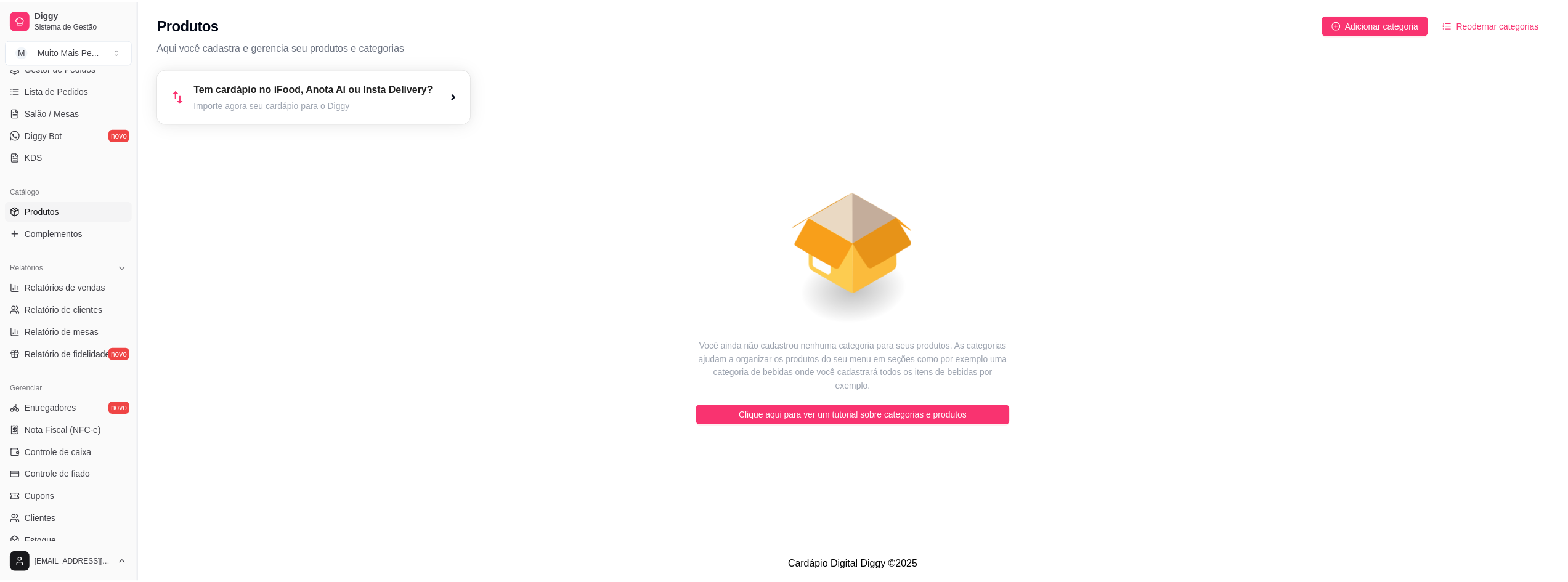
scroll to position [191, 0]
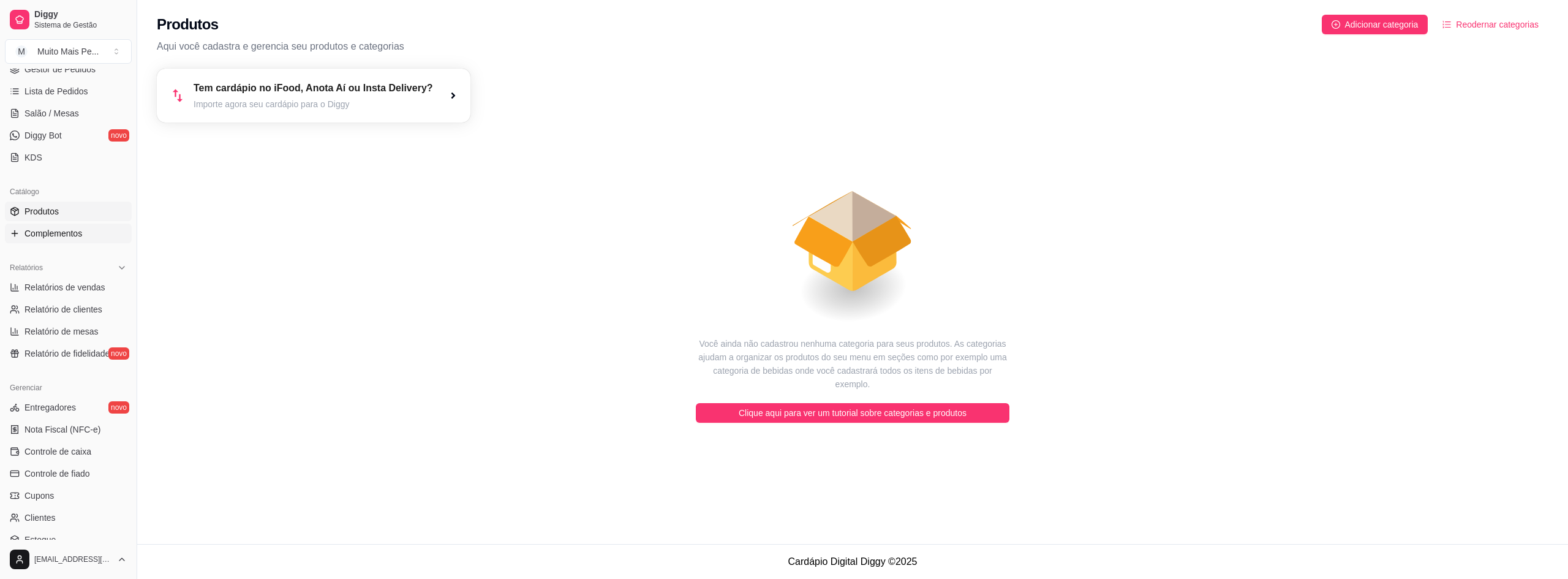
click at [16, 234] on icon at bounding box center [15, 233] width 10 height 10
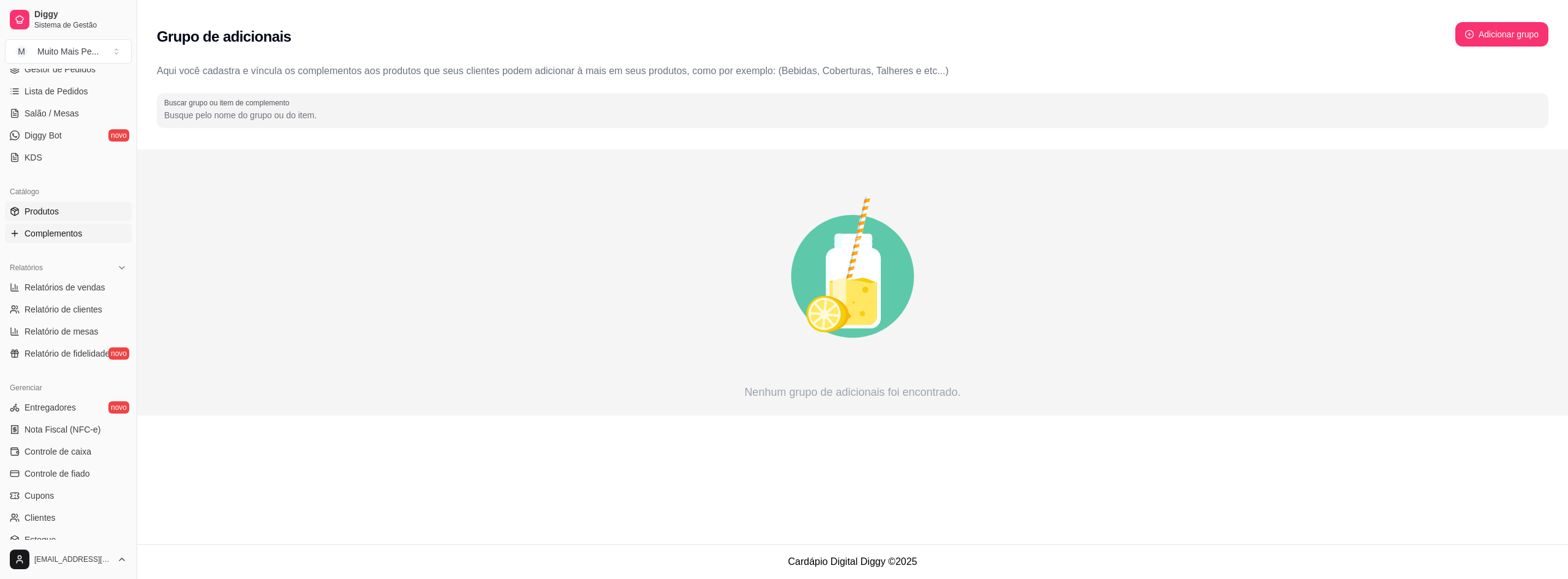
click at [47, 215] on span "Produtos" at bounding box center [41, 211] width 34 height 12
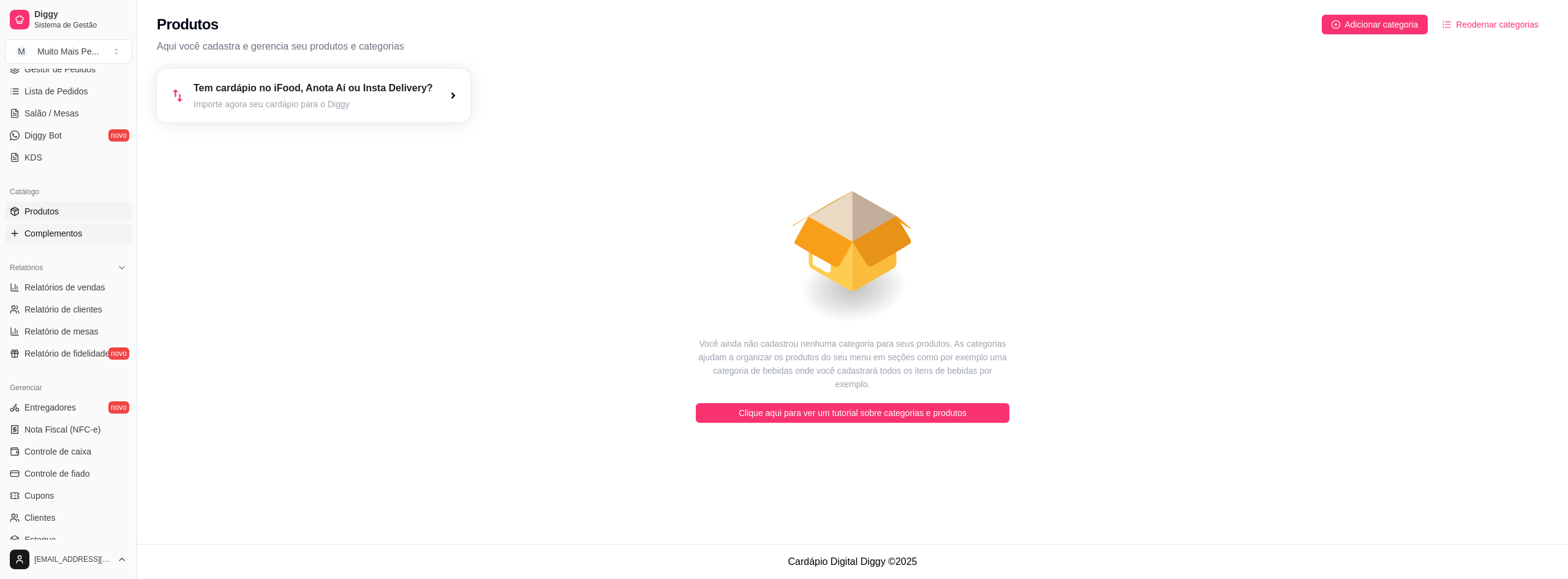
click at [41, 237] on span "Complementos" at bounding box center [53, 233] width 58 height 12
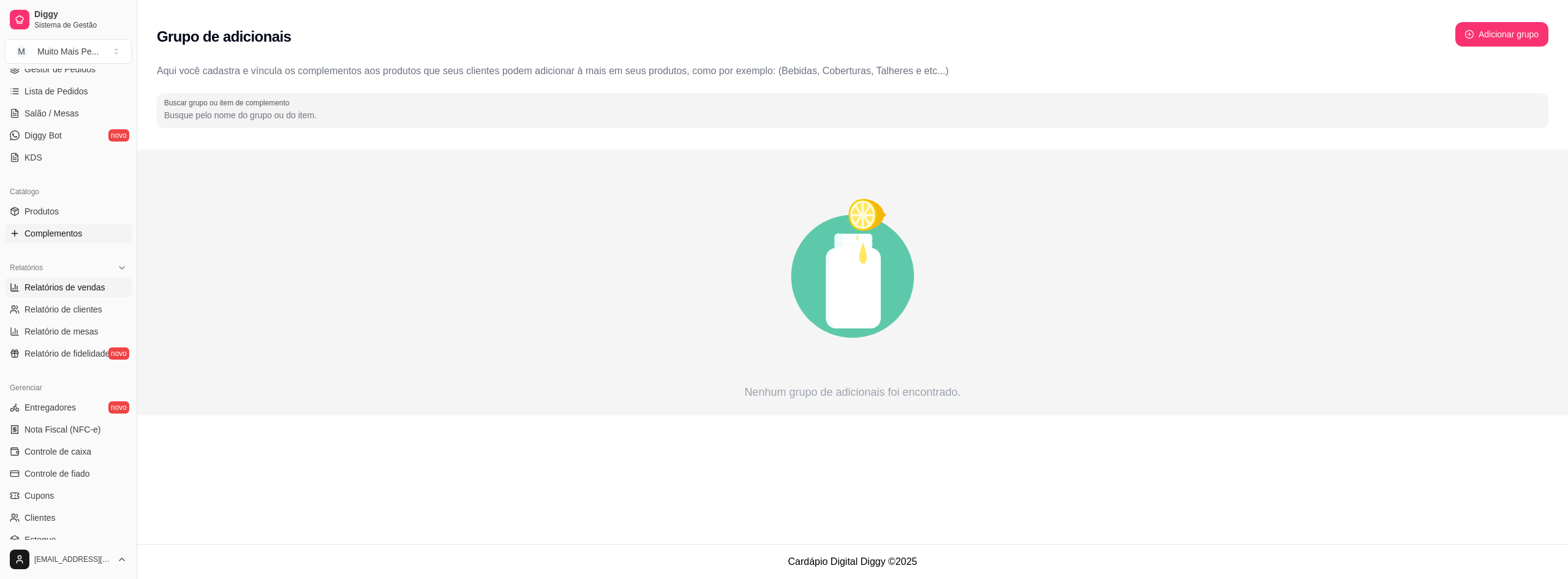
click at [63, 288] on span "Relatórios de vendas" at bounding box center [65, 287] width 81 height 12
select select "ALL"
select select "0"
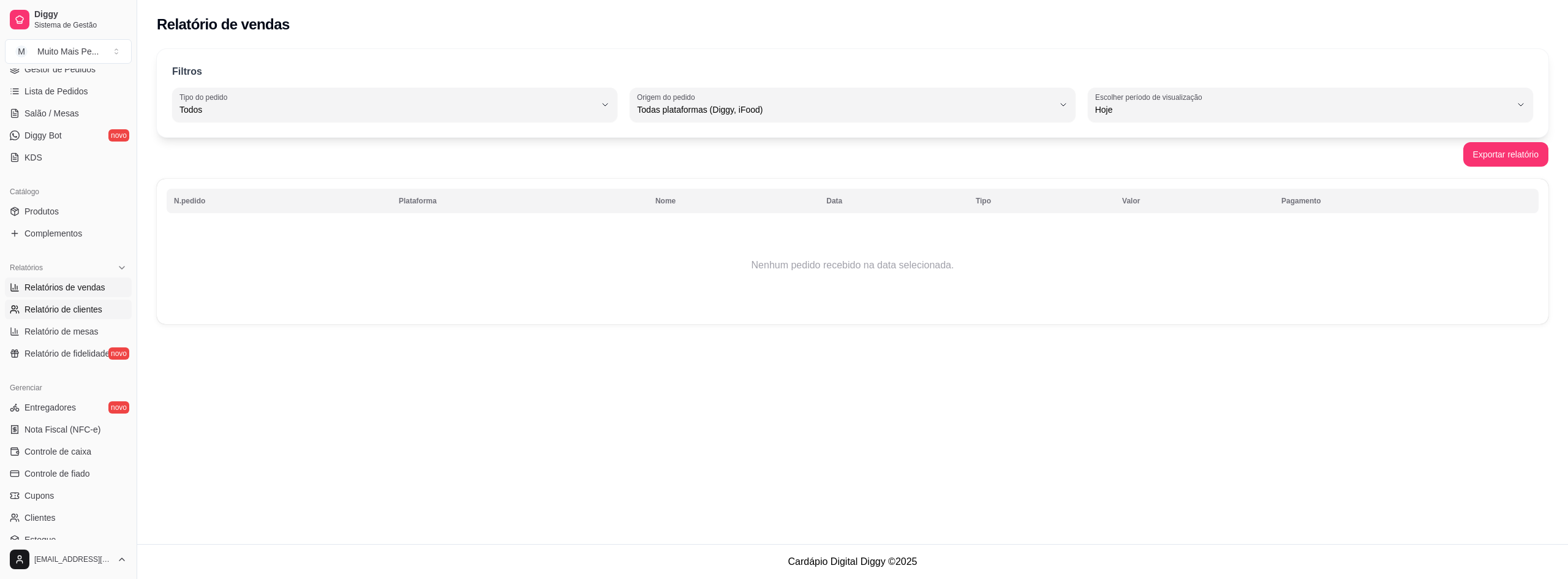
click at [82, 315] on link "Relatório de clientes" at bounding box center [68, 309] width 127 height 20
select select "30"
select select "HIGHEST_TOTAL_SPENT_WITH_ORDERS"
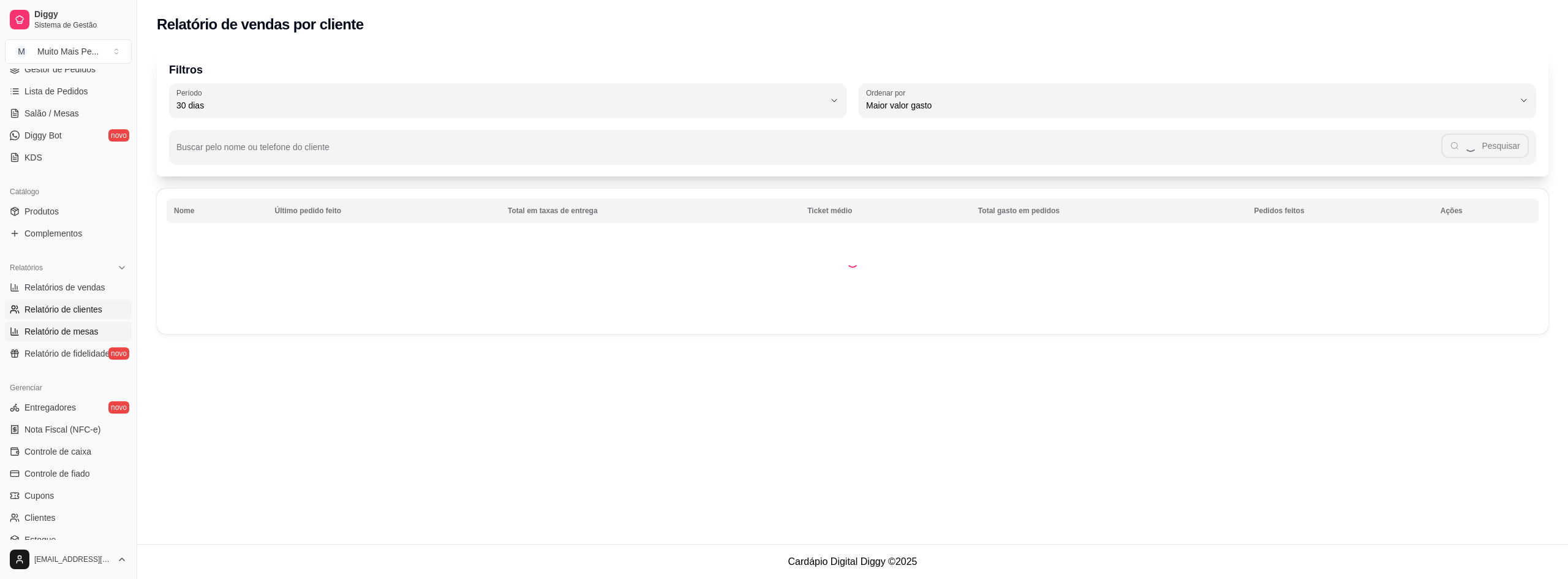
click at [73, 335] on span "Relatório de mesas" at bounding box center [61, 331] width 74 height 12
select select "TOTAL_OF_ORDERS"
select select "7"
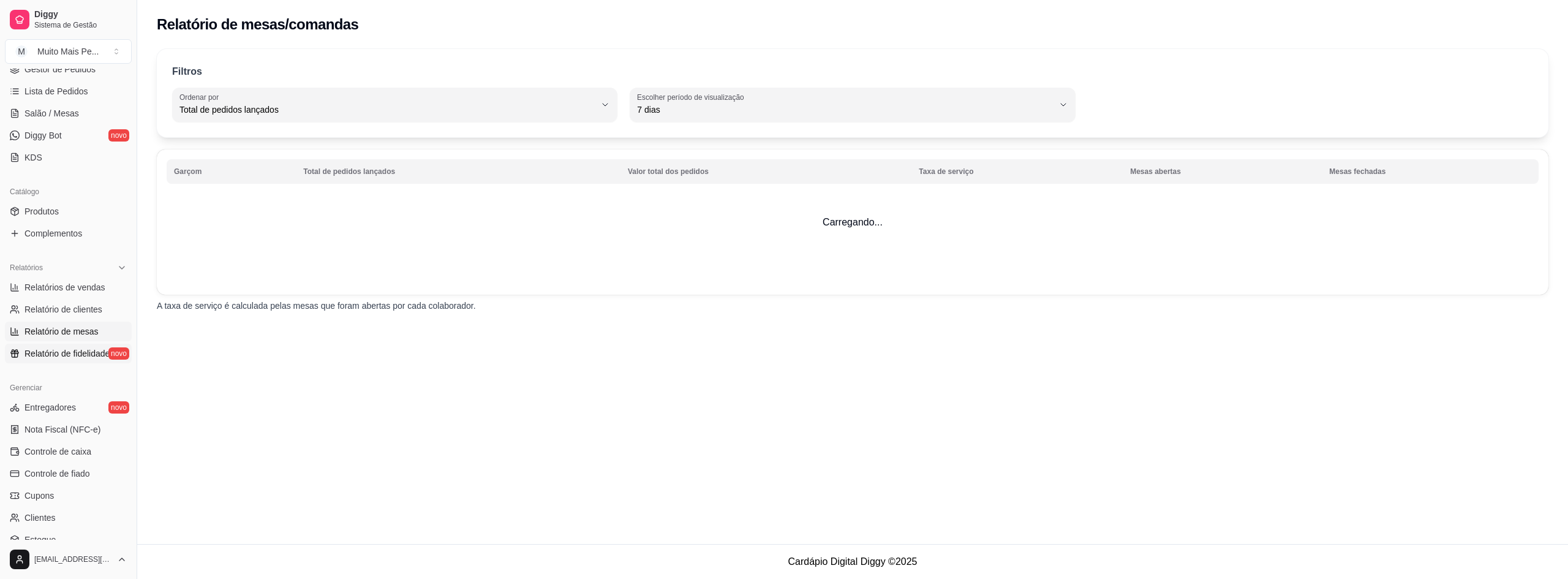
click at [73, 355] on span "Relatório de fidelidade" at bounding box center [67, 353] width 85 height 12
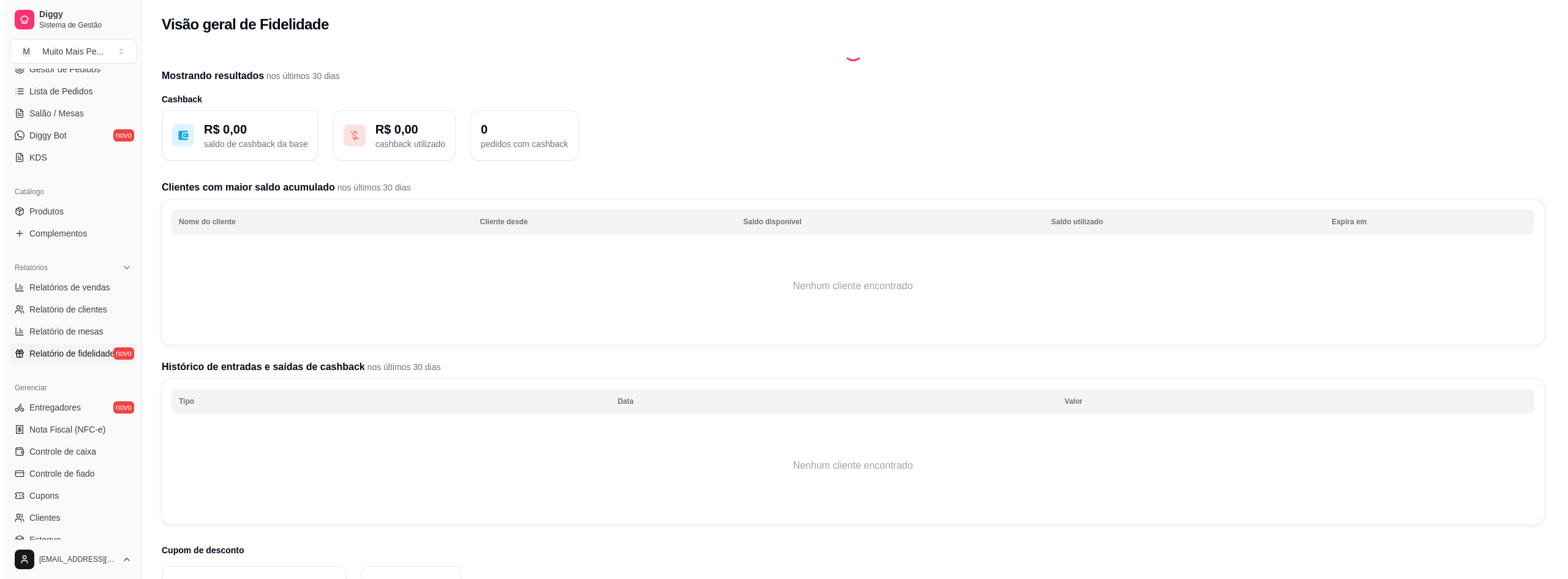
scroll to position [251, 0]
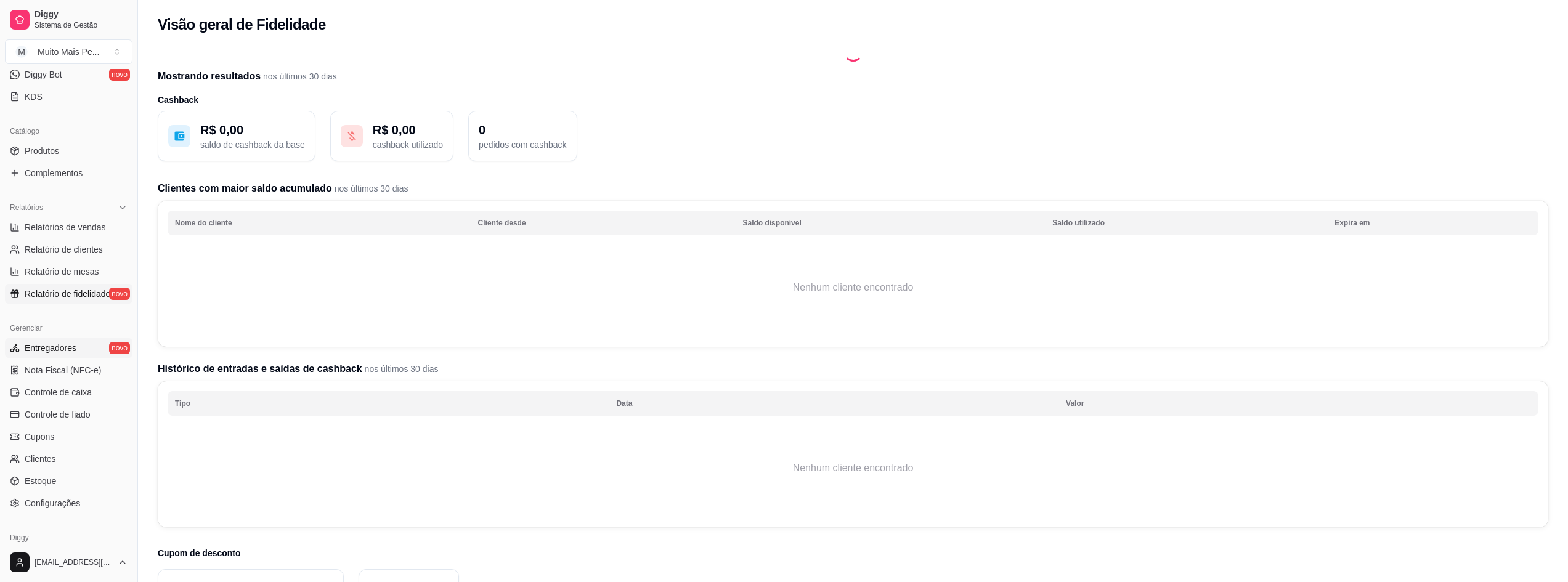
click at [56, 346] on span "Entregadores" at bounding box center [50, 347] width 51 height 12
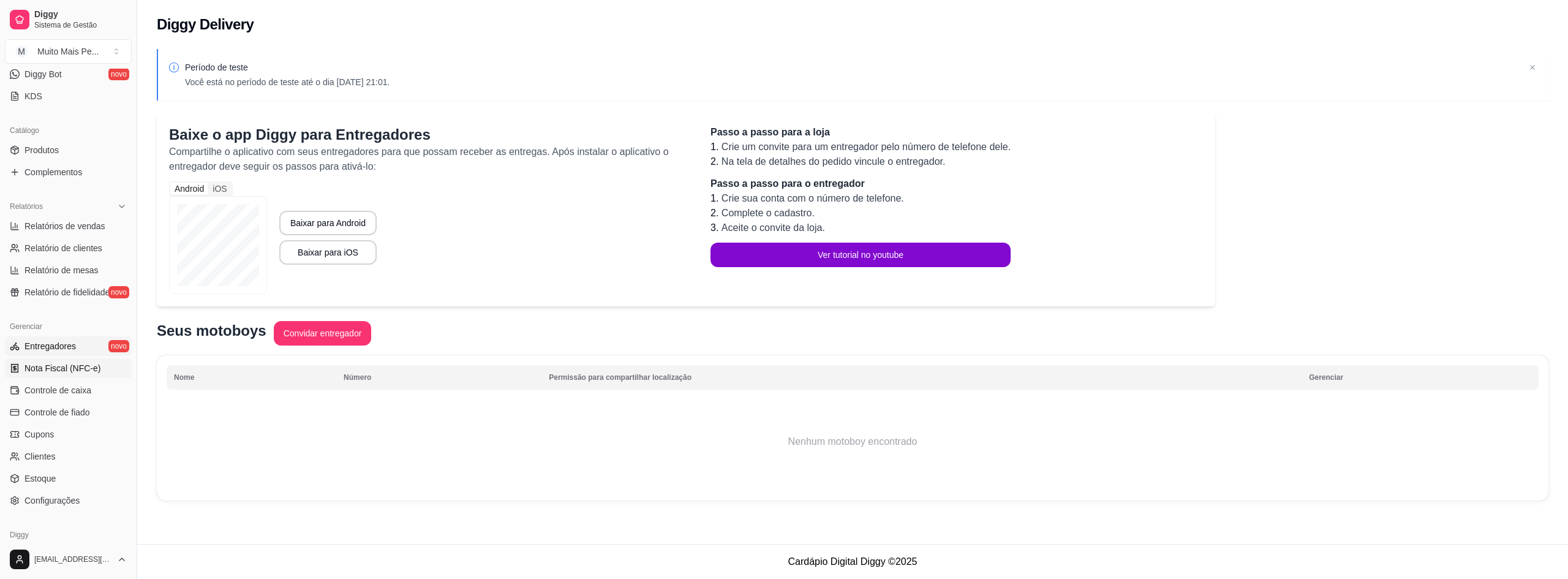
click at [54, 369] on span "Nota Fiscal (NFC-e)" at bounding box center [62, 367] width 76 height 12
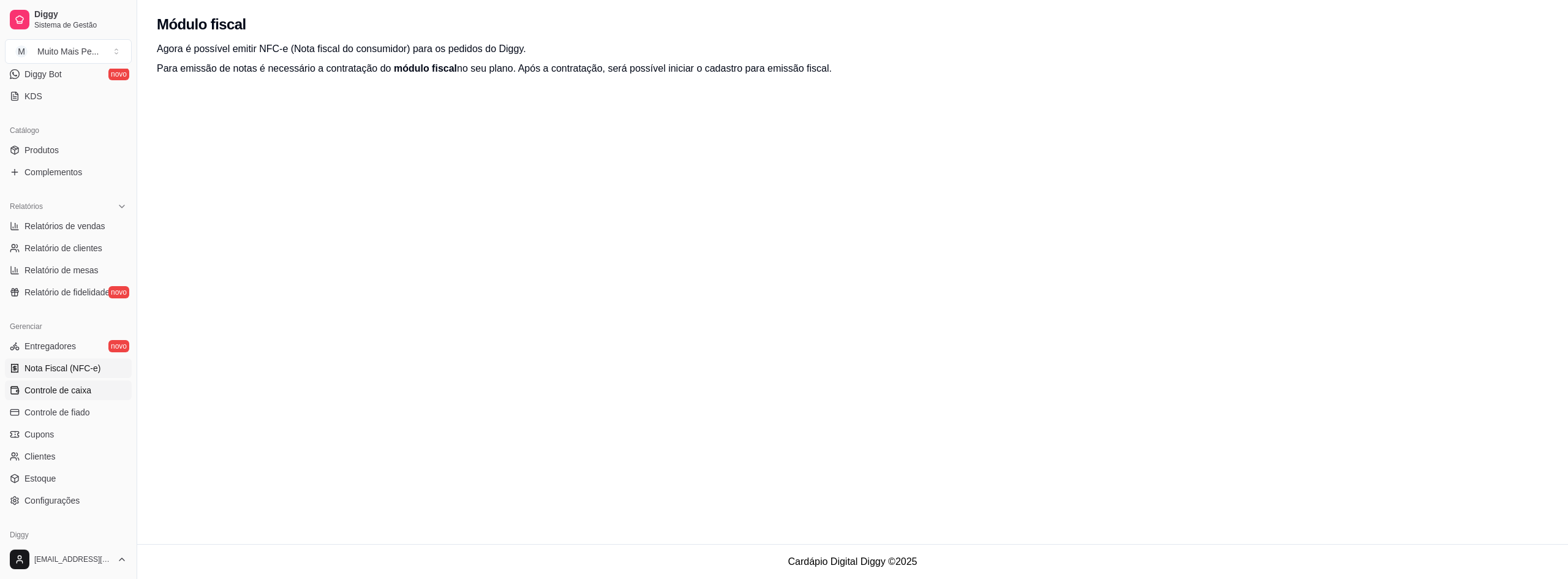
click at [63, 392] on span "Controle de caixa" at bounding box center [58, 389] width 67 height 12
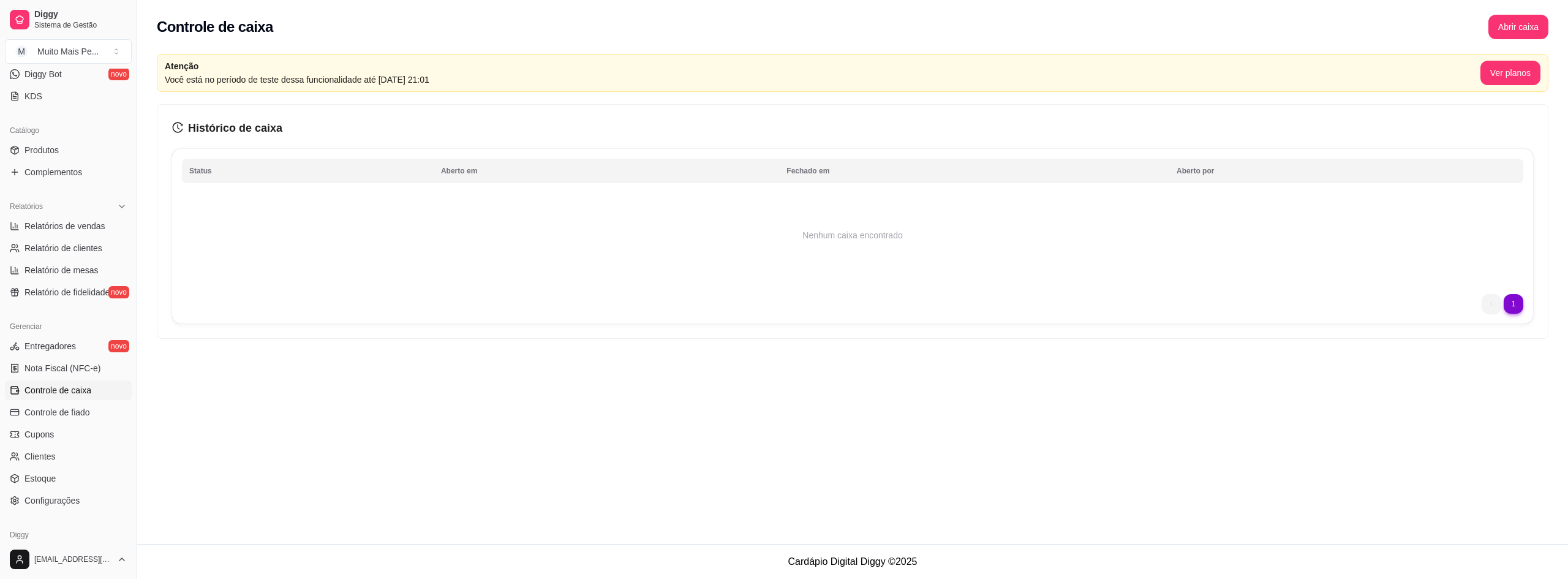
click at [60, 401] on ul "Entregadores novo Nota Fiscal (NFC-e) Controle de caixa Controle de fiado Cupon…" at bounding box center [68, 423] width 127 height 174
click at [56, 411] on span "Controle de fiado" at bounding box center [57, 411] width 65 height 12
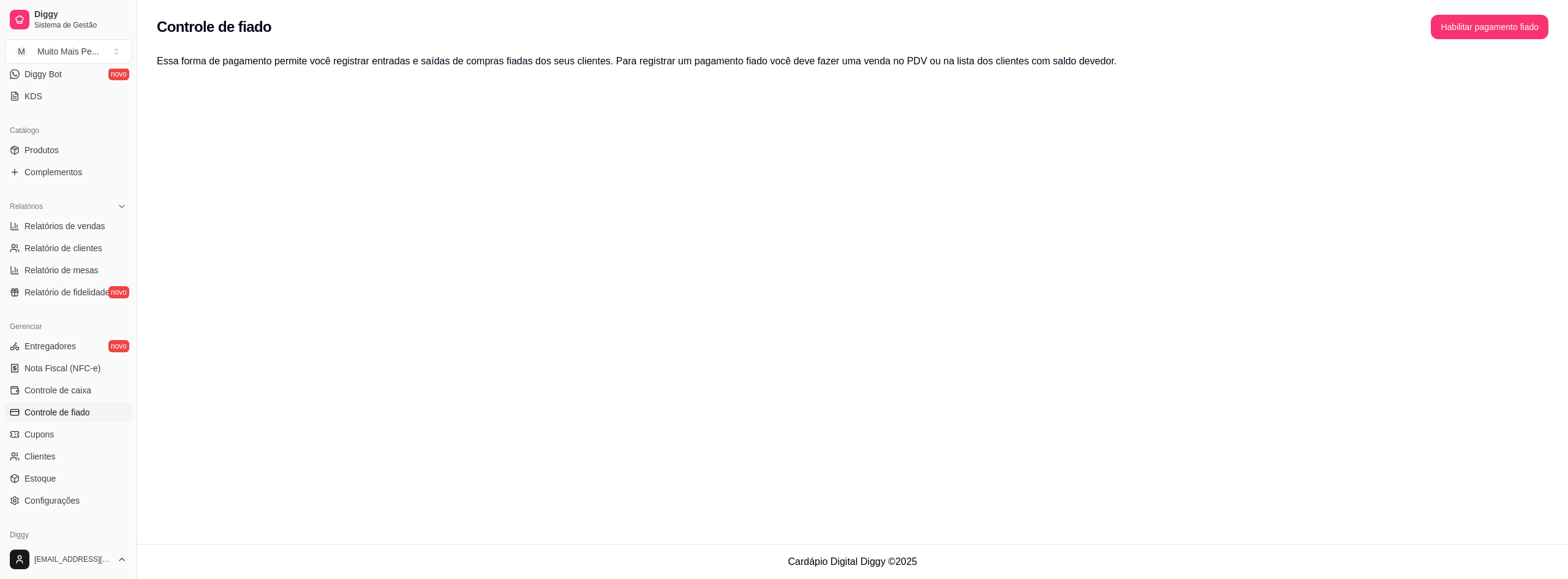
click at [57, 423] on ul "Entregadores novo Nota Fiscal (NFC-e) Controle de caixa Controle de fiado Cupon…" at bounding box center [68, 423] width 127 height 174
click at [53, 428] on link "Cupons" at bounding box center [68, 434] width 127 height 20
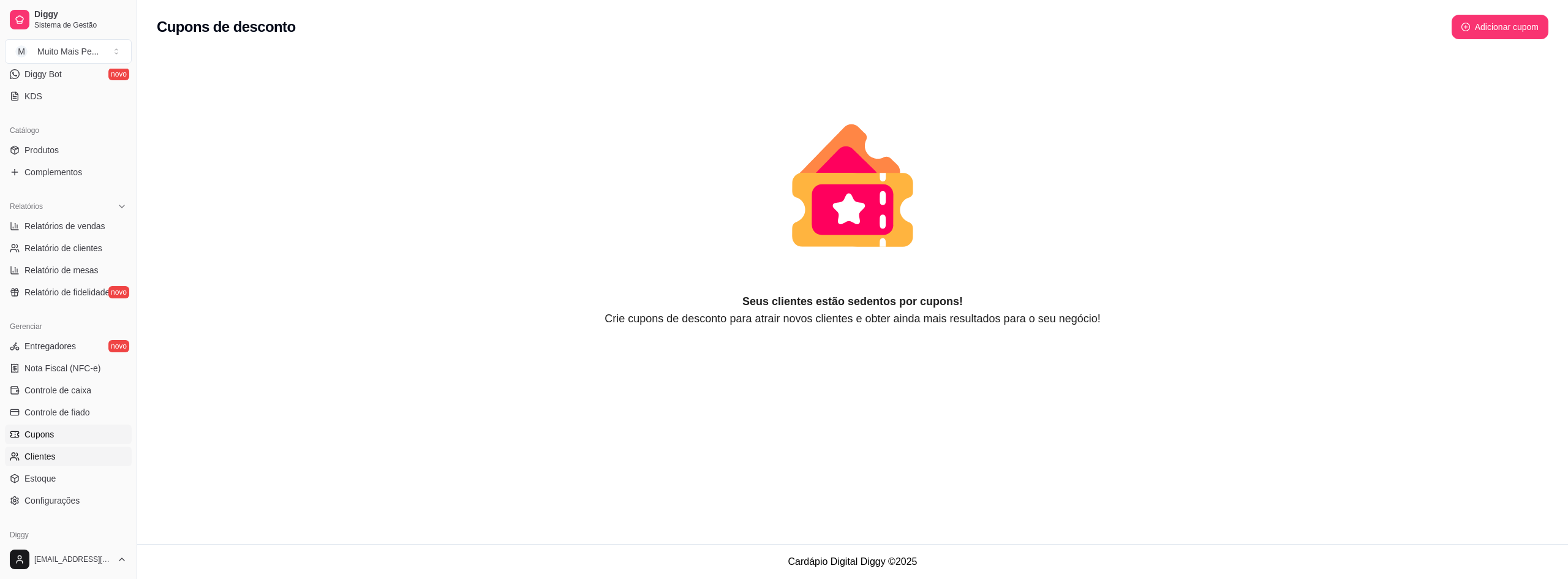
click at [60, 458] on link "Clientes" at bounding box center [68, 456] width 127 height 20
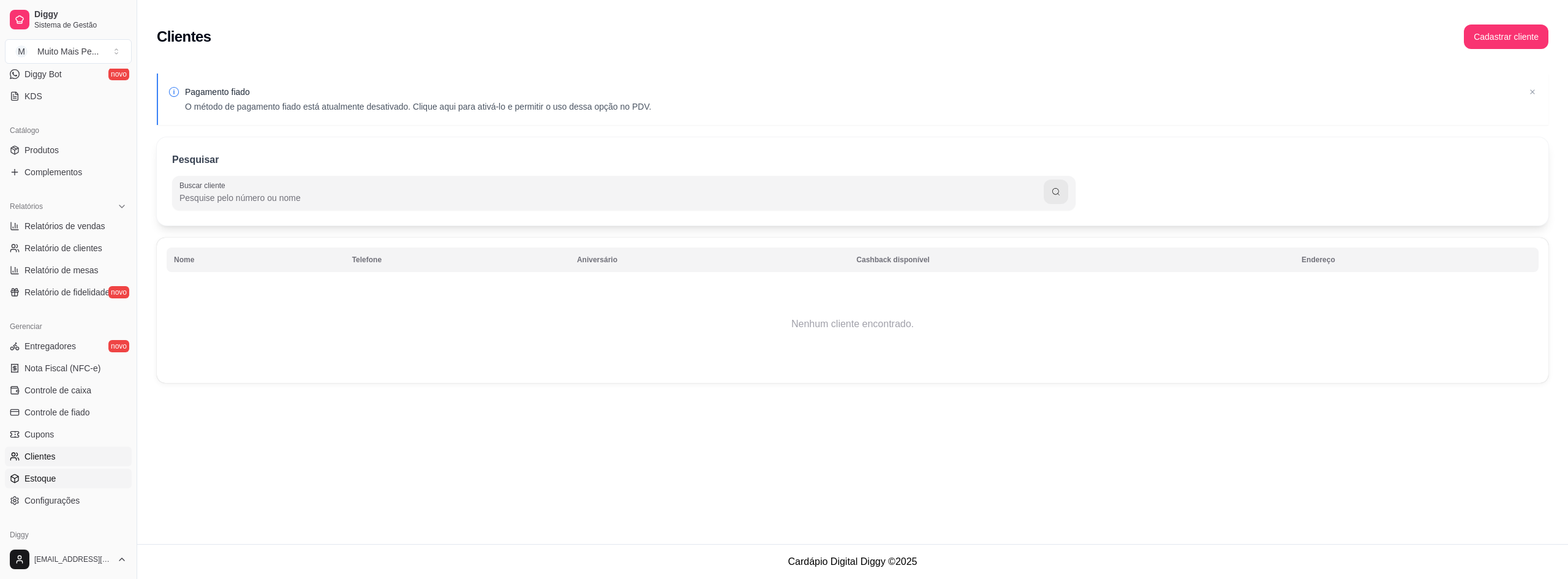
click at [43, 475] on span "Estoque" at bounding box center [40, 478] width 31 height 12
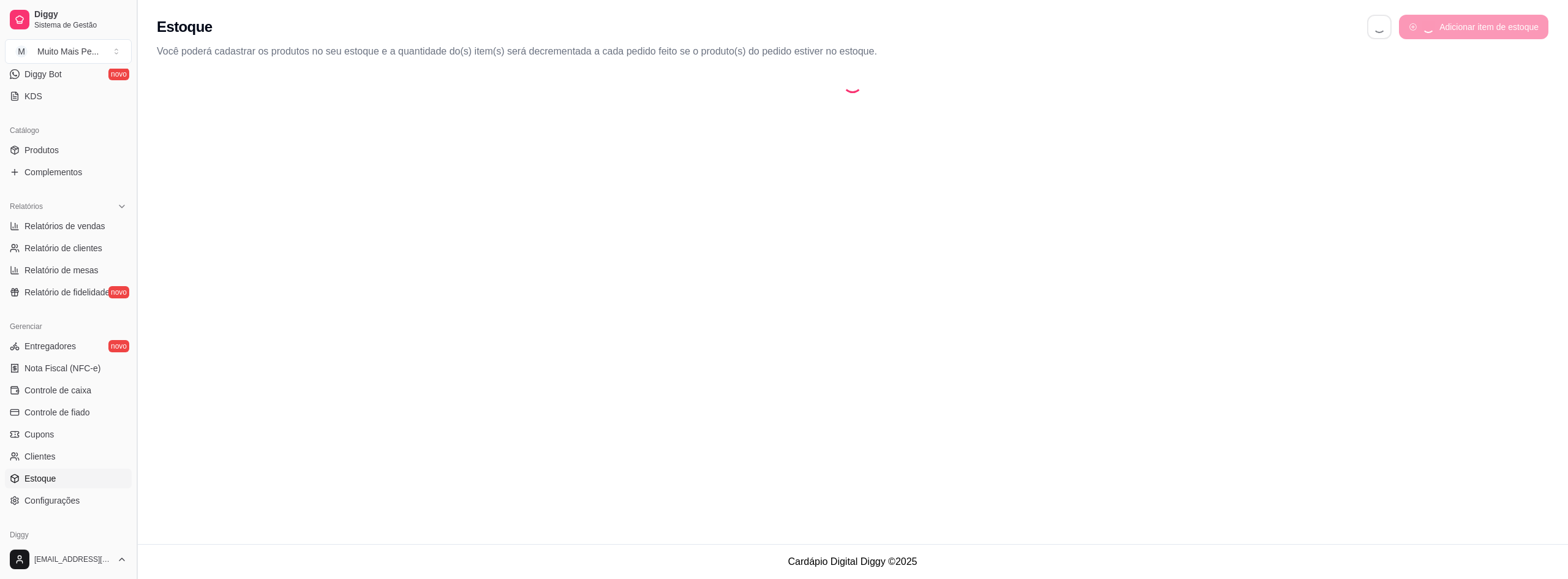
select select "QUANTITY_ORDER"
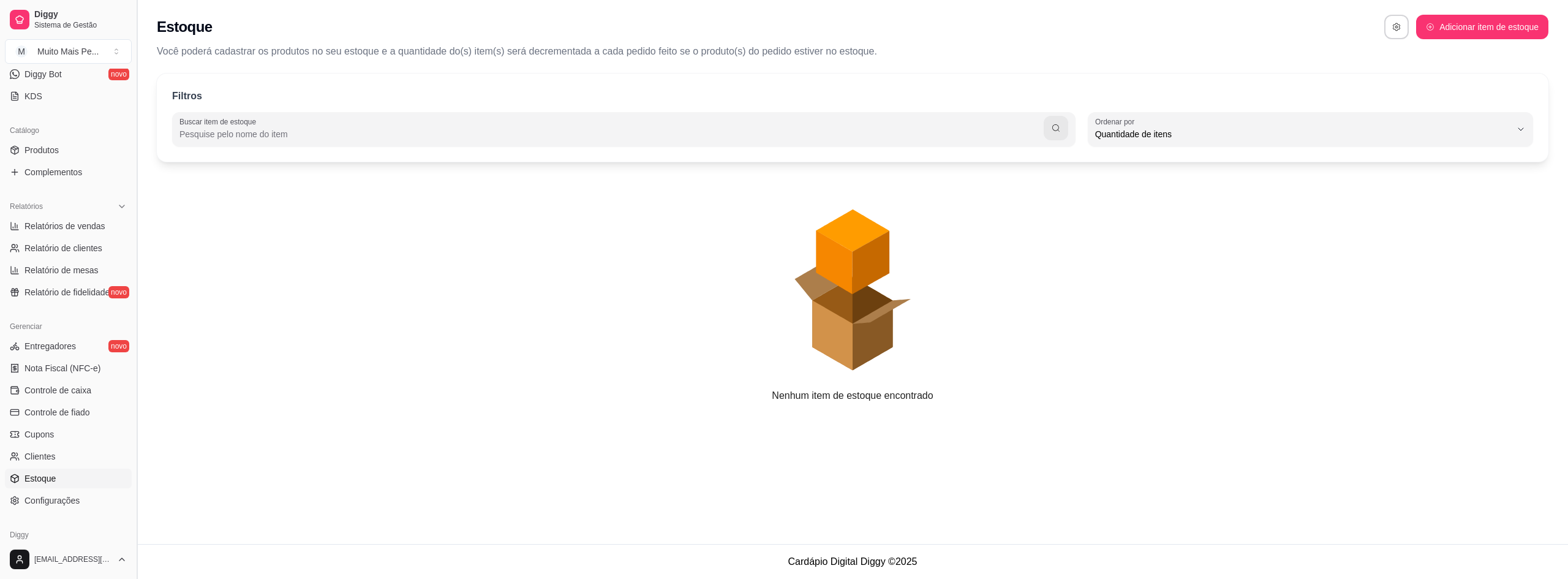
scroll to position [11, 0]
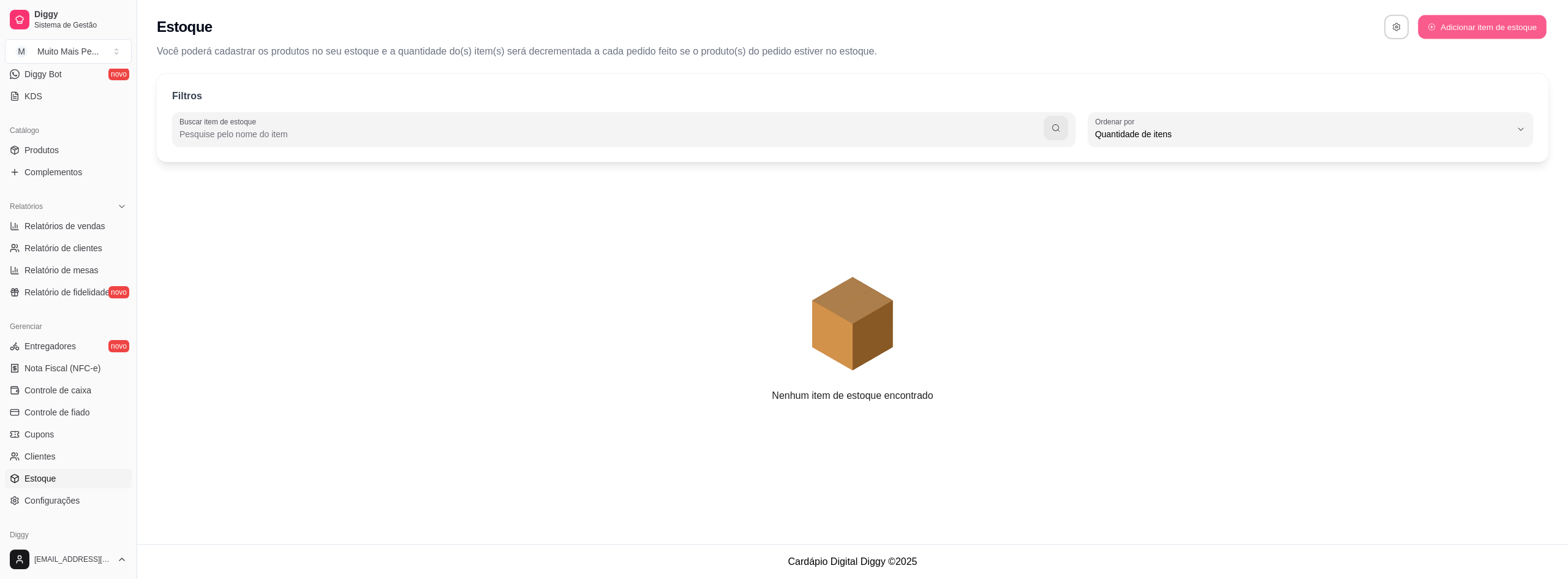
click at [1449, 26] on button "Adicionar item de estoque" at bounding box center [1482, 28] width 128 height 24
select select "UN"
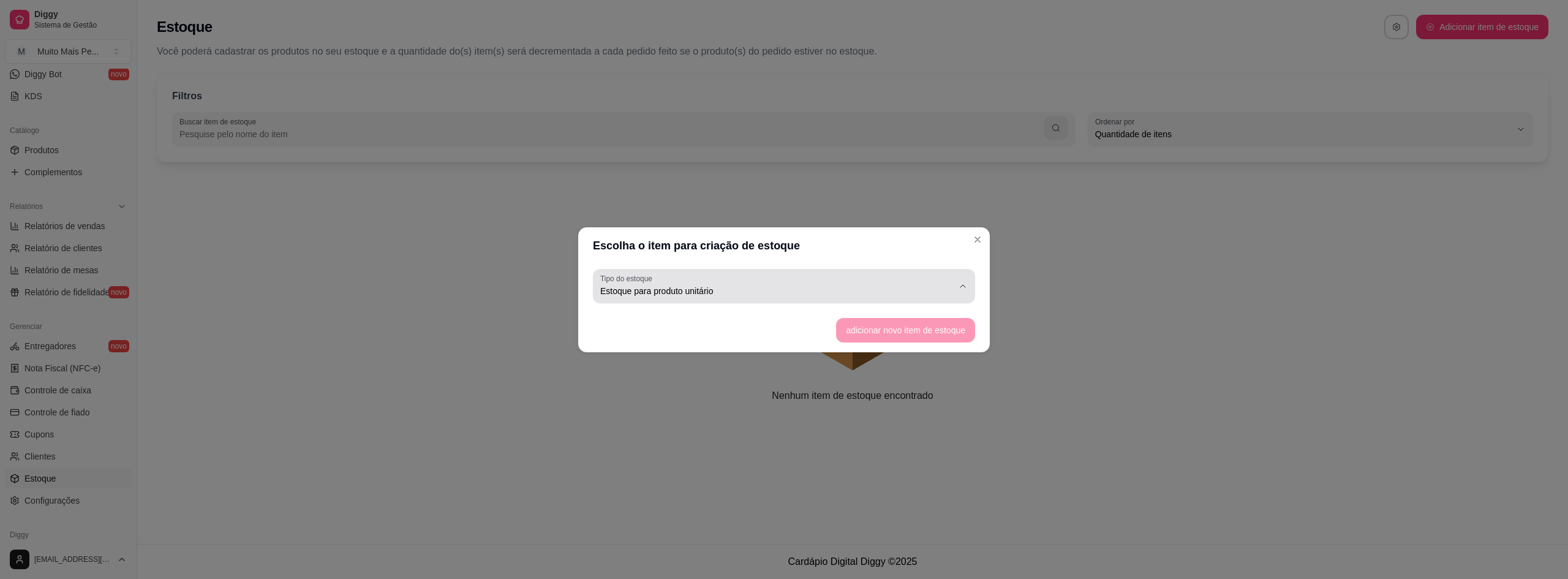
click at [960, 281] on button "Tipo do estoque Estoque para produto unitário" at bounding box center [784, 286] width 382 height 34
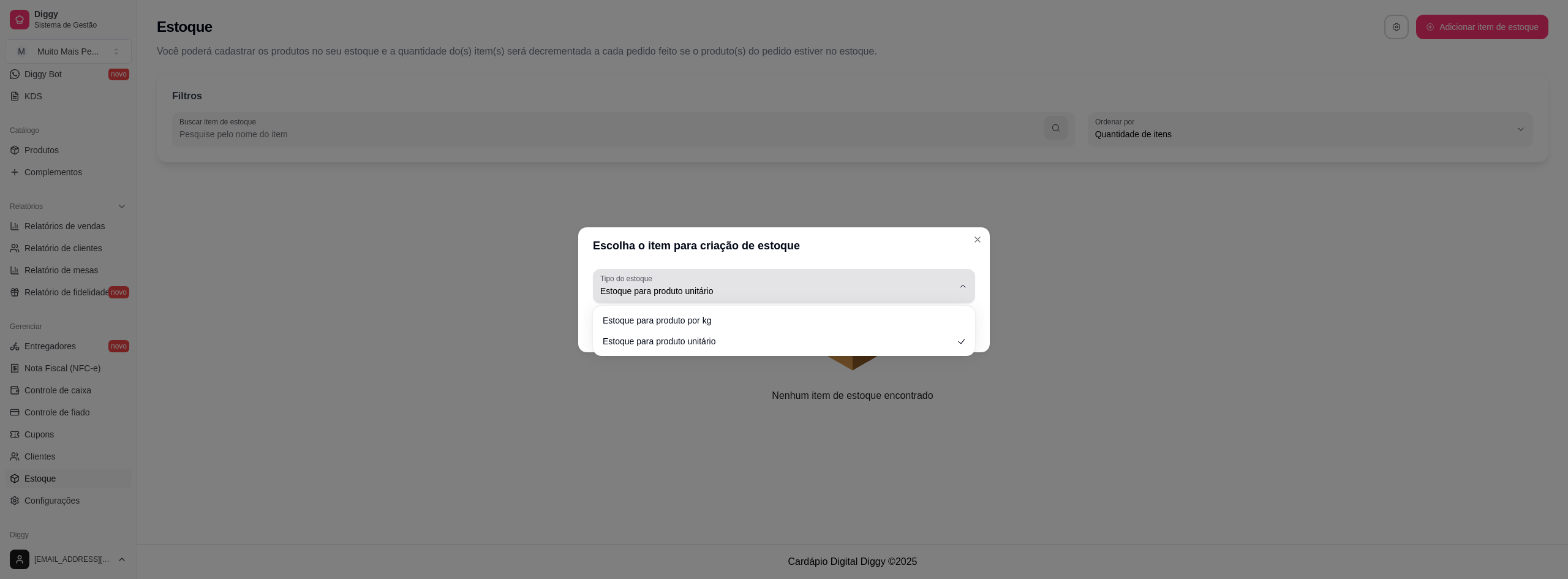
click at [960, 281] on button "Tipo do estoque Estoque para produto unitário" at bounding box center [784, 286] width 382 height 34
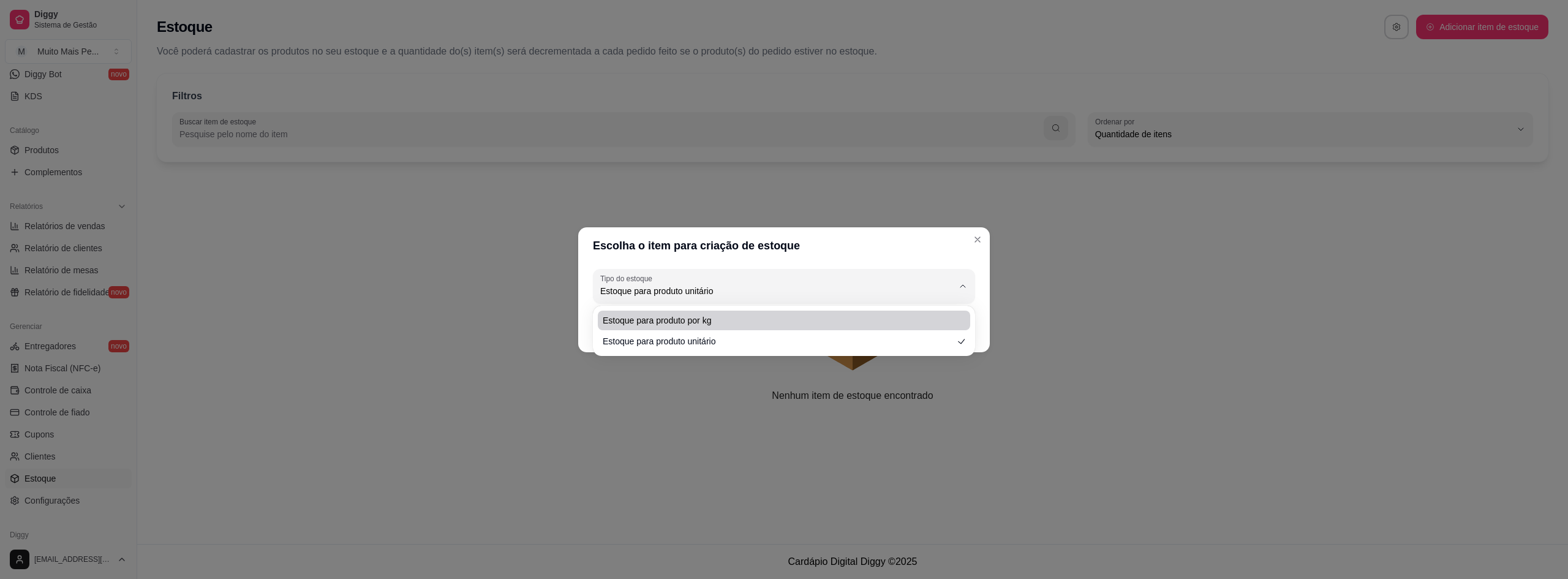
click at [1028, 266] on div "Escolha o item para criação de estoque UN Tipo do estoque Estoque para produto …" at bounding box center [784, 289] width 1568 height 579
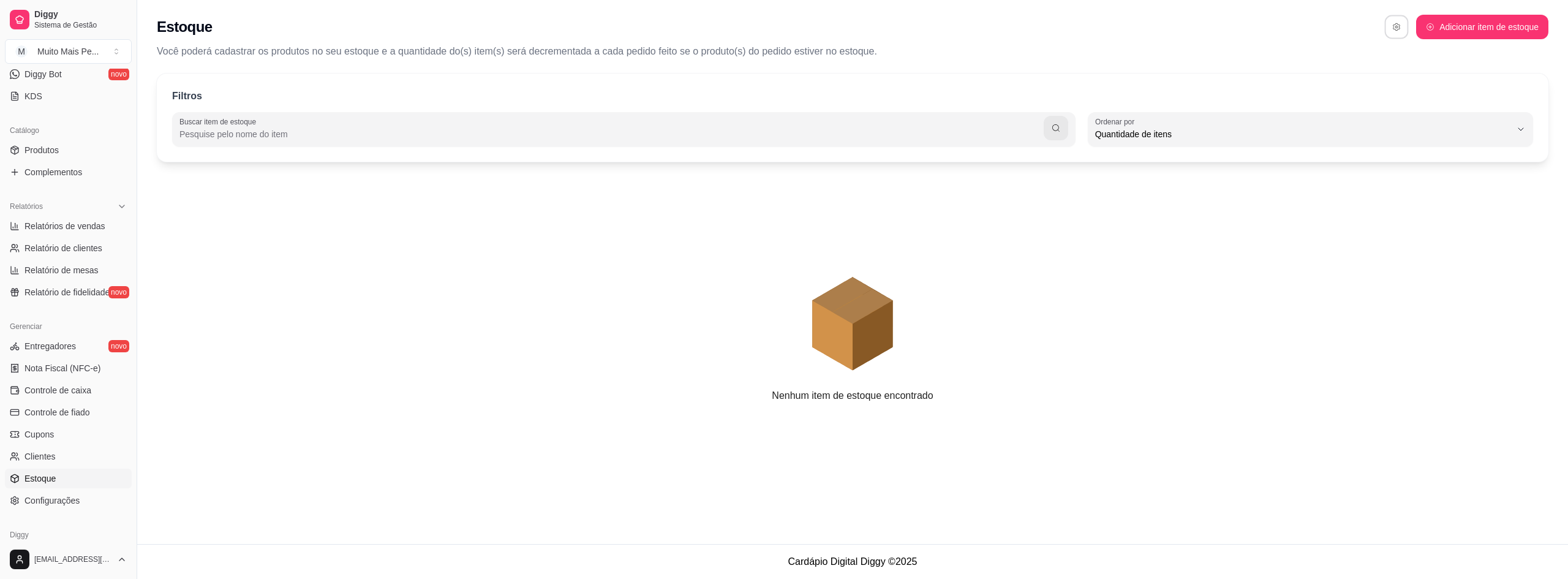
click at [1400, 23] on icon "button" at bounding box center [1397, 27] width 9 height 9
click at [1304, 256] on icon "animation" at bounding box center [853, 281] width 1392 height 215
click at [95, 392] on link "Controle de caixa" at bounding box center [68, 390] width 127 height 20
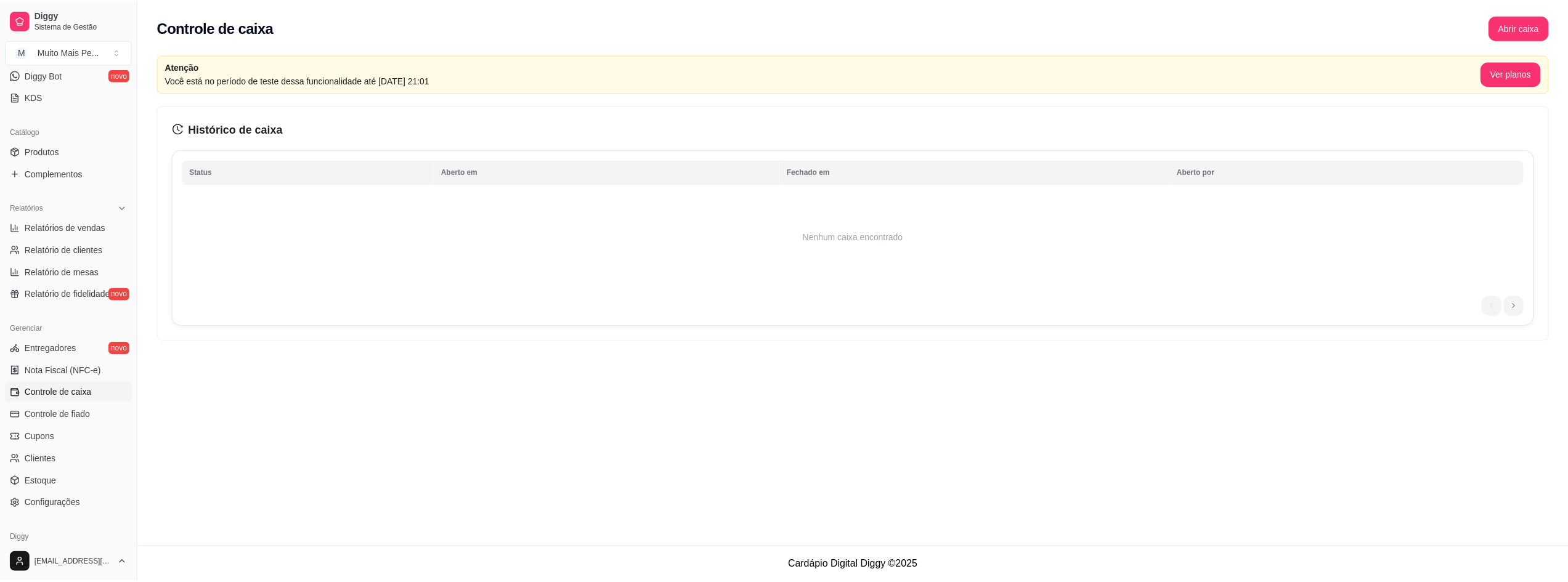
scroll to position [304, 0]
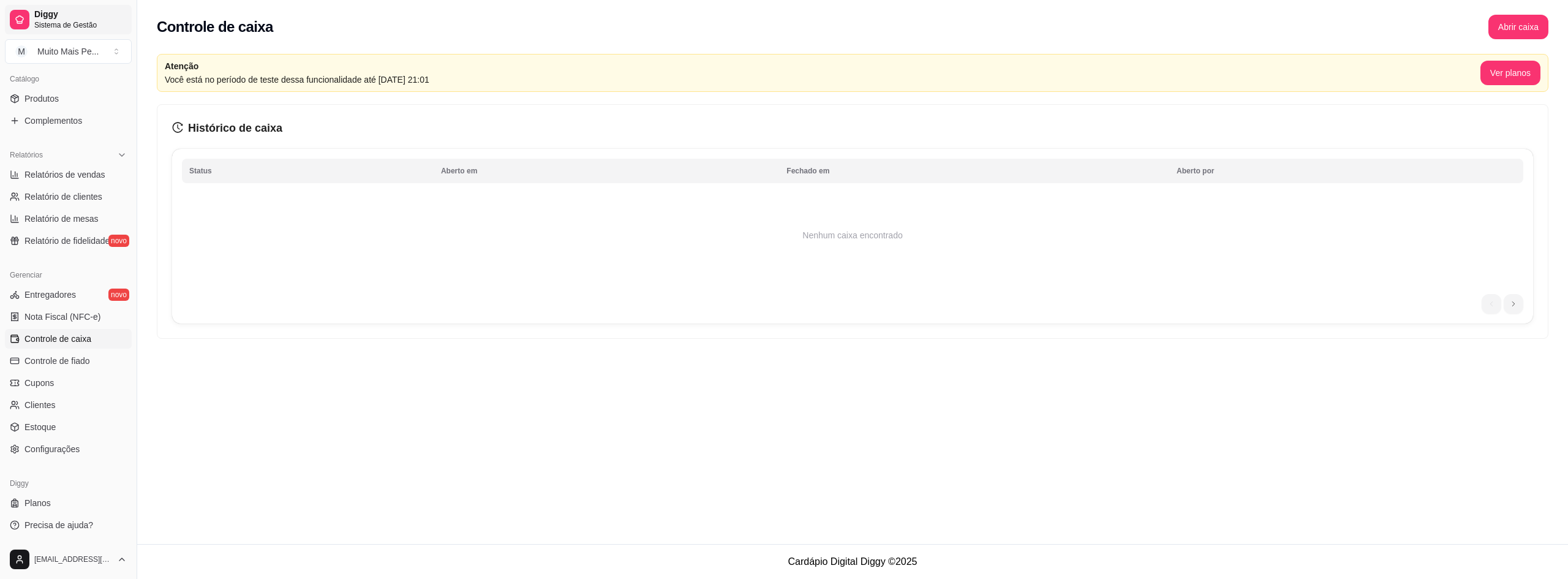
click at [46, 20] on span "Sistema de Gestão" at bounding box center [80, 25] width 92 height 10
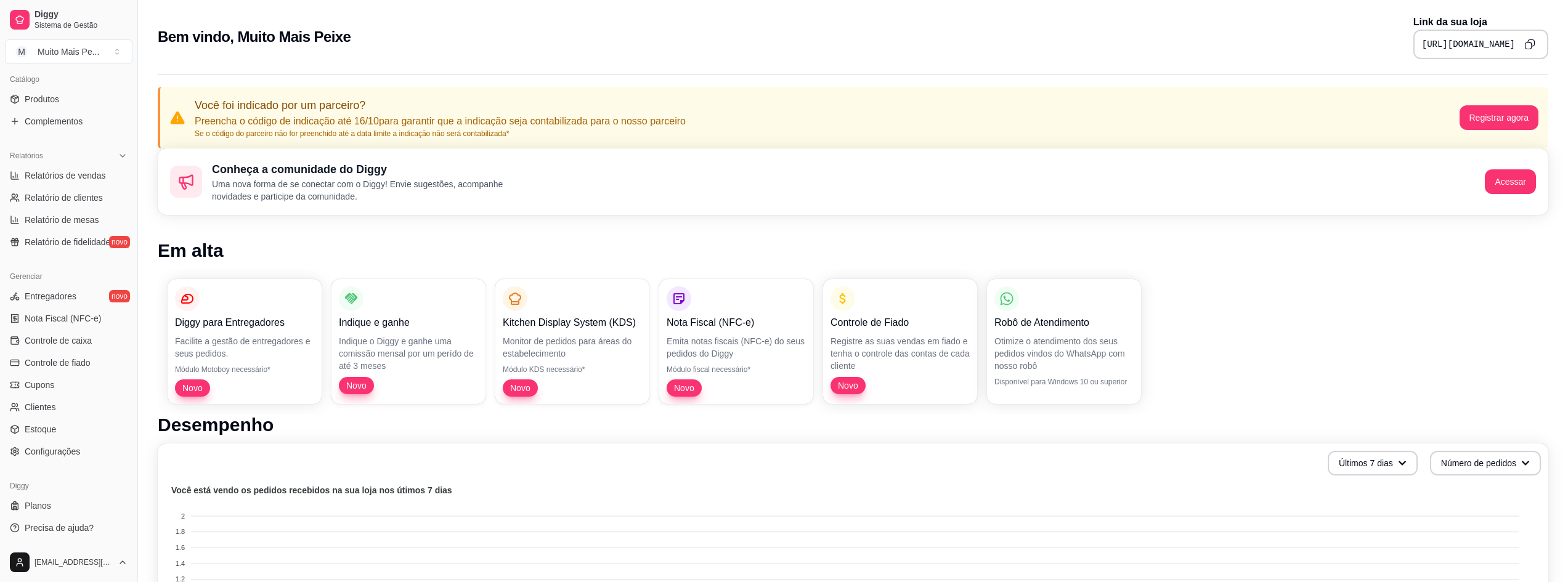
click at [257, 29] on h2 "Bem vindo, Muito Mais Peixe" at bounding box center [254, 37] width 193 height 20
